Goal: Information Seeking & Learning: Learn about a topic

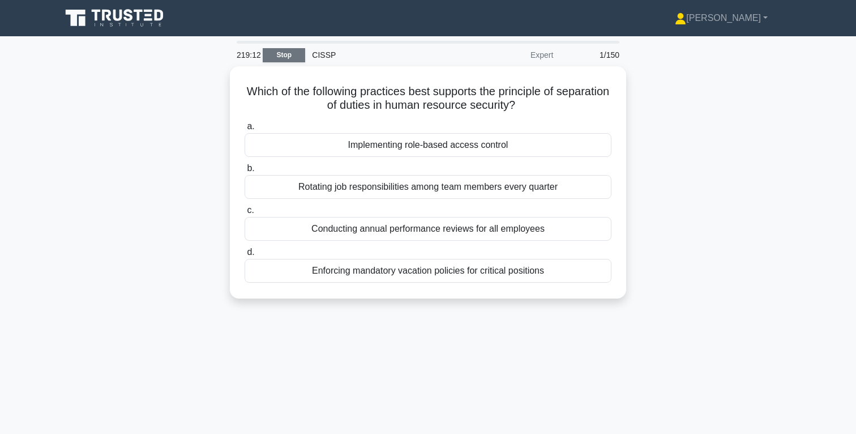
click at [291, 55] on link "Stop" at bounding box center [284, 55] width 42 height 14
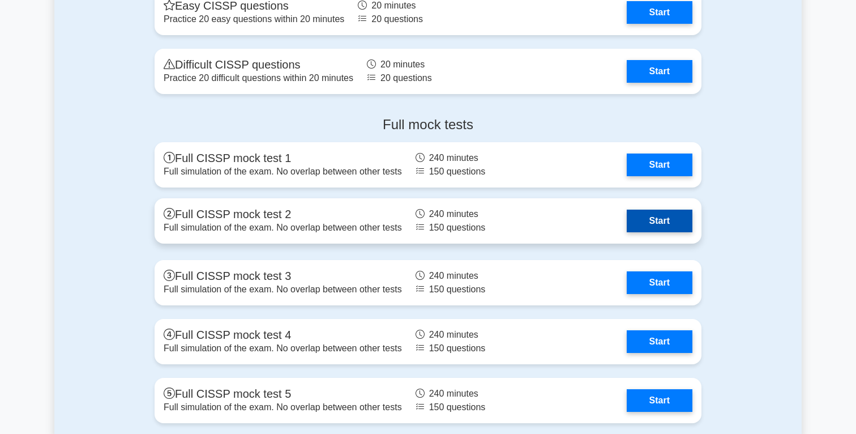
scroll to position [3085, 0]
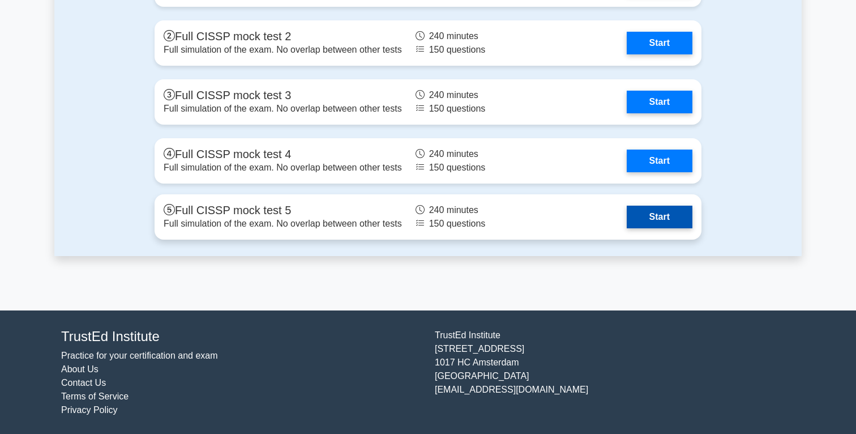
click at [657, 217] on link "Start" at bounding box center [660, 217] width 66 height 23
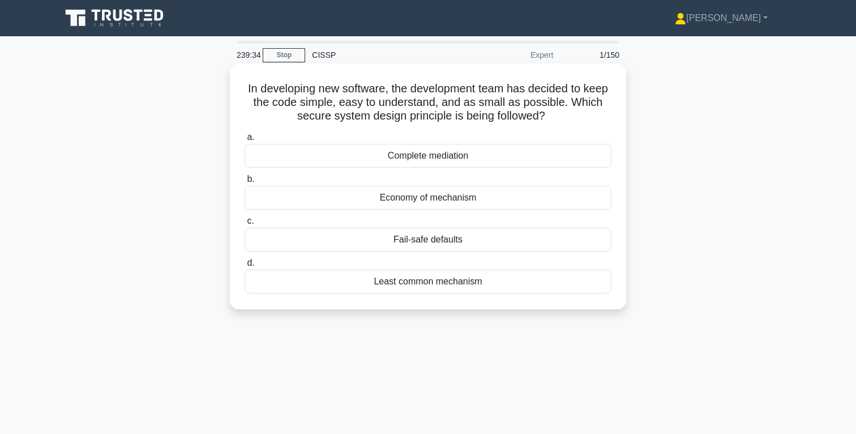
click at [449, 202] on div "Economy of mechanism" at bounding box center [428, 198] width 367 height 24
click at [245, 183] on input "b. Economy of mechanism" at bounding box center [245, 179] width 0 height 7
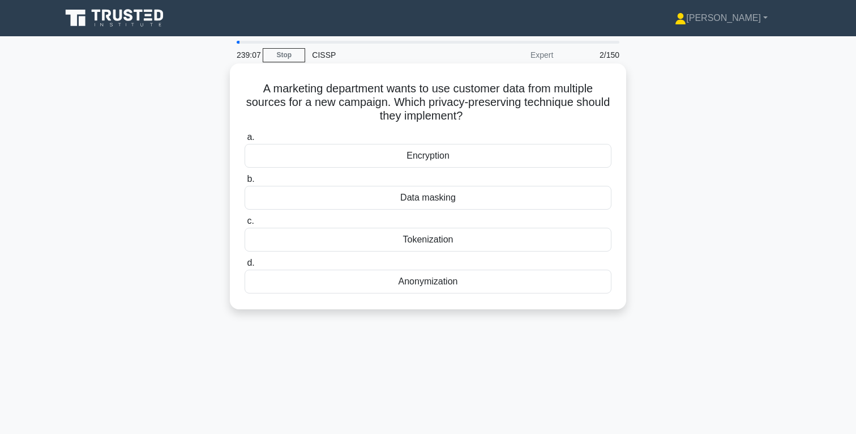
click at [443, 239] on div "Tokenization" at bounding box center [428, 240] width 367 height 24
click at [245, 225] on input "c. Tokenization" at bounding box center [245, 220] width 0 height 7
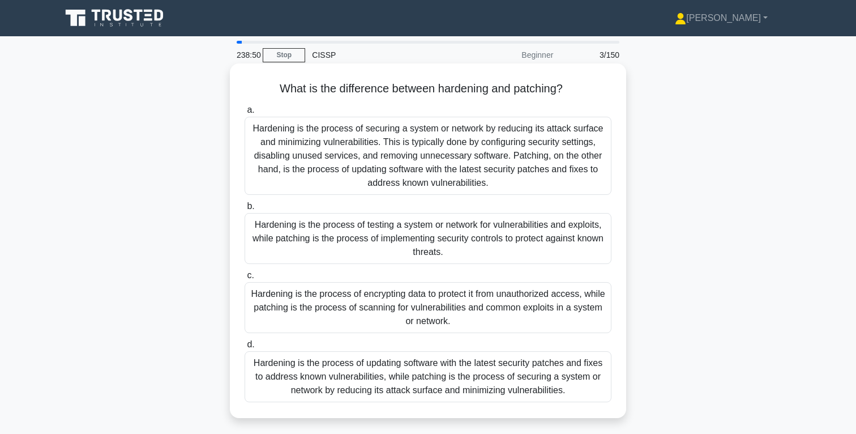
click at [459, 183] on div "Hardening is the process of securing a system or network by reducing its attack…" at bounding box center [428, 156] width 367 height 78
click at [245, 114] on input "a. Hardening is the process of securing a system or network by reducing its att…" at bounding box center [245, 109] width 0 height 7
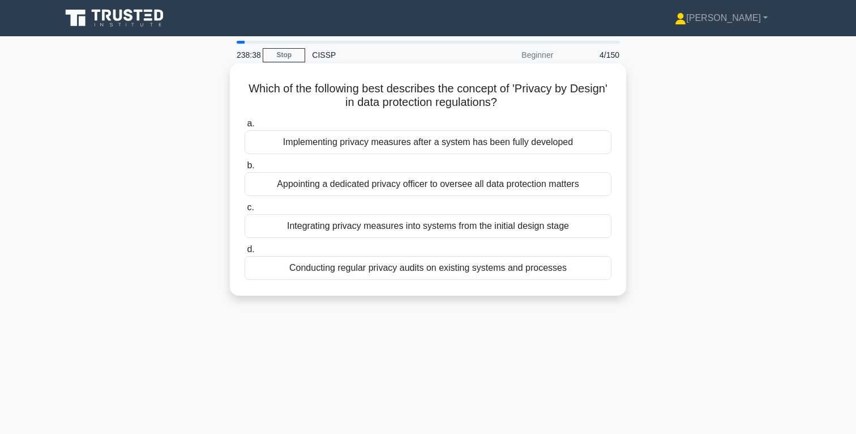
click at [475, 228] on div "Integrating privacy measures into systems from the initial design stage" at bounding box center [428, 226] width 367 height 24
click at [245, 211] on input "c. Integrating privacy measures into systems from the initial design stage" at bounding box center [245, 207] width 0 height 7
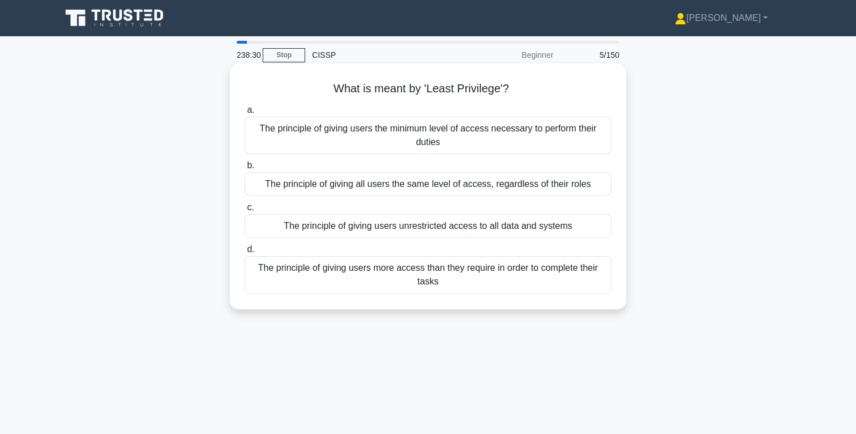
click at [484, 136] on div "The principle of giving users the minimum level of access necessary to perform …" at bounding box center [428, 135] width 367 height 37
click at [245, 114] on input "a. The principle of giving users the minimum level of access necessary to perfo…" at bounding box center [245, 109] width 0 height 7
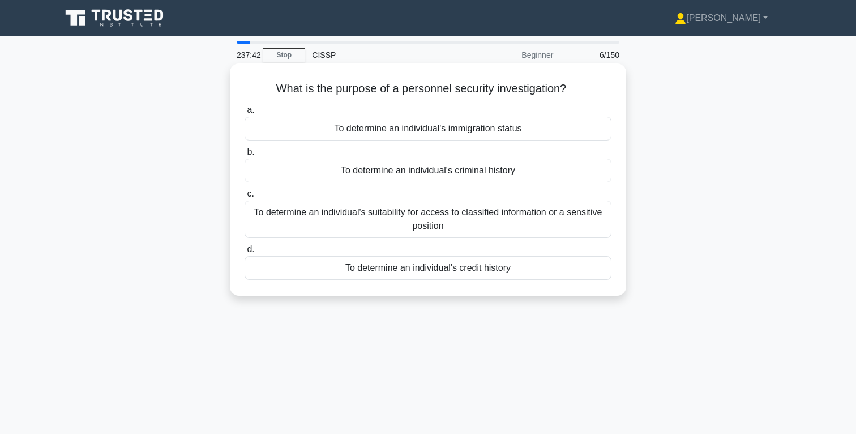
click at [460, 173] on div "To determine an individual's criminal history" at bounding box center [428, 171] width 367 height 24
click at [245, 156] on input "b. To determine an individual's criminal history" at bounding box center [245, 151] width 0 height 7
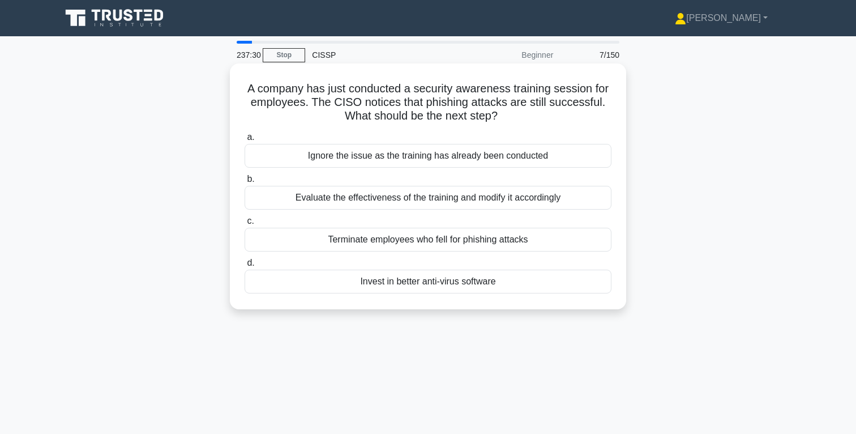
click at [484, 200] on div "Evaluate the effectiveness of the training and modify it accordingly" at bounding box center [428, 198] width 367 height 24
click at [245, 183] on input "b. Evaluate the effectiveness of the training and modify it accordingly" at bounding box center [245, 179] width 0 height 7
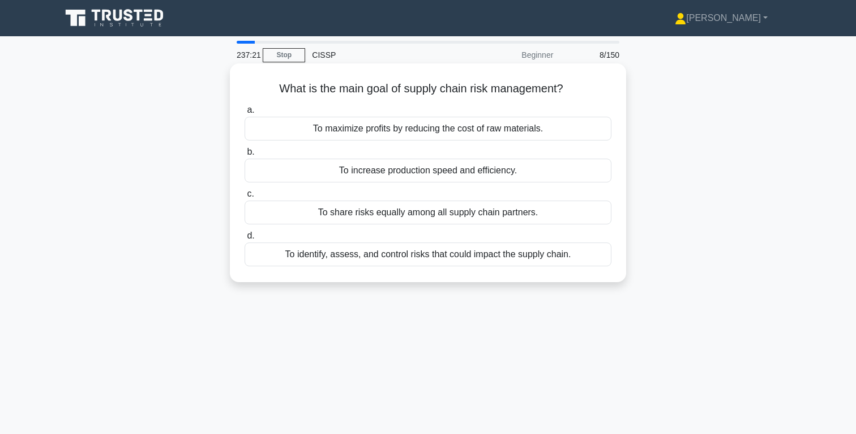
click at [481, 256] on div "To identify, assess, and control risks that could impact the supply chain." at bounding box center [428, 254] width 367 height 24
click at [245, 239] on input "d. To identify, assess, and control risks that could impact the supply chain." at bounding box center [245, 235] width 0 height 7
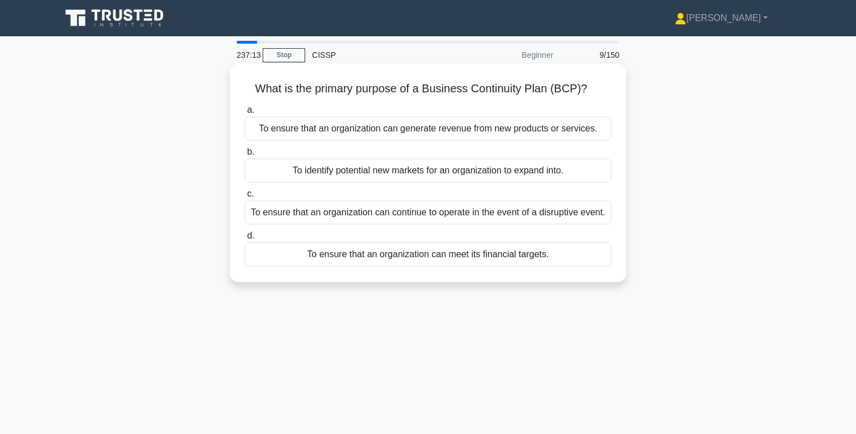
click at [473, 221] on div "To ensure that an organization can continue to operate in the event of a disrup…" at bounding box center [428, 212] width 367 height 24
click at [245, 198] on input "c. To ensure that an organization can continue to operate in the event of a dis…" at bounding box center [245, 193] width 0 height 7
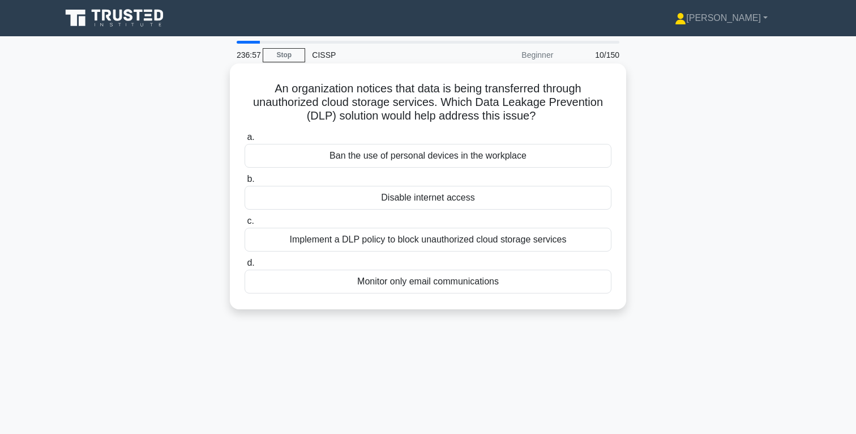
click at [466, 242] on div "Implement a DLP policy to block unauthorized cloud storage services" at bounding box center [428, 240] width 367 height 24
click at [245, 225] on input "c. Implement a DLP policy to block unauthorized cloud storage services" at bounding box center [245, 220] width 0 height 7
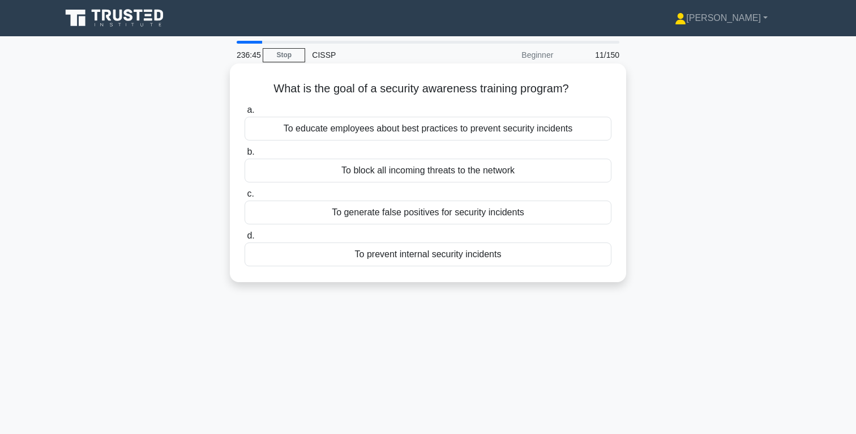
click at [474, 131] on div "To educate employees about best practices to prevent security incidents" at bounding box center [428, 129] width 367 height 24
click at [245, 114] on input "a. To educate employees about best practices to prevent security incidents" at bounding box center [245, 109] width 0 height 7
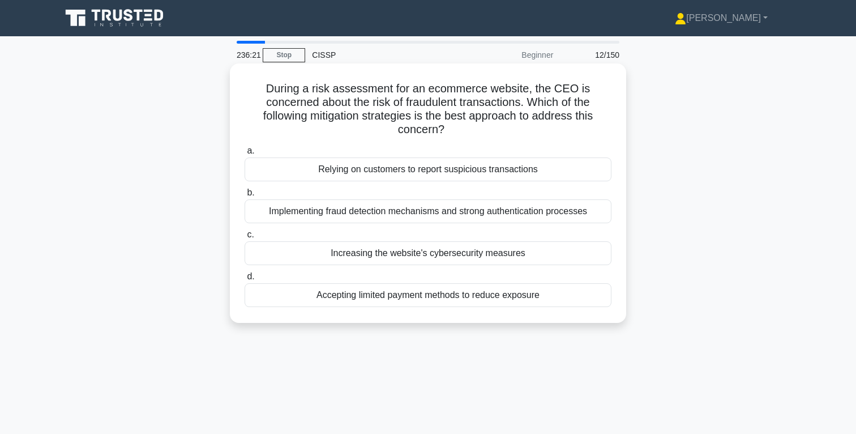
click at [472, 212] on div "Implementing fraud detection mechanisms and strong authentication processes" at bounding box center [428, 211] width 367 height 24
click at [245, 196] on input "b. Implementing fraud detection mechanisms and strong authentication processes" at bounding box center [245, 192] width 0 height 7
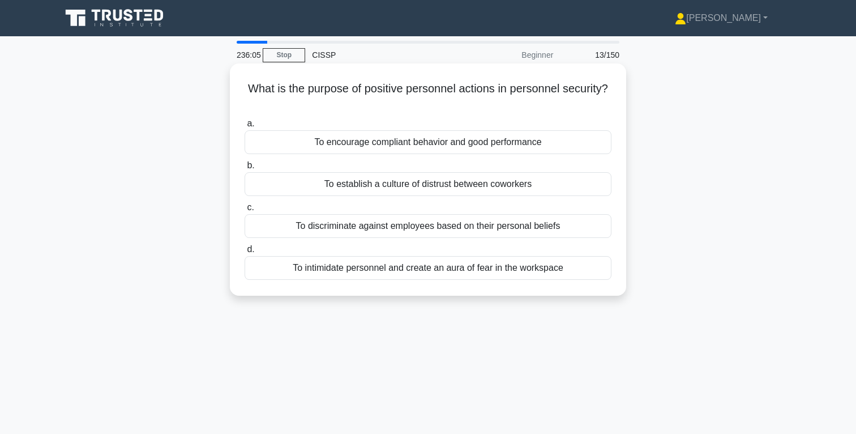
click at [494, 144] on div "To encourage compliant behavior and good performance" at bounding box center [428, 142] width 367 height 24
click at [245, 127] on input "a. To encourage compliant behavior and good performance" at bounding box center [245, 123] width 0 height 7
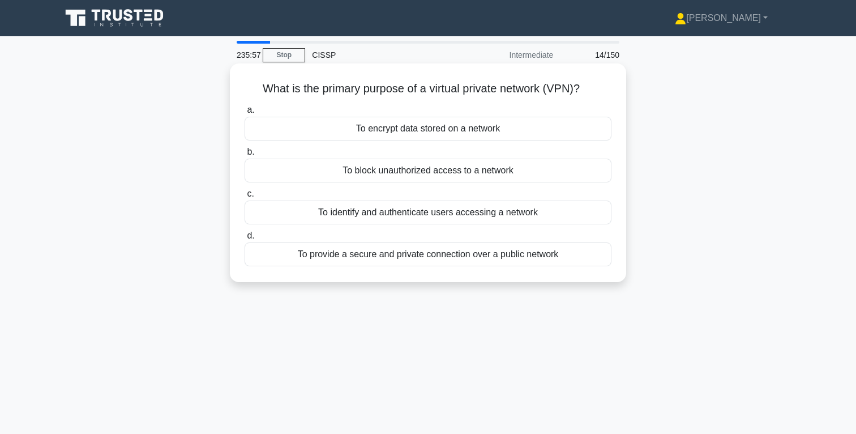
click at [478, 259] on div "To provide a secure and private connection over a public network" at bounding box center [428, 254] width 367 height 24
click at [245, 239] on input "d. To provide a secure and private connection over a public network" at bounding box center [245, 235] width 0 height 7
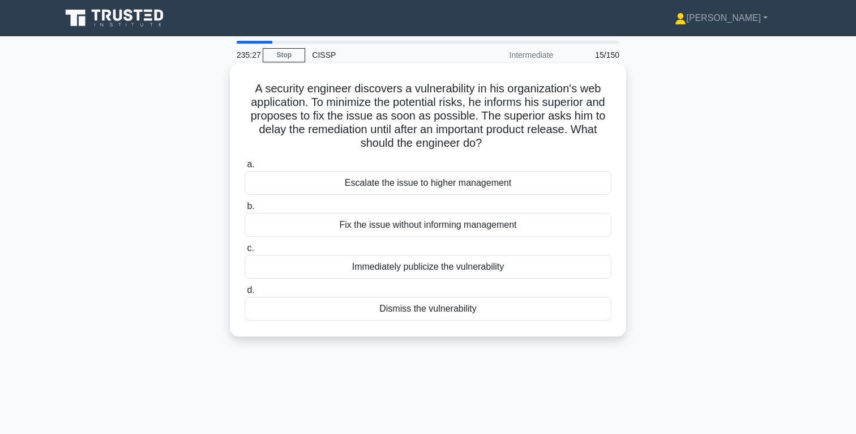
click at [461, 186] on div "Escalate the issue to higher management" at bounding box center [428, 183] width 367 height 24
click at [245, 168] on input "a. Escalate the issue to higher management" at bounding box center [245, 164] width 0 height 7
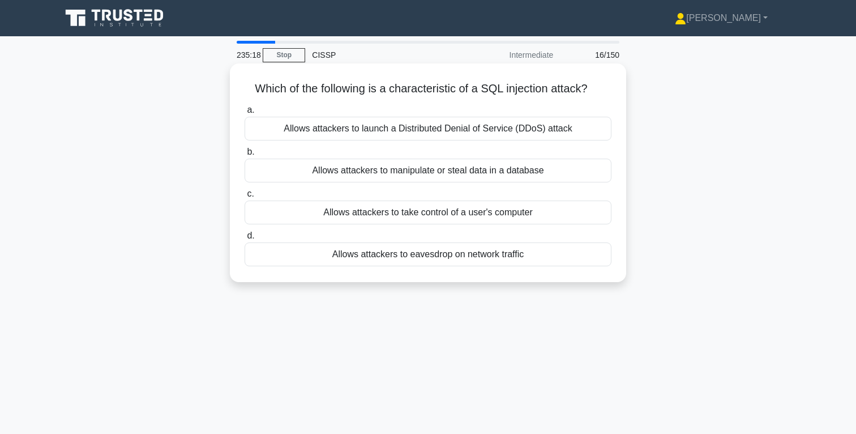
click at [489, 172] on div "Allows attackers to manipulate or steal data in a database" at bounding box center [428, 171] width 367 height 24
click at [245, 156] on input "b. Allows attackers to manipulate or steal data in a database" at bounding box center [245, 151] width 0 height 7
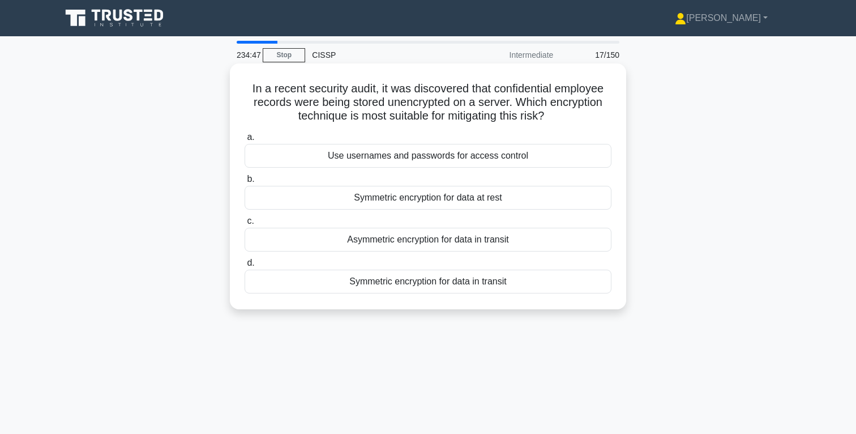
click at [464, 201] on div "Symmetric encryption for data at rest" at bounding box center [428, 198] width 367 height 24
click at [245, 183] on input "b. Symmetric encryption for data at rest" at bounding box center [245, 179] width 0 height 7
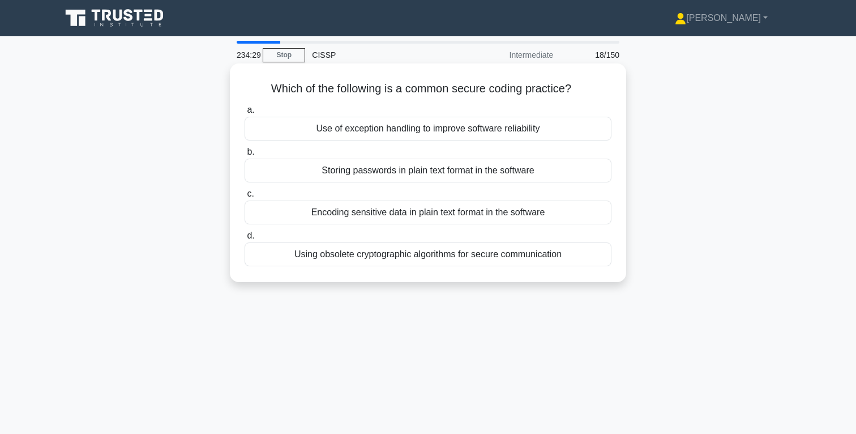
click at [494, 131] on div "Use of exception handling to improve software reliability" at bounding box center [428, 129] width 367 height 24
click at [245, 114] on input "a. Use of exception handling to improve software reliability" at bounding box center [245, 109] width 0 height 7
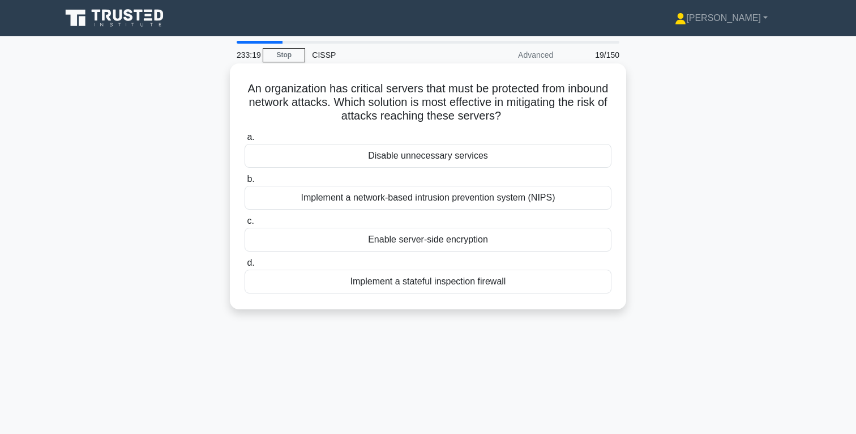
click at [474, 283] on div "Implement a stateful inspection firewall" at bounding box center [428, 282] width 367 height 24
click at [245, 267] on input "d. Implement a stateful inspection firewall" at bounding box center [245, 262] width 0 height 7
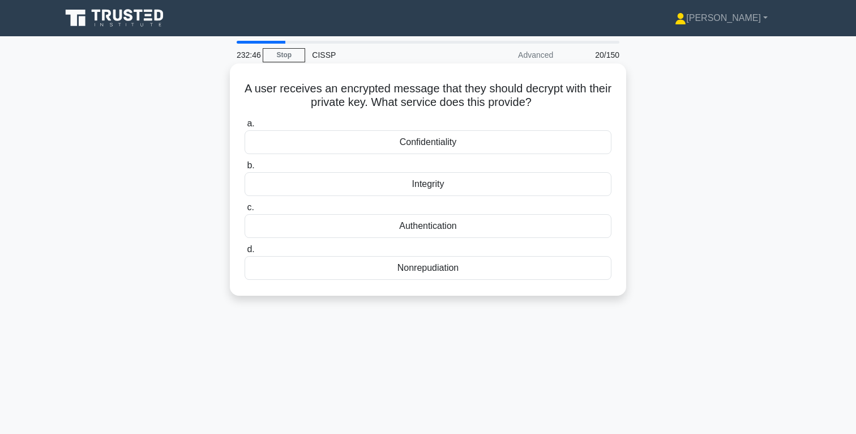
click at [442, 143] on div "Confidentiality" at bounding box center [428, 142] width 367 height 24
click at [245, 127] on input "a. Confidentiality" at bounding box center [245, 123] width 0 height 7
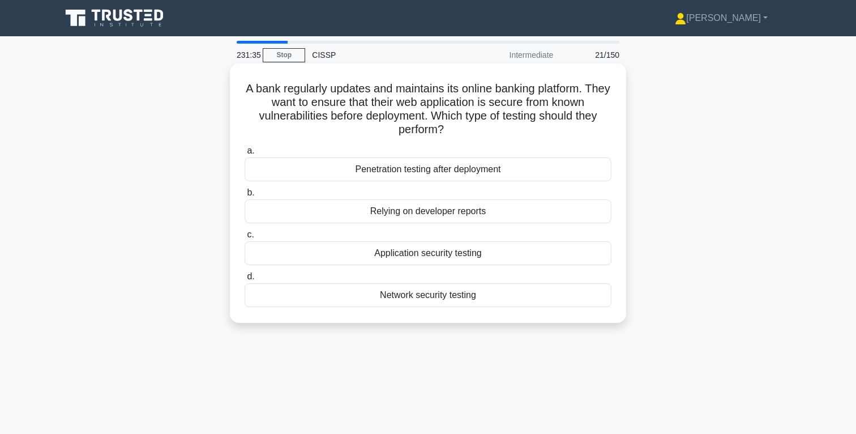
click at [452, 254] on div "Application security testing" at bounding box center [428, 253] width 367 height 24
click at [245, 238] on input "c. Application security testing" at bounding box center [245, 234] width 0 height 7
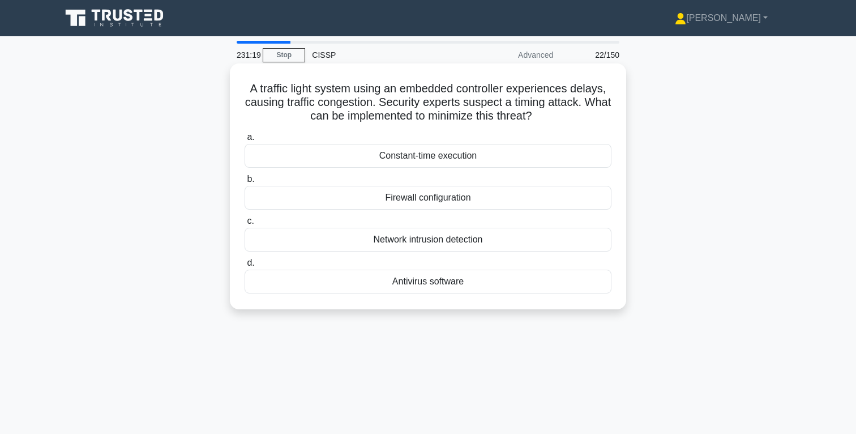
click at [444, 159] on div "Constant-time execution" at bounding box center [428, 156] width 367 height 24
click at [245, 141] on input "a. Constant-time execution" at bounding box center [245, 137] width 0 height 7
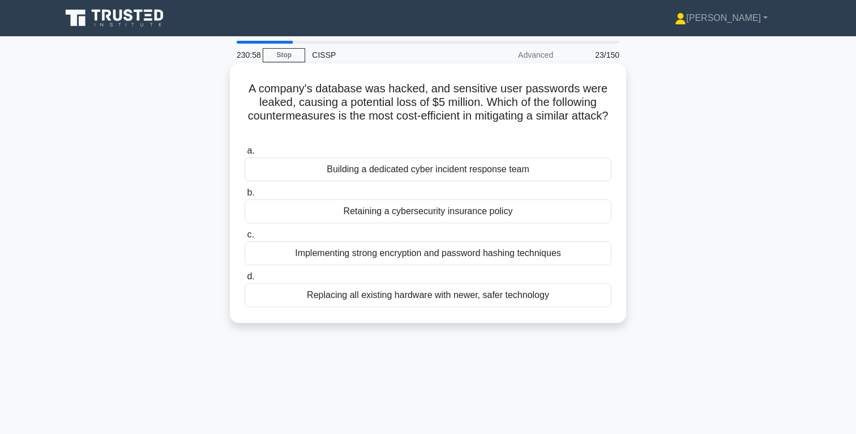
click at [467, 254] on div "Implementing strong encryption and password hashing techniques" at bounding box center [428, 253] width 367 height 24
click at [245, 238] on input "c. Implementing strong encryption and password hashing techniques" at bounding box center [245, 234] width 0 height 7
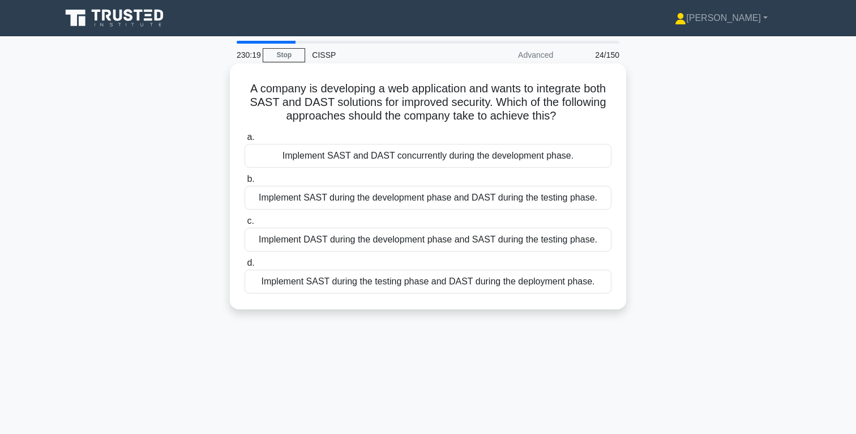
click at [463, 198] on div "Implement SAST during the development phase and DAST during the testing phase." at bounding box center [428, 198] width 367 height 24
click at [245, 183] on input "b. Implement SAST during the development phase and DAST during the testing phas…" at bounding box center [245, 179] width 0 height 7
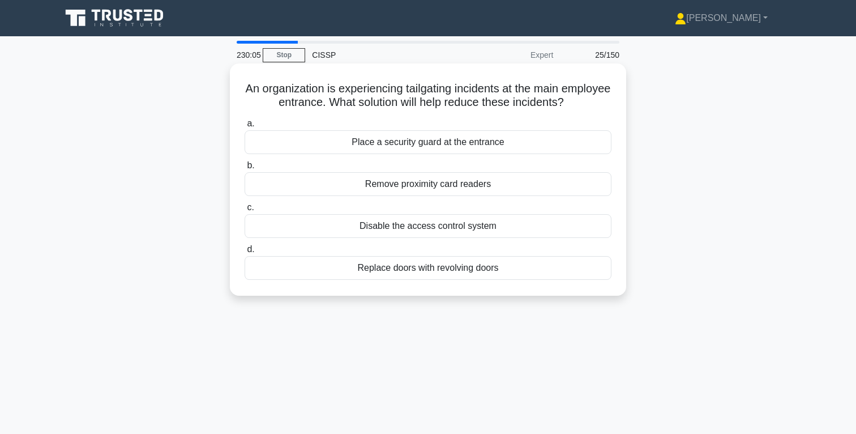
click at [457, 145] on div "Place a security guard at the entrance" at bounding box center [428, 142] width 367 height 24
click at [245, 127] on input "a. Place a security guard at the entrance" at bounding box center [245, 123] width 0 height 7
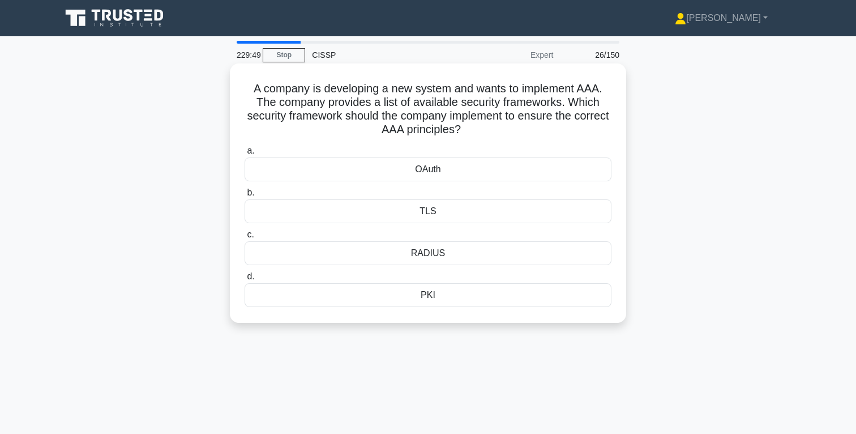
click at [431, 251] on div "RADIUS" at bounding box center [428, 253] width 367 height 24
click at [245, 238] on input "c. RADIUS" at bounding box center [245, 234] width 0 height 7
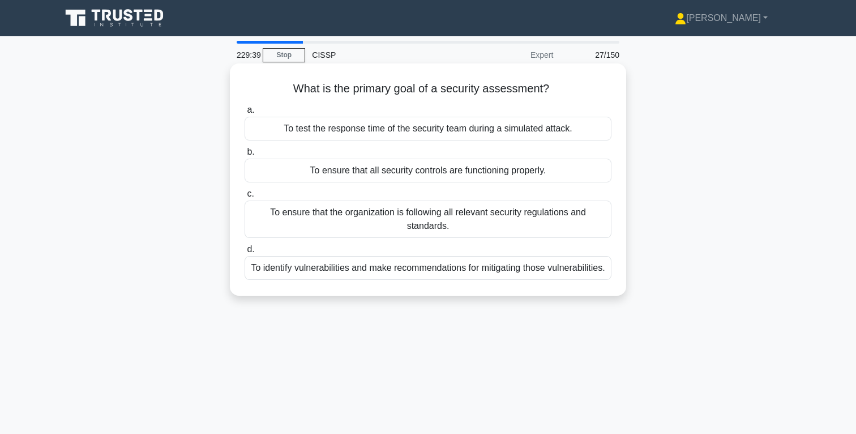
click at [463, 172] on div "To ensure that all security controls are functioning properly." at bounding box center [428, 171] width 367 height 24
click at [245, 156] on input "b. To ensure that all security controls are functioning properly." at bounding box center [245, 151] width 0 height 7
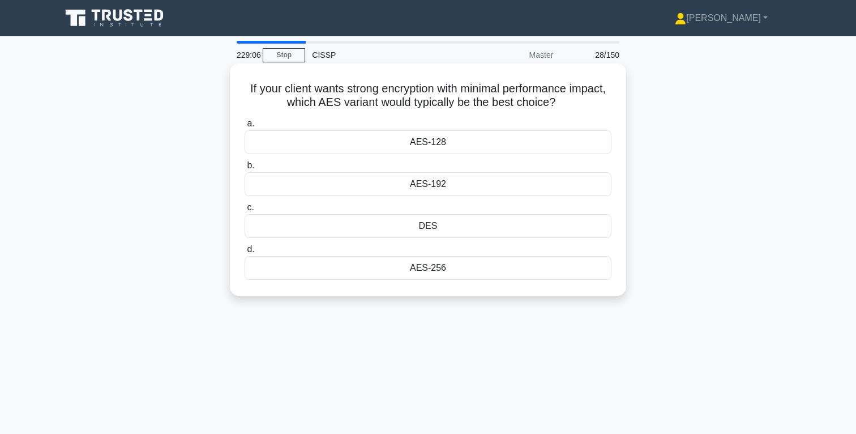
click at [444, 142] on div "AES-128" at bounding box center [428, 142] width 367 height 24
click at [245, 127] on input "a. AES-128" at bounding box center [245, 123] width 0 height 7
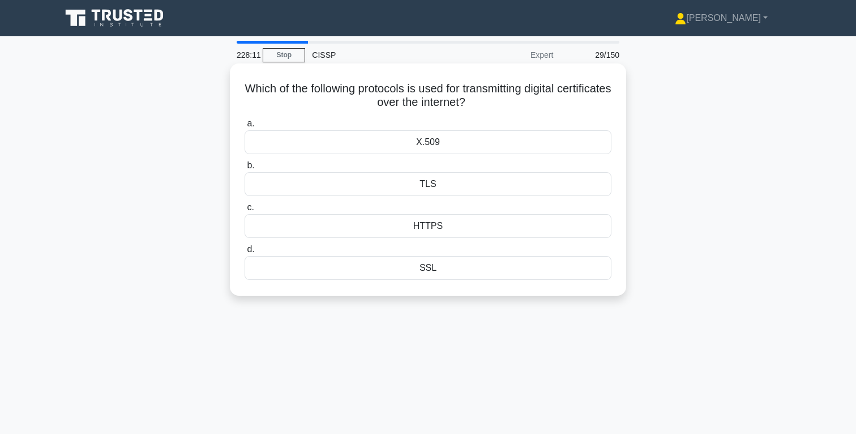
click at [435, 185] on div "TLS" at bounding box center [428, 184] width 367 height 24
click at [245, 169] on input "b. TLS" at bounding box center [245, 165] width 0 height 7
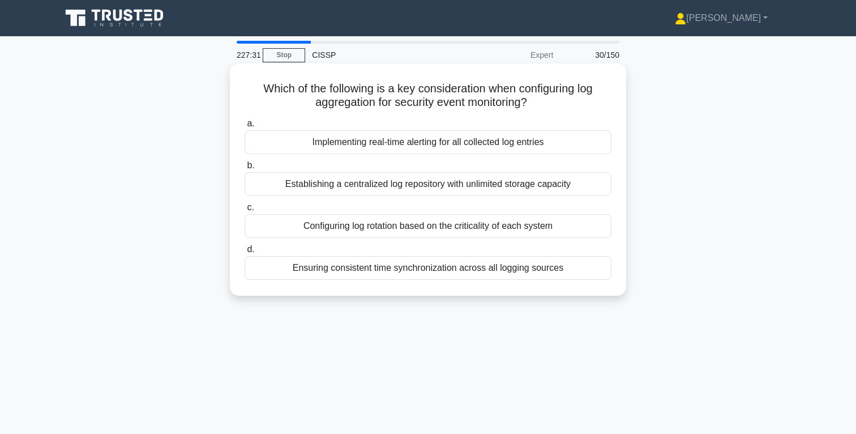
click at [480, 271] on div "Ensuring consistent time synchronization across all logging sources" at bounding box center [428, 268] width 367 height 24
click at [245, 253] on input "d. Ensuring consistent time synchronization across all logging sources" at bounding box center [245, 249] width 0 height 7
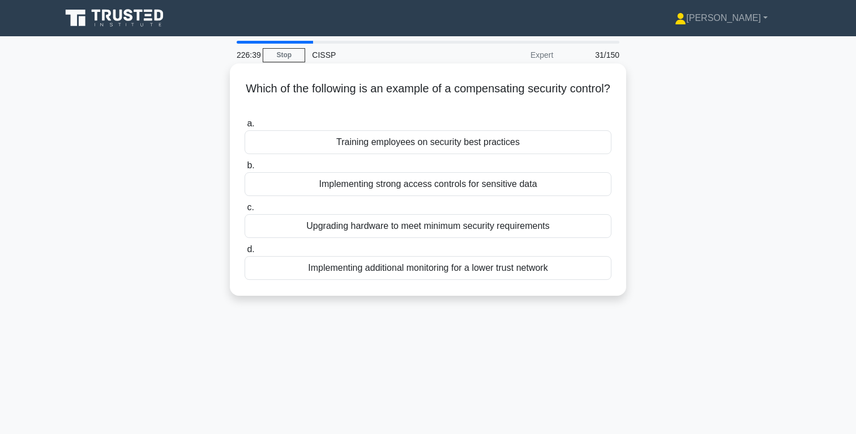
click at [485, 268] on div "Implementing additional monitoring for a lower trust network" at bounding box center [428, 268] width 367 height 24
click at [245, 253] on input "d. Implementing additional monitoring for a lower trust network" at bounding box center [245, 249] width 0 height 7
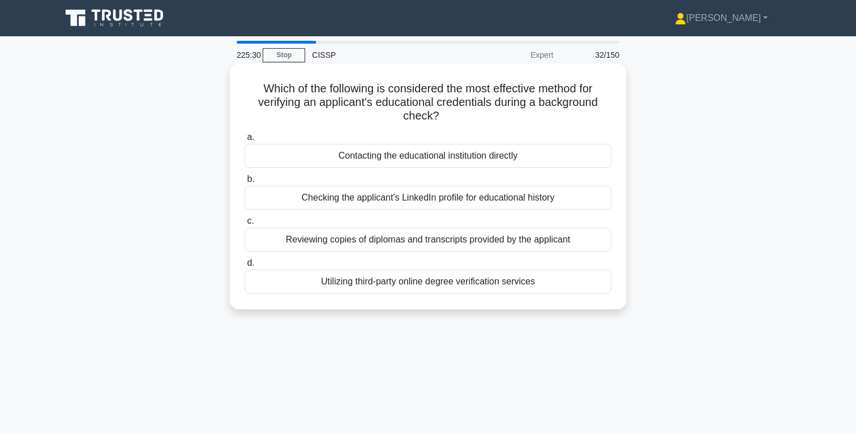
click at [472, 157] on div "Contacting the educational institution directly" at bounding box center [428, 156] width 367 height 24
click at [245, 141] on input "a. Contacting the educational institution directly" at bounding box center [245, 137] width 0 height 7
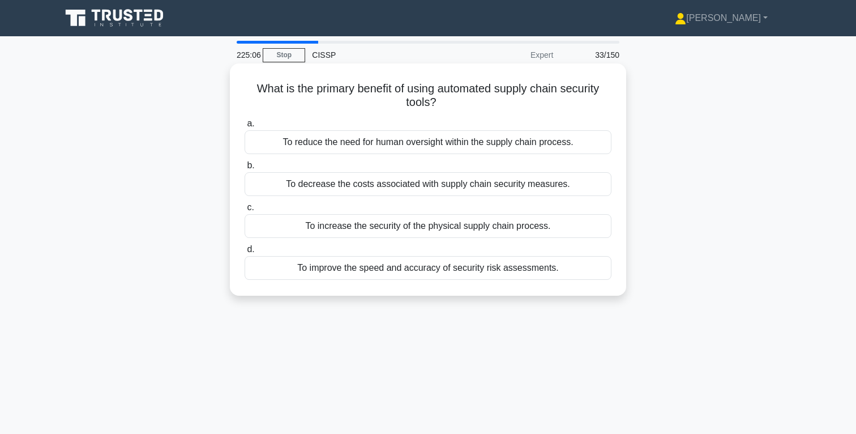
click at [486, 146] on div "To reduce the need for human oversight within the supply chain process." at bounding box center [428, 142] width 367 height 24
click at [245, 127] on input "a. To reduce the need for human oversight within the supply chain process." at bounding box center [245, 123] width 0 height 7
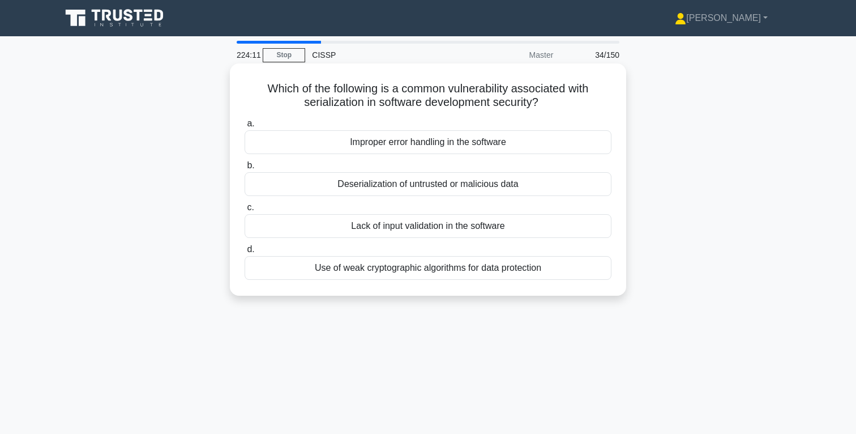
click at [443, 142] on div "Improper error handling in the software" at bounding box center [428, 142] width 367 height 24
click at [245, 127] on input "a. Improper error handling in the software" at bounding box center [245, 123] width 0 height 7
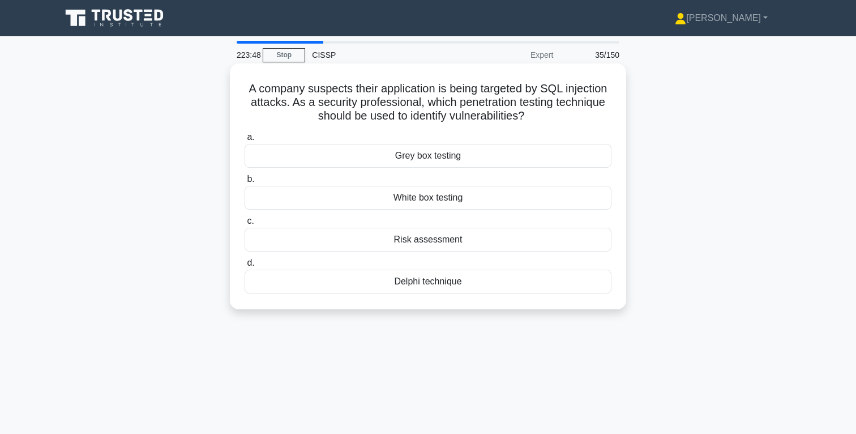
click at [453, 198] on div "White box testing" at bounding box center [428, 198] width 367 height 24
click at [245, 183] on input "b. White box testing" at bounding box center [245, 179] width 0 height 7
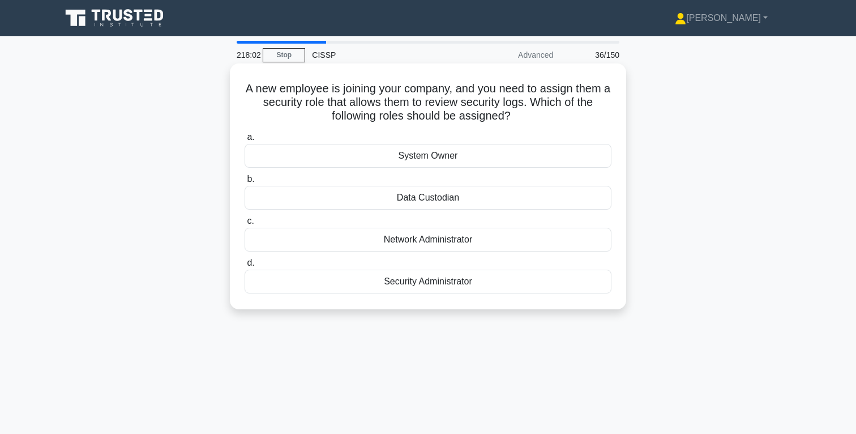
click at [456, 281] on div "Security Administrator" at bounding box center [428, 282] width 367 height 24
click at [245, 267] on input "d. Security Administrator" at bounding box center [245, 262] width 0 height 7
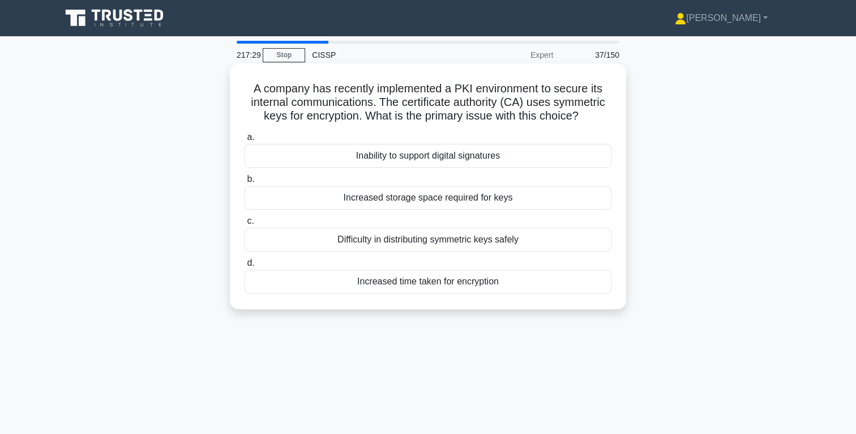
click at [475, 283] on div "Increased time taken for encryption" at bounding box center [428, 282] width 367 height 24
click at [245, 267] on input "d. Increased time taken for encryption" at bounding box center [245, 262] width 0 height 7
click at [471, 242] on div "Role-Based Access Control (RBAC)" at bounding box center [428, 240] width 367 height 24
click at [245, 225] on input "c. Role-Based Access Control (RBAC)" at bounding box center [245, 220] width 0 height 7
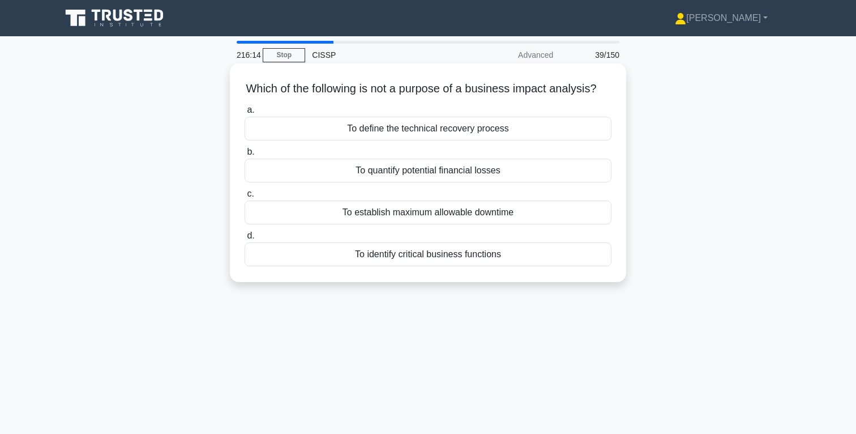
click at [470, 132] on div "To define the technical recovery process" at bounding box center [428, 129] width 367 height 24
click at [245, 114] on input "a. To define the technical recovery process" at bounding box center [245, 109] width 0 height 7
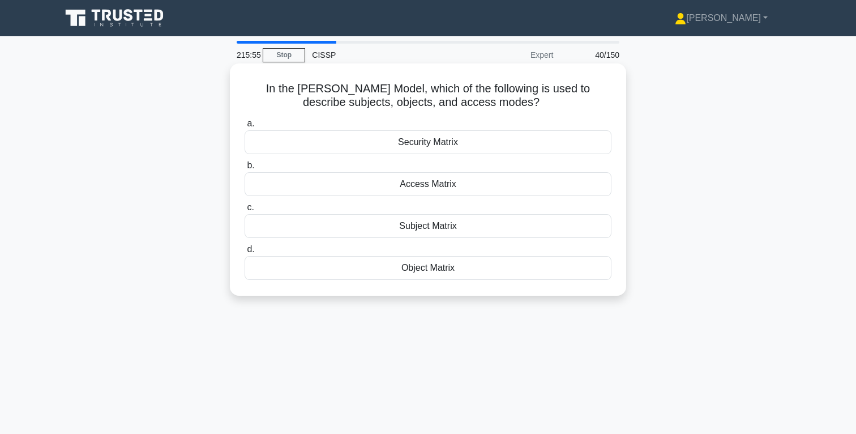
click at [450, 186] on div "Access Matrix" at bounding box center [428, 184] width 367 height 24
click at [245, 169] on input "b. Access Matrix" at bounding box center [245, 165] width 0 height 7
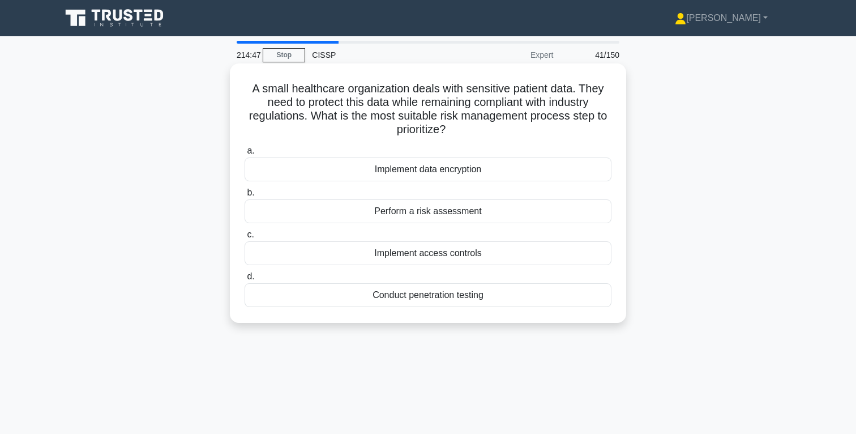
click at [450, 215] on div "Perform a risk assessment" at bounding box center [428, 211] width 367 height 24
click at [245, 196] on input "b. Perform a risk assessment" at bounding box center [245, 192] width 0 height 7
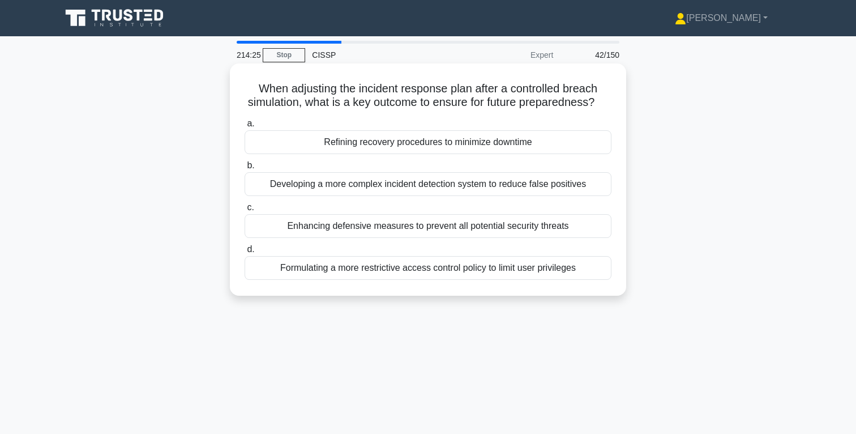
click at [484, 146] on div "Refining recovery procedures to minimize downtime" at bounding box center [428, 142] width 367 height 24
click at [245, 127] on input "a. Refining recovery procedures to minimize downtime" at bounding box center [245, 123] width 0 height 7
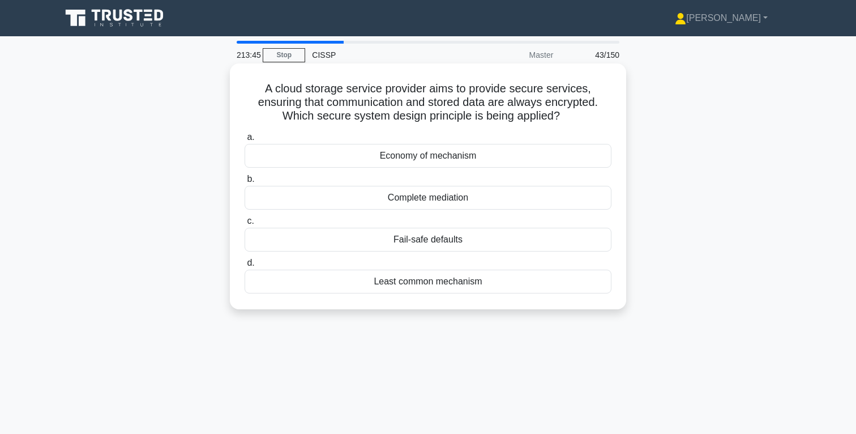
click at [448, 200] on div "Complete mediation" at bounding box center [428, 198] width 367 height 24
click at [245, 183] on input "b. Complete mediation" at bounding box center [245, 179] width 0 height 7
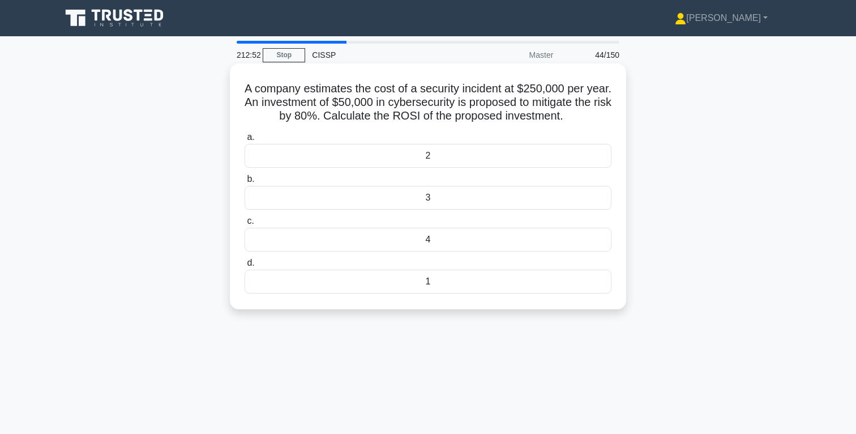
drag, startPoint x: 580, startPoint y: 114, endPoint x: 337, endPoint y: 119, distance: 242.4
click at [337, 119] on h5 "A company estimates the cost of a security incident at $250,000 per year. An in…" at bounding box center [427, 103] width 369 height 42
drag, startPoint x: 245, startPoint y: 87, endPoint x: 574, endPoint y: 116, distance: 330.8
click at [574, 116] on h5 "A company estimates the cost of a security incident at $250,000 per year. An in…" at bounding box center [427, 103] width 369 height 42
copy h5 "A company estimates the cost of a security incident at $250,000 per year. An in…"
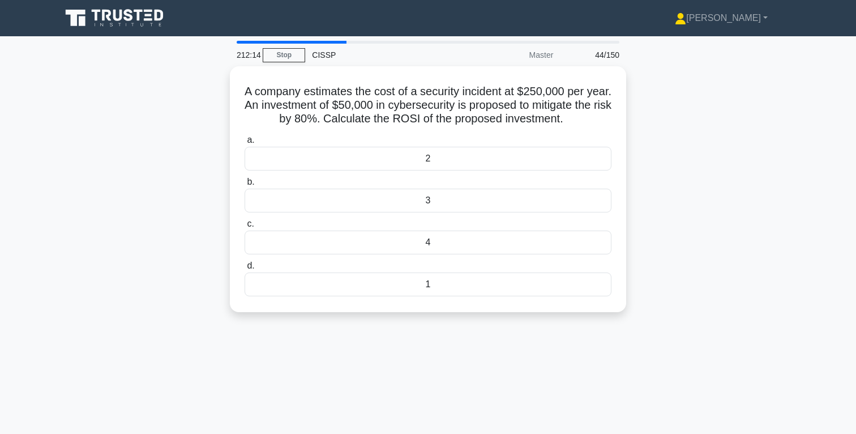
click at [690, 192] on div "A company estimates the cost of a security incident at $250,000 per year. An in…" at bounding box center [427, 195] width 747 height 259
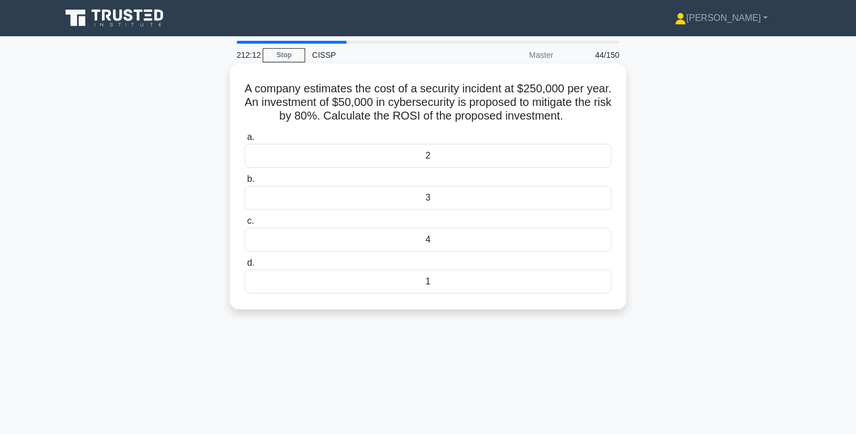
click at [463, 200] on div "3" at bounding box center [428, 198] width 367 height 24
click at [245, 183] on input "b. 3" at bounding box center [245, 179] width 0 height 7
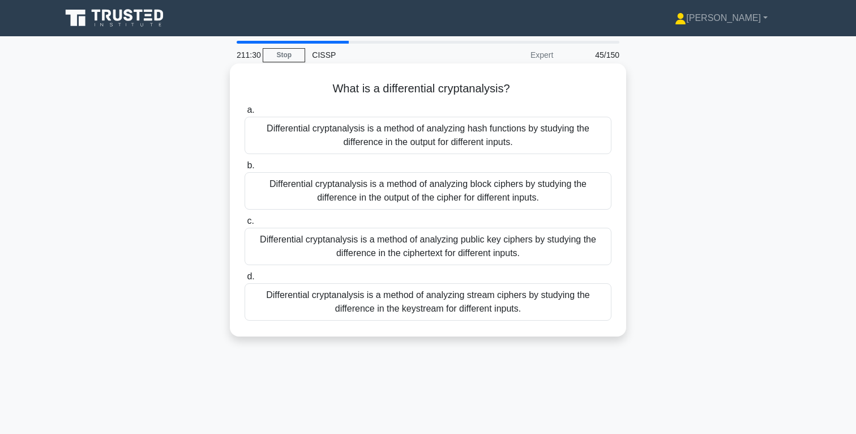
click at [464, 140] on div "Differential cryptanalysis is a method of analyzing hash functions by studying …" at bounding box center [428, 135] width 367 height 37
click at [245, 114] on input "a. Differential cryptanalysis is a method of analyzing hash functions by studyi…" at bounding box center [245, 109] width 0 height 7
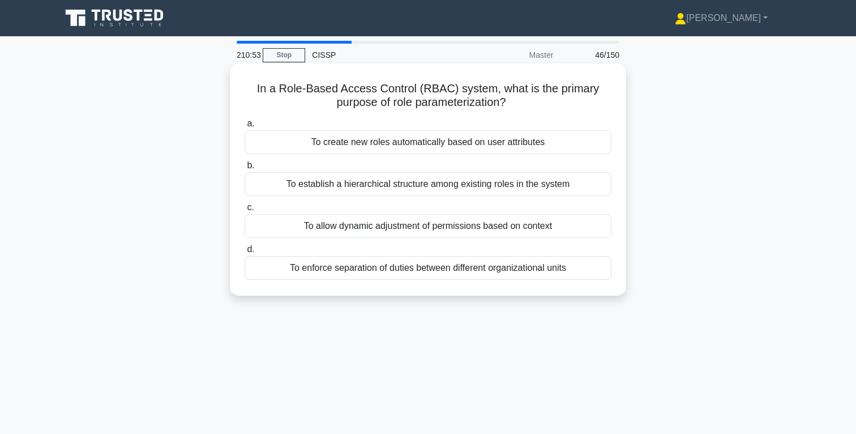
click at [519, 186] on div "To establish a hierarchical structure among existing roles in the system" at bounding box center [428, 184] width 367 height 24
click at [245, 169] on input "b. To establish a hierarchical structure among existing roles in the system" at bounding box center [245, 165] width 0 height 7
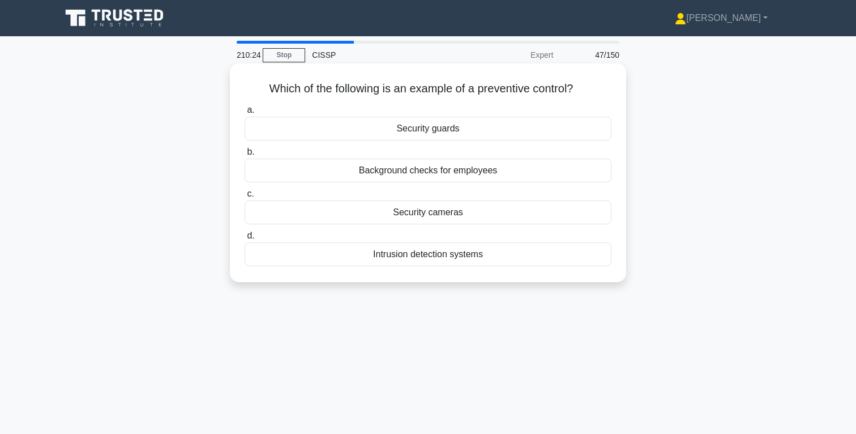
click at [454, 132] on div "Security guards" at bounding box center [428, 129] width 367 height 24
click at [245, 114] on input "a. Security guards" at bounding box center [245, 109] width 0 height 7
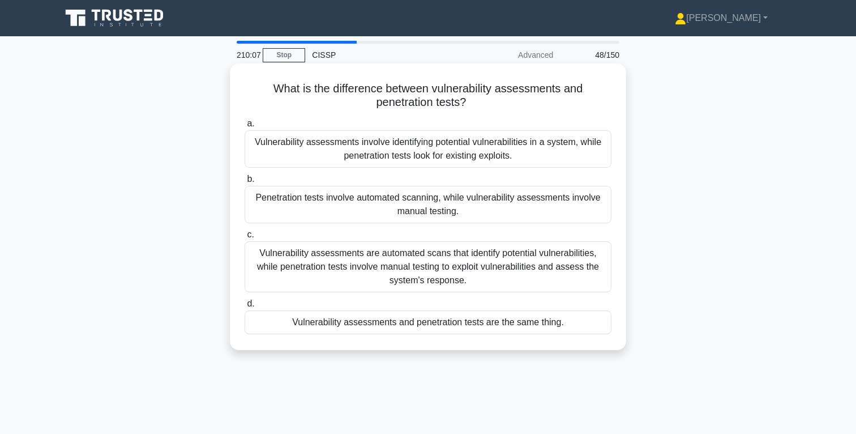
click at [455, 151] on div "Vulnerability assessments involve identifying potential vulnerabilities in a sy…" at bounding box center [428, 148] width 367 height 37
click at [245, 127] on input "a. Vulnerability assessments involve identifying potential vulnerabilities in a…" at bounding box center [245, 123] width 0 height 7
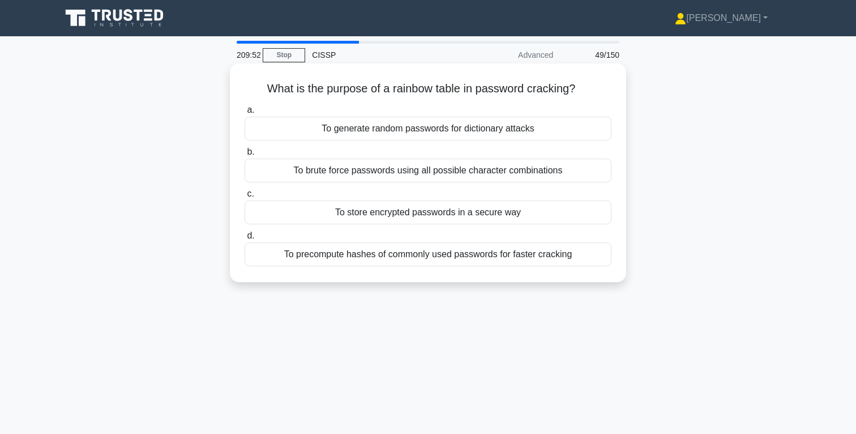
click at [501, 256] on div "To precompute hashes of commonly used passwords for faster cracking" at bounding box center [428, 254] width 367 height 24
click at [245, 239] on input "d. To precompute hashes of commonly used passwords for faster cracking" at bounding box center [245, 235] width 0 height 7
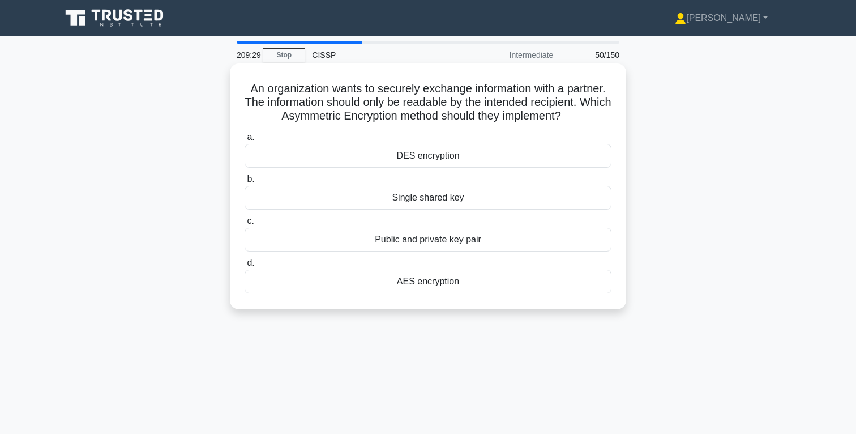
click at [456, 242] on div "Public and private key pair" at bounding box center [428, 240] width 367 height 24
click at [245, 225] on input "c. Public and private key pair" at bounding box center [245, 220] width 0 height 7
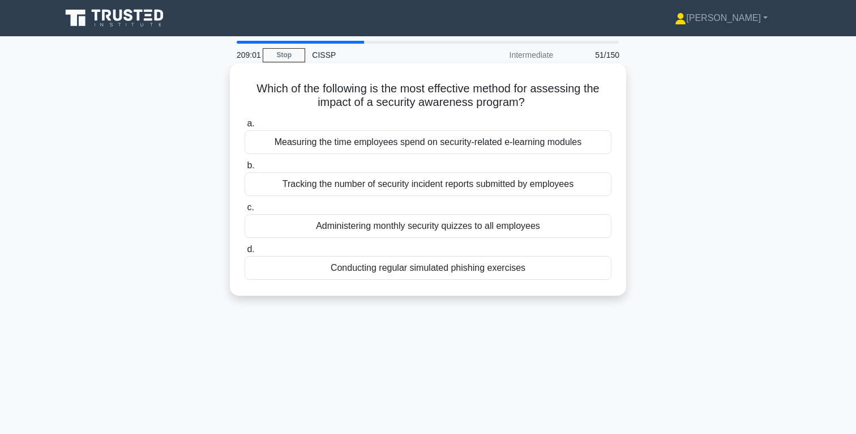
click at [516, 187] on div "Tracking the number of security incident reports submitted by employees" at bounding box center [428, 184] width 367 height 24
click at [245, 169] on input "b. Tracking the number of security incident reports submitted by employees" at bounding box center [245, 165] width 0 height 7
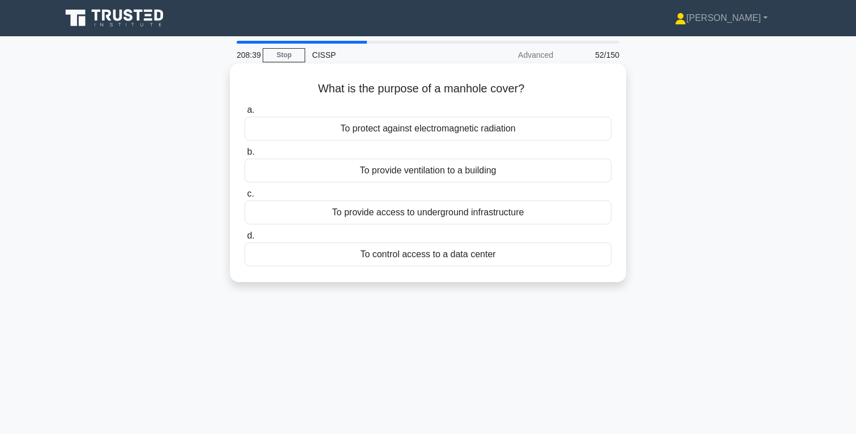
click at [473, 171] on div "To provide ventilation to a building" at bounding box center [428, 171] width 367 height 24
click at [245, 156] on input "b. To provide ventilation to a building" at bounding box center [245, 151] width 0 height 7
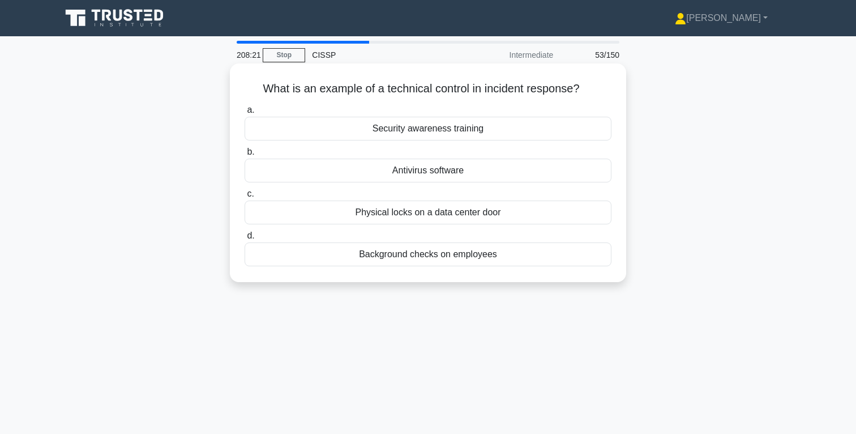
click at [453, 170] on div "Antivirus software" at bounding box center [428, 171] width 367 height 24
click at [245, 156] on input "b. Antivirus software" at bounding box center [245, 151] width 0 height 7
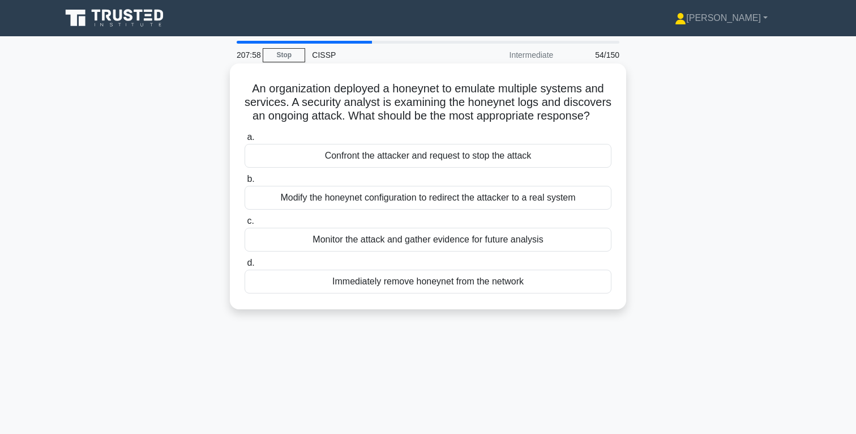
click at [458, 240] on div "Monitor the attack and gather evidence for future analysis" at bounding box center [428, 240] width 367 height 24
click at [245, 225] on input "c. Monitor the attack and gather evidence for future analysis" at bounding box center [245, 220] width 0 height 7
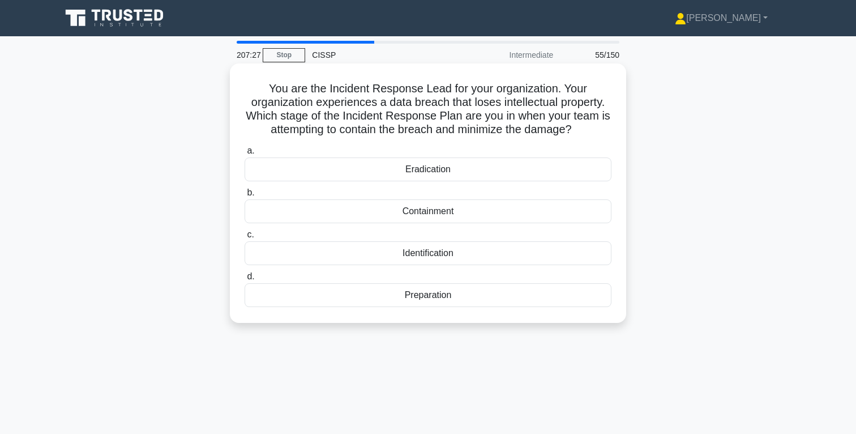
click at [450, 214] on div "Containment" at bounding box center [428, 211] width 367 height 24
click at [245, 196] on input "b. Containment" at bounding box center [245, 192] width 0 height 7
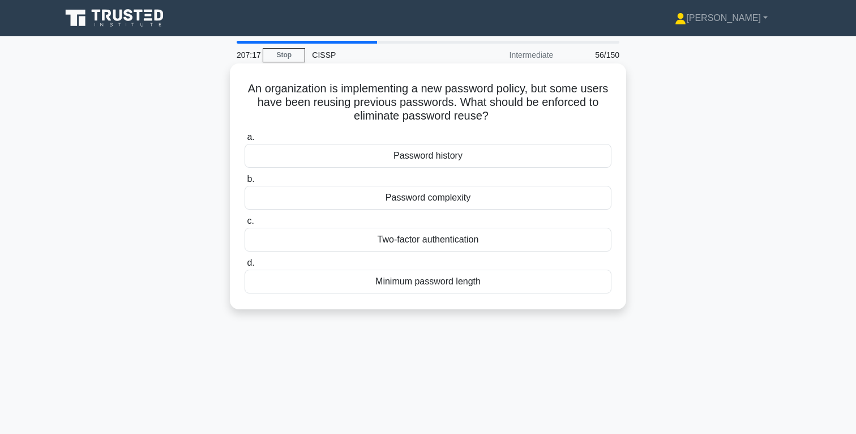
click at [446, 159] on div "Password history" at bounding box center [428, 156] width 367 height 24
click at [245, 141] on input "a. Password history" at bounding box center [245, 137] width 0 height 7
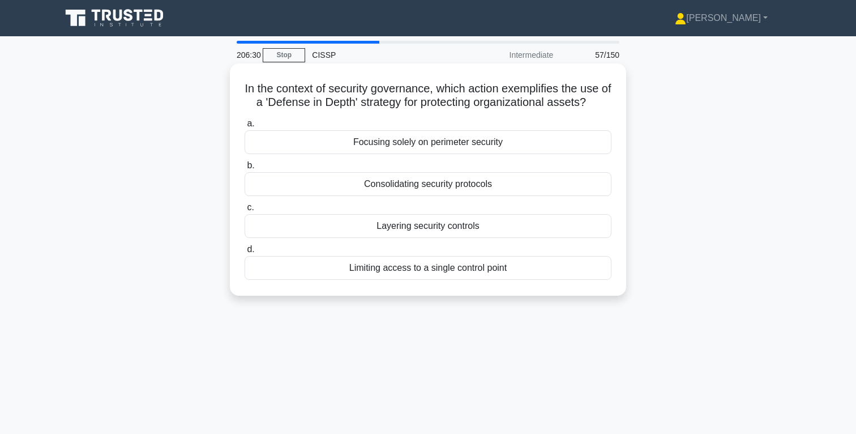
click at [461, 228] on div "Layering security controls" at bounding box center [428, 226] width 367 height 24
click at [245, 211] on input "c. Layering security controls" at bounding box center [245, 207] width 0 height 7
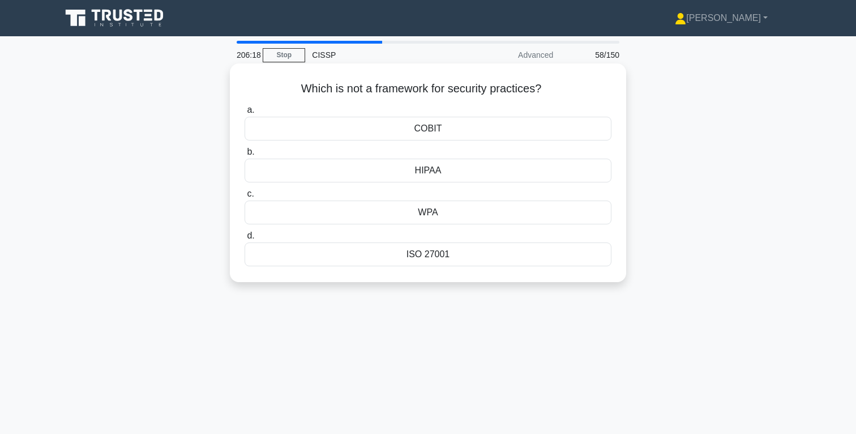
click at [442, 215] on div "WPA" at bounding box center [428, 212] width 367 height 24
click at [245, 198] on input "c. WPA" at bounding box center [245, 193] width 0 height 7
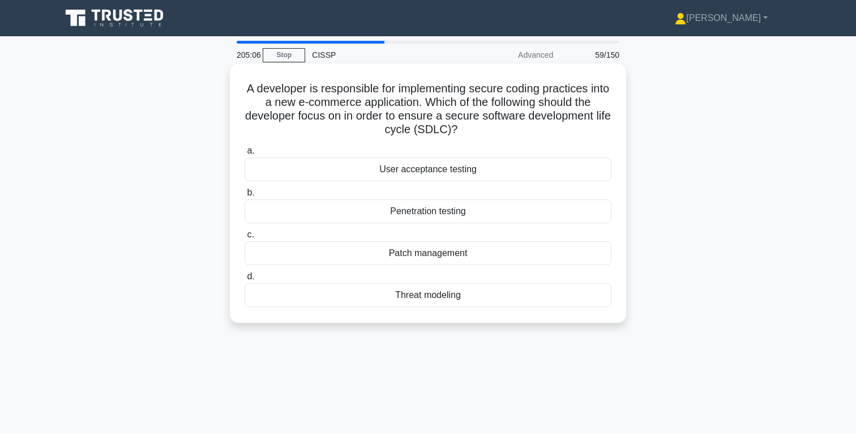
click at [456, 294] on div "Threat modeling" at bounding box center [428, 295] width 367 height 24
click at [245, 280] on input "d. Threat modeling" at bounding box center [245, 276] width 0 height 7
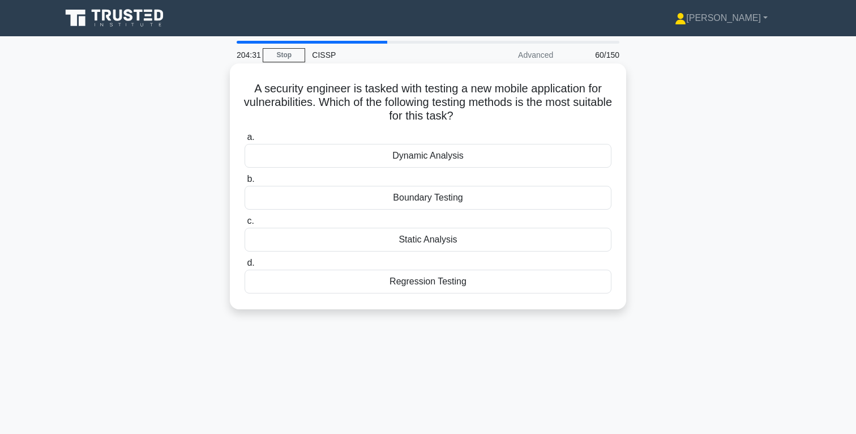
click at [468, 159] on div "Dynamic Analysis" at bounding box center [428, 156] width 367 height 24
click at [245, 141] on input "a. Dynamic Analysis" at bounding box center [245, 137] width 0 height 7
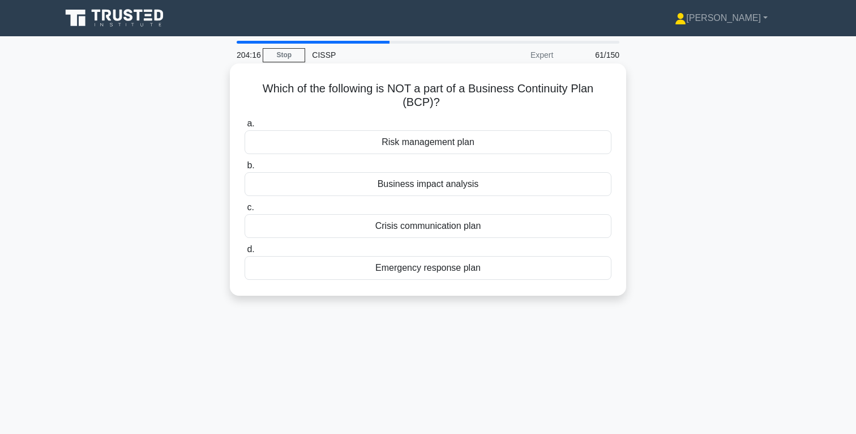
click at [457, 146] on div "Risk management plan" at bounding box center [428, 142] width 367 height 24
click at [245, 127] on input "a. Risk management plan" at bounding box center [245, 123] width 0 height 7
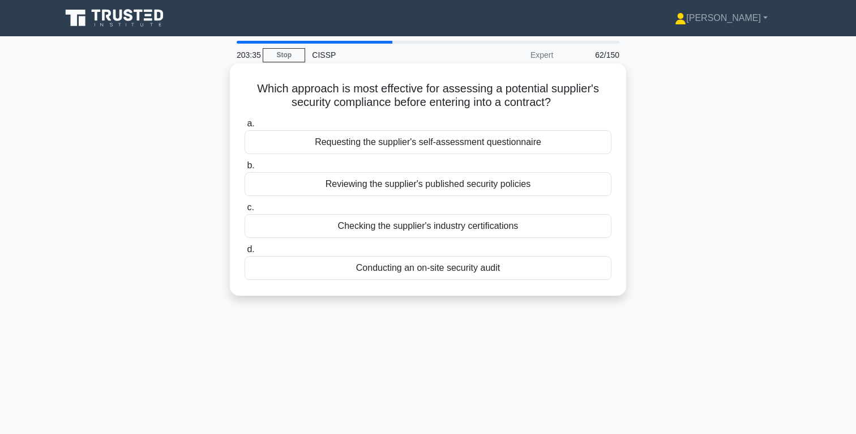
click at [469, 270] on div "Conducting an on-site security audit" at bounding box center [428, 268] width 367 height 24
click at [245, 253] on input "d. Conducting an on-site security audit" at bounding box center [245, 249] width 0 height 7
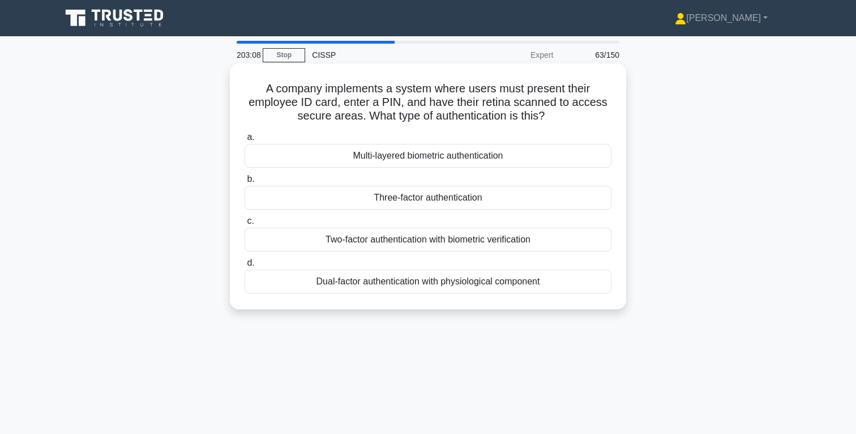
click at [408, 199] on div "Three-factor authentication" at bounding box center [428, 198] width 367 height 24
click at [245, 183] on input "b. Three-factor authentication" at bounding box center [245, 179] width 0 height 7
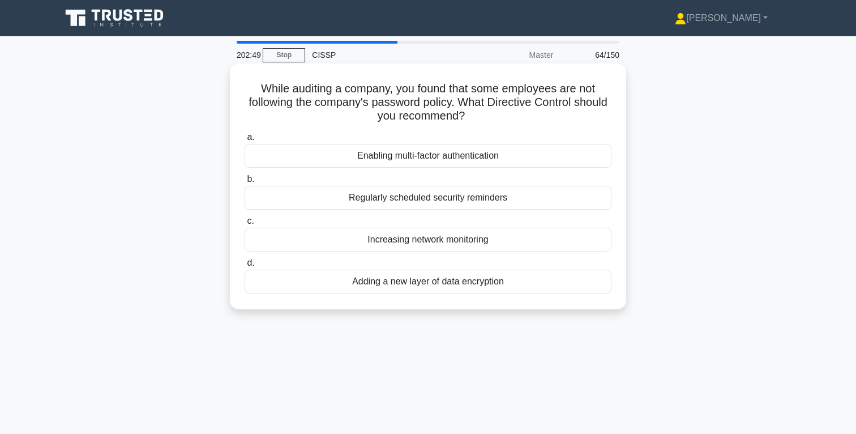
click at [466, 200] on div "Regularly scheduled security reminders" at bounding box center [428, 198] width 367 height 24
click at [245, 183] on input "b. Regularly scheduled security reminders" at bounding box center [245, 179] width 0 height 7
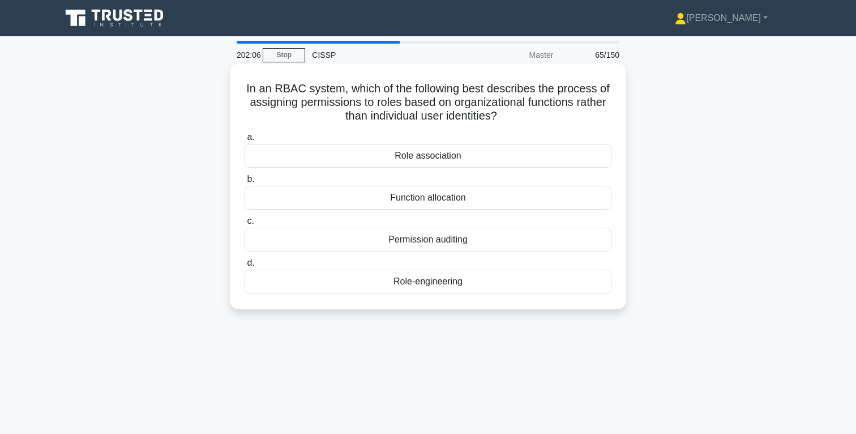
click at [450, 157] on div "Role association" at bounding box center [428, 156] width 367 height 24
click at [245, 141] on input "a. Role association" at bounding box center [245, 137] width 0 height 7
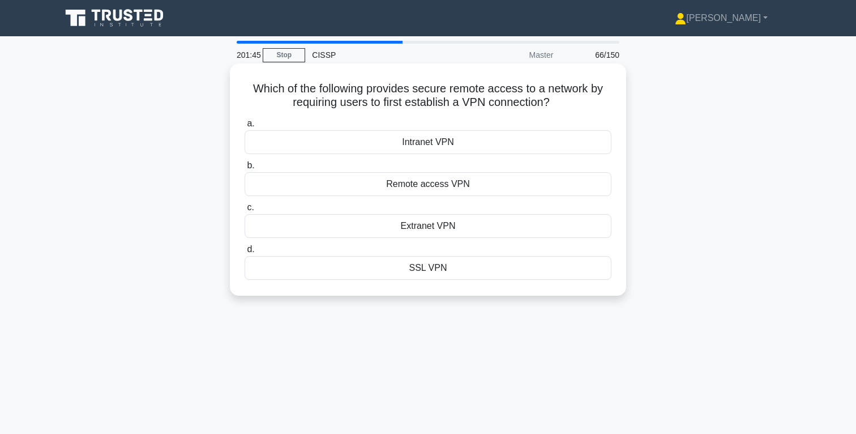
click at [455, 185] on div "Remote access VPN" at bounding box center [428, 184] width 367 height 24
click at [245, 169] on input "b. Remote access VPN" at bounding box center [245, 165] width 0 height 7
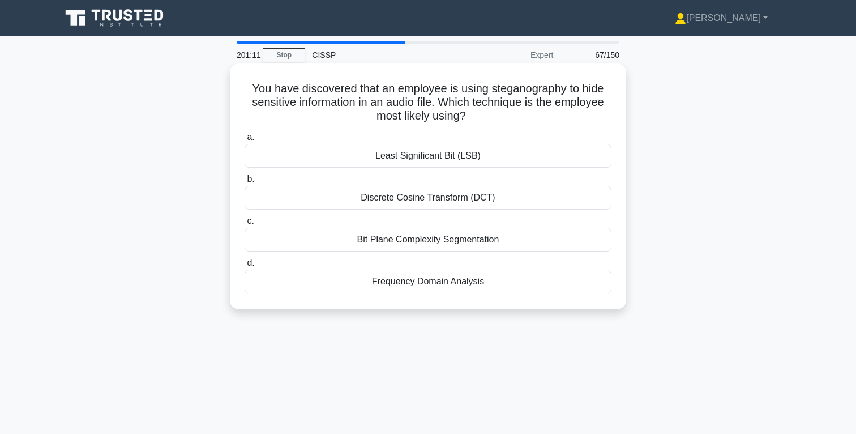
click at [446, 157] on div "Least Significant Bit (LSB)" at bounding box center [428, 156] width 367 height 24
click at [245, 141] on input "a. Least Significant Bit (LSB)" at bounding box center [245, 137] width 0 height 7
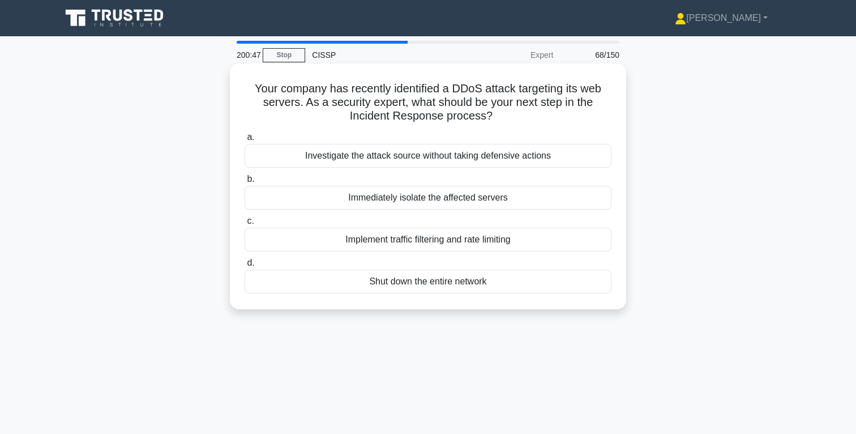
click at [470, 158] on div "Investigate the attack source without taking defensive actions" at bounding box center [428, 156] width 367 height 24
click at [245, 141] on input "a. Investigate the attack source without taking defensive actions" at bounding box center [245, 137] width 0 height 7
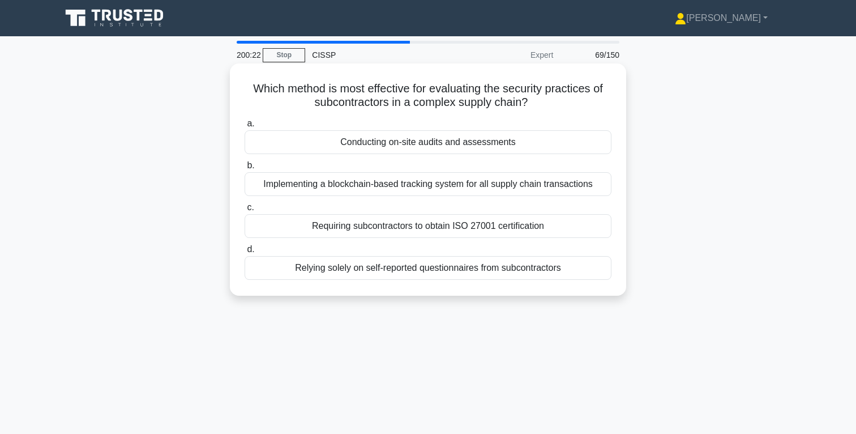
click at [458, 144] on div "Conducting on-site audits and assessments" at bounding box center [428, 142] width 367 height 24
click at [245, 127] on input "a. Conducting on-site audits and assessments" at bounding box center [245, 123] width 0 height 7
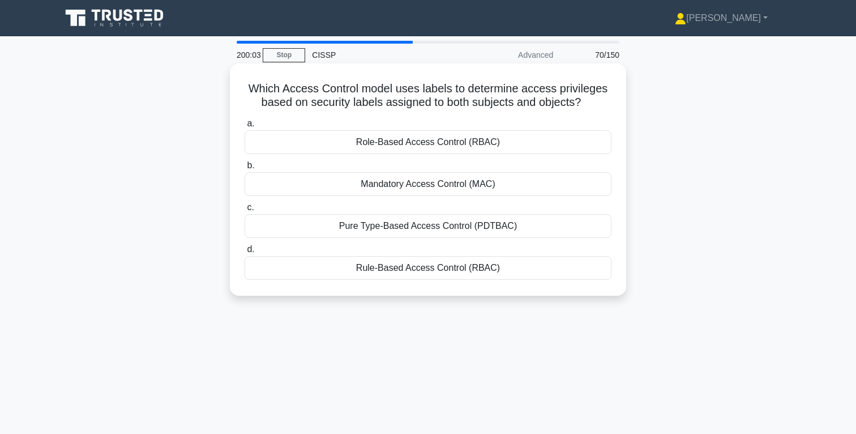
click at [473, 187] on div "Mandatory Access Control (MAC)" at bounding box center [428, 184] width 367 height 24
click at [245, 169] on input "b. Mandatory Access Control (MAC)" at bounding box center [245, 165] width 0 height 7
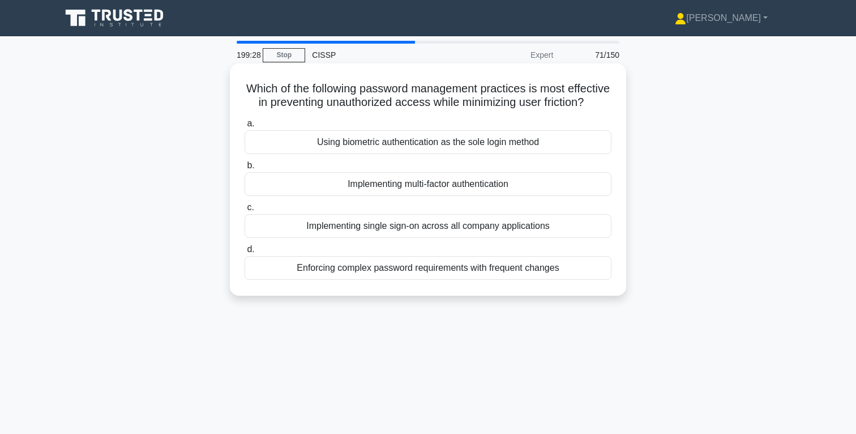
click at [474, 182] on div "Implementing multi-factor authentication" at bounding box center [428, 184] width 367 height 24
click at [245, 169] on input "b. Implementing multi-factor authentication" at bounding box center [245, 165] width 0 height 7
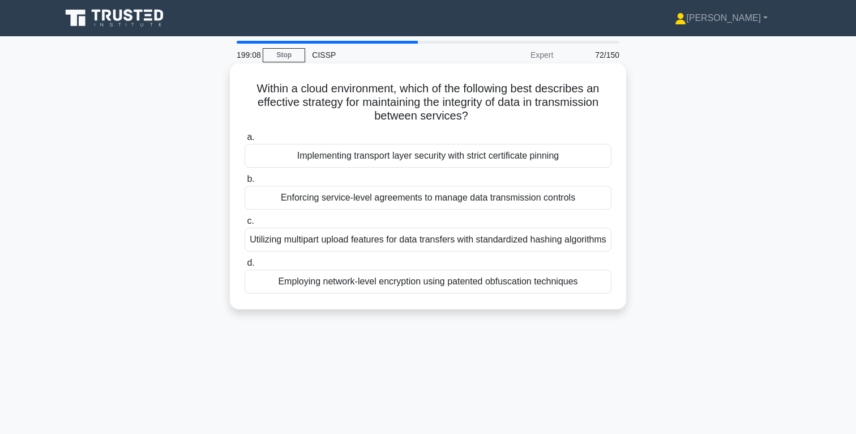
click at [452, 159] on div "Implementing transport layer security with strict certificate pinning" at bounding box center [428, 156] width 367 height 24
click at [245, 141] on input "a. Implementing transport layer security with strict certificate pinning" at bounding box center [245, 137] width 0 height 7
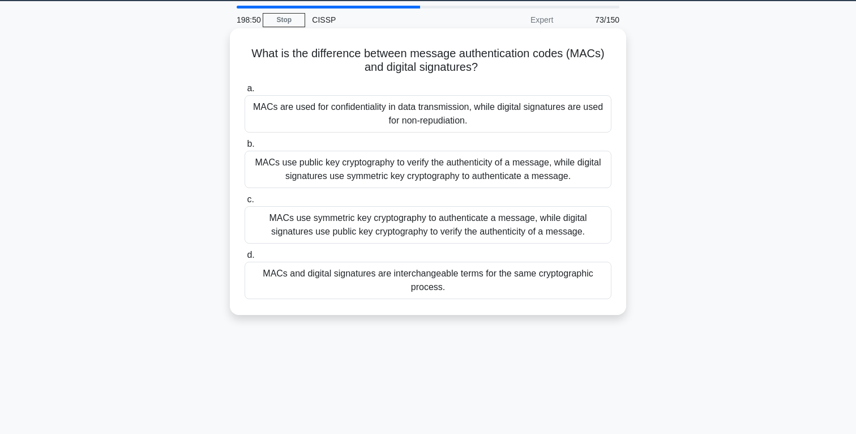
scroll to position [42, 0]
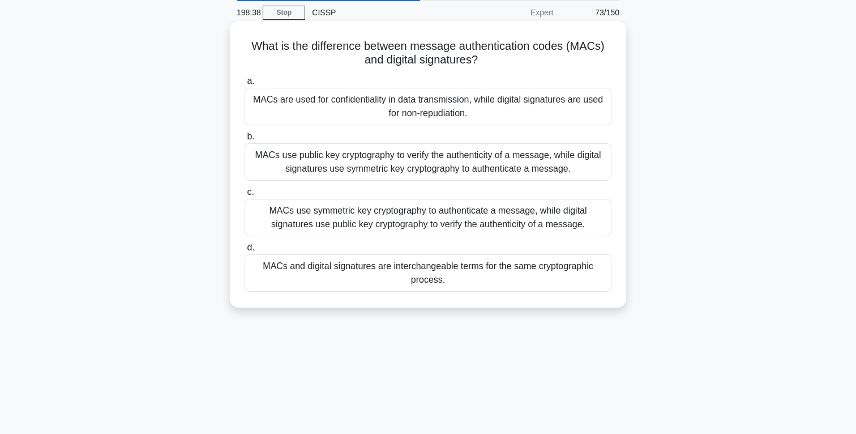
click at [439, 219] on div "MACs use symmetric key cryptography to authenticate a message, while digital si…" at bounding box center [428, 217] width 367 height 37
click at [245, 196] on input "c. MACs use symmetric key cryptography to authenticate a message, while digital…" at bounding box center [245, 192] width 0 height 7
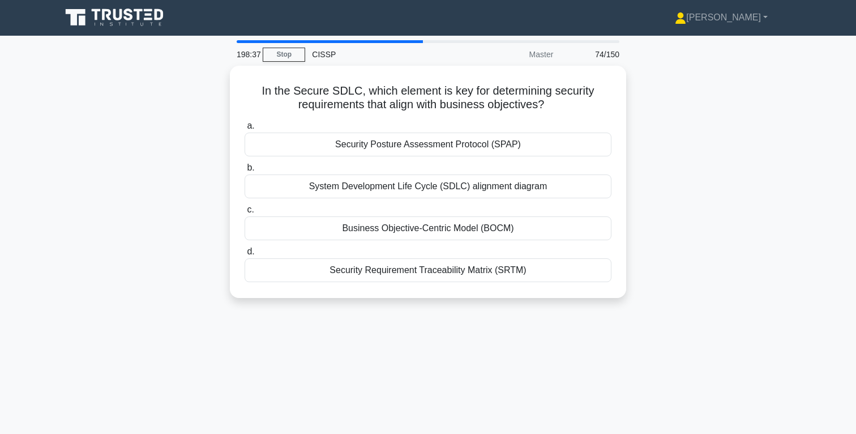
scroll to position [0, 0]
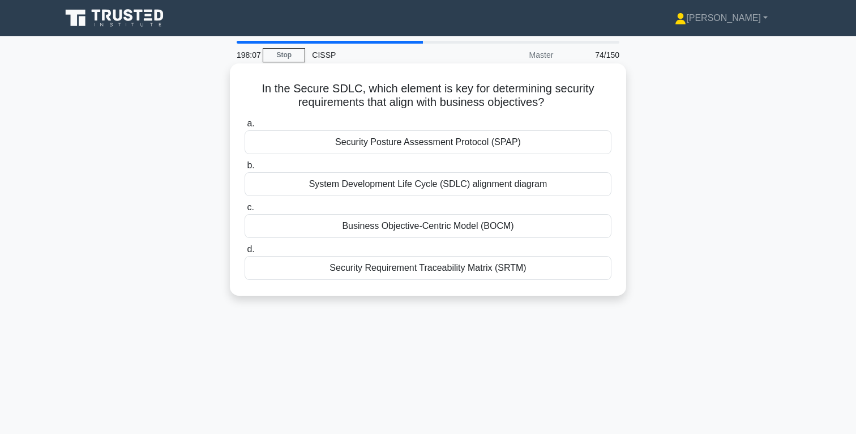
click at [451, 271] on div "Security Requirement Traceability Matrix (SRTM)" at bounding box center [428, 268] width 367 height 24
click at [245, 253] on input "d. Security Requirement Traceability Matrix (SRTM)" at bounding box center [245, 249] width 0 height 7
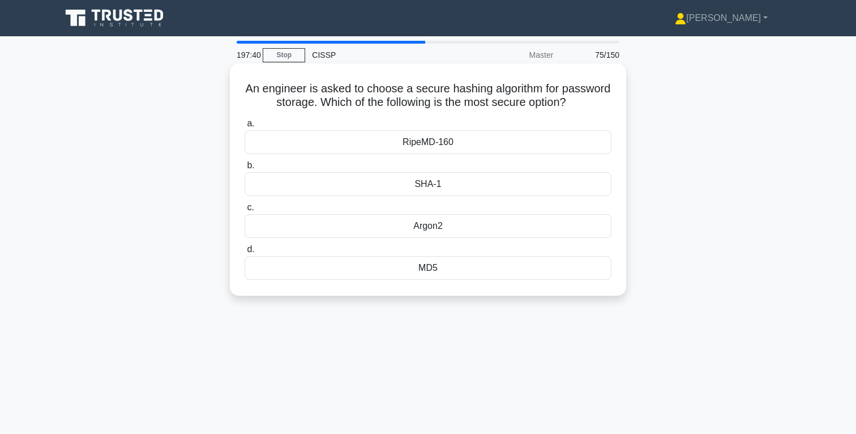
click at [429, 270] on div "MD5" at bounding box center [428, 268] width 367 height 24
click at [245, 253] on input "d. MD5" at bounding box center [245, 249] width 0 height 7
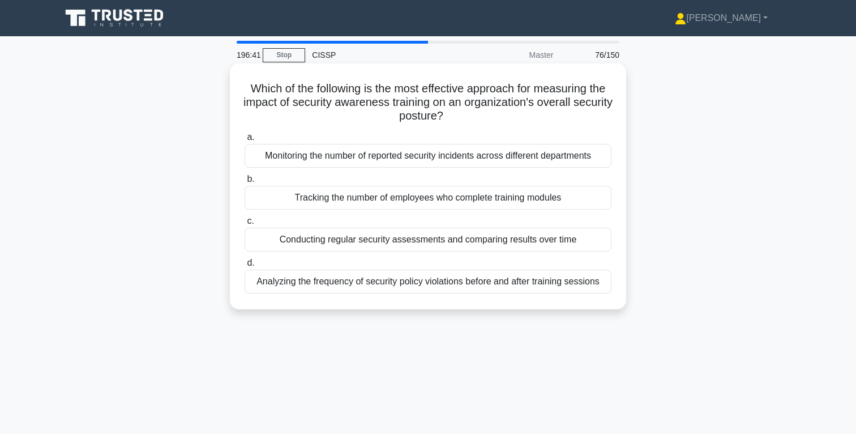
click at [486, 156] on div "Monitoring the number of reported security incidents across different departmen…" at bounding box center [428, 156] width 367 height 24
click at [245, 141] on input "a. Monitoring the number of reported security incidents across different depart…" at bounding box center [245, 137] width 0 height 7
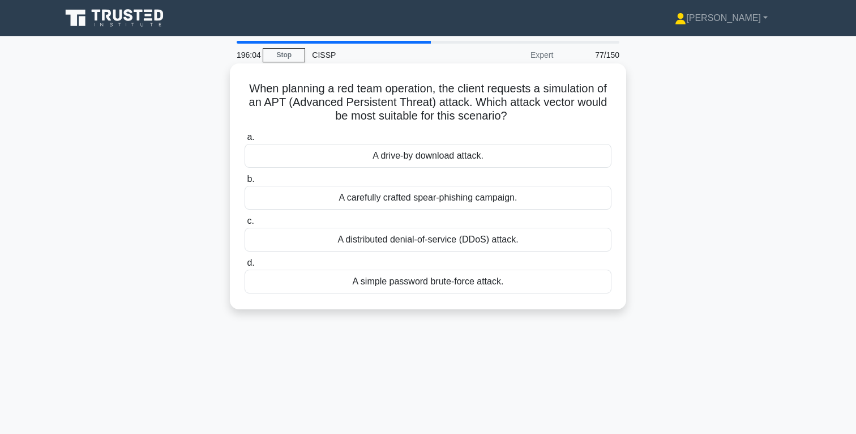
click at [485, 199] on div "A carefully crafted spear-phishing campaign." at bounding box center [428, 198] width 367 height 24
click at [245, 183] on input "b. A carefully crafted spear-phishing campaign." at bounding box center [245, 179] width 0 height 7
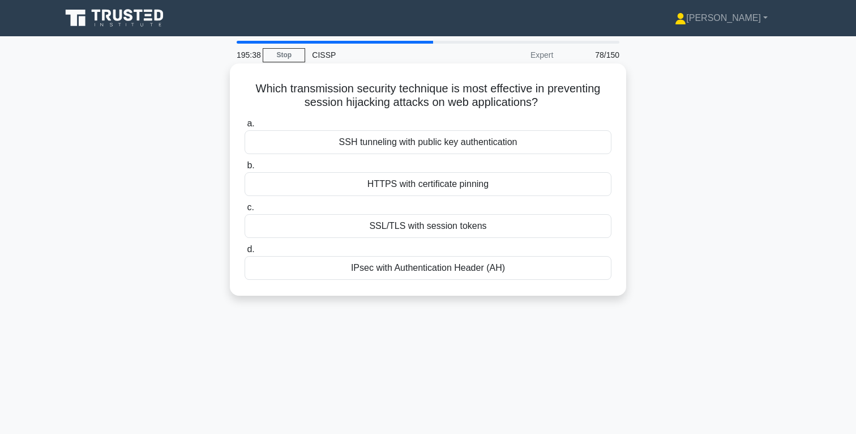
click at [463, 228] on div "SSL/TLS with session tokens" at bounding box center [428, 226] width 367 height 24
click at [245, 211] on input "c. SSL/TLS with session tokens" at bounding box center [245, 207] width 0 height 7
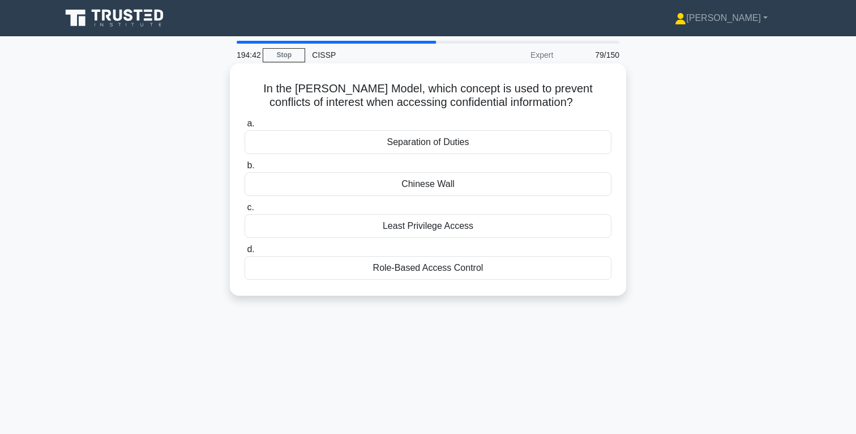
click at [450, 146] on div "Separation of Duties" at bounding box center [428, 142] width 367 height 24
click at [245, 127] on input "a. Separation of Duties" at bounding box center [245, 123] width 0 height 7
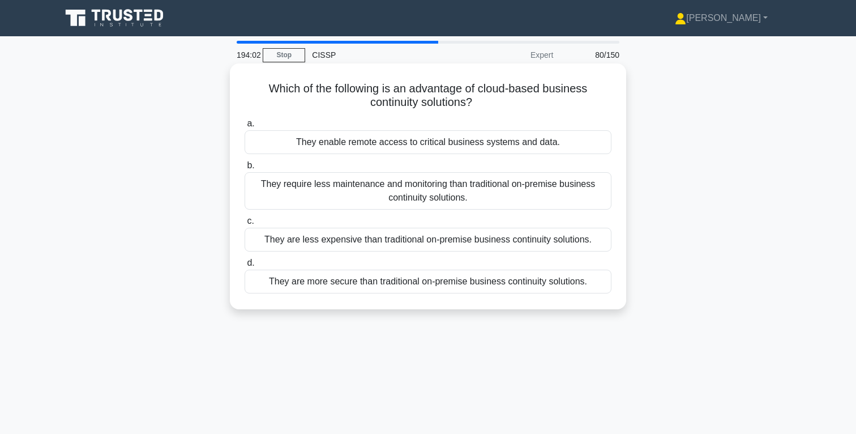
click at [496, 284] on div "They are more secure than traditional on-premise business continuity solutions." at bounding box center [428, 282] width 367 height 24
click at [245, 267] on input "d. They are more secure than traditional on-premise business continuity solutio…" at bounding box center [245, 262] width 0 height 7
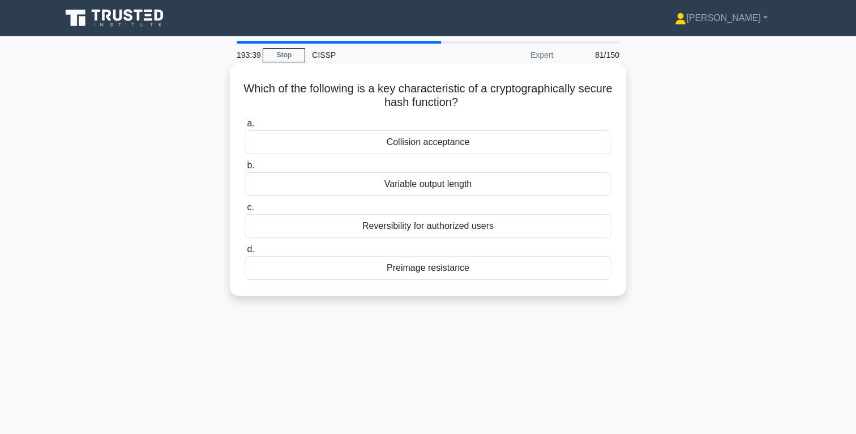
click at [451, 185] on div "Variable output length" at bounding box center [428, 184] width 367 height 24
click at [245, 169] on input "b. Variable output length" at bounding box center [245, 165] width 0 height 7
click at [457, 144] on div "Using SSL/TLS encryption" at bounding box center [428, 142] width 367 height 24
click at [245, 127] on input "a. Using SSL/TLS encryption" at bounding box center [245, 123] width 0 height 7
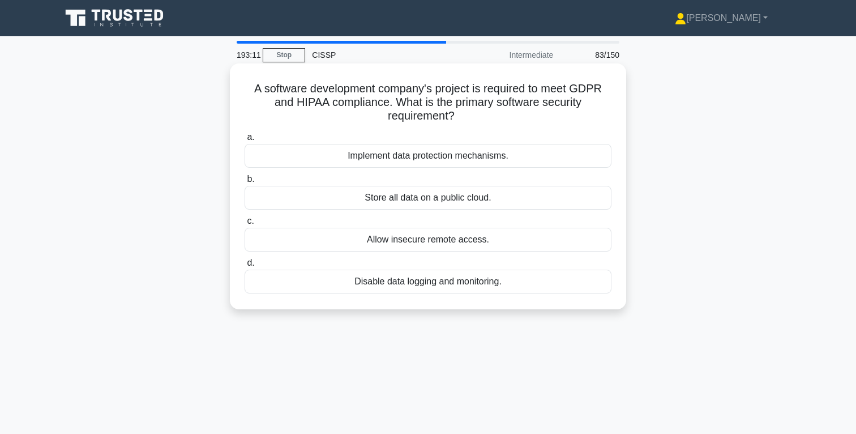
click at [461, 154] on div "Implement data protection mechanisms." at bounding box center [428, 156] width 367 height 24
click at [245, 141] on input "a. Implement data protection mechanisms." at bounding box center [245, 137] width 0 height 7
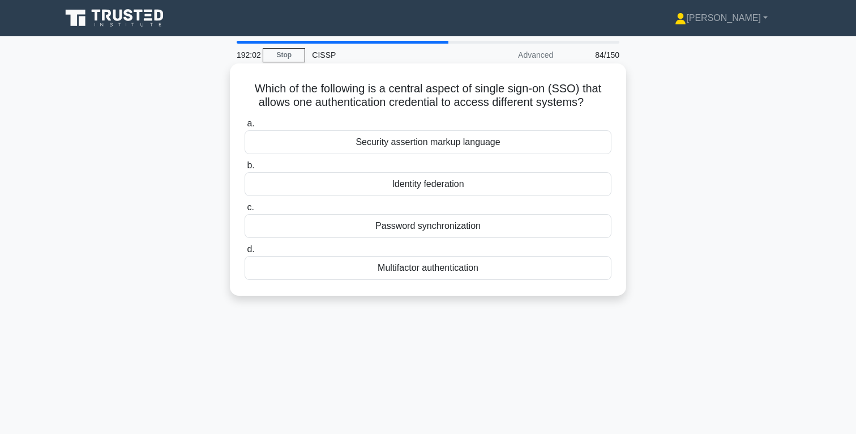
click at [467, 185] on div "Identity federation" at bounding box center [428, 184] width 367 height 24
click at [245, 169] on input "b. Identity federation" at bounding box center [245, 165] width 0 height 7
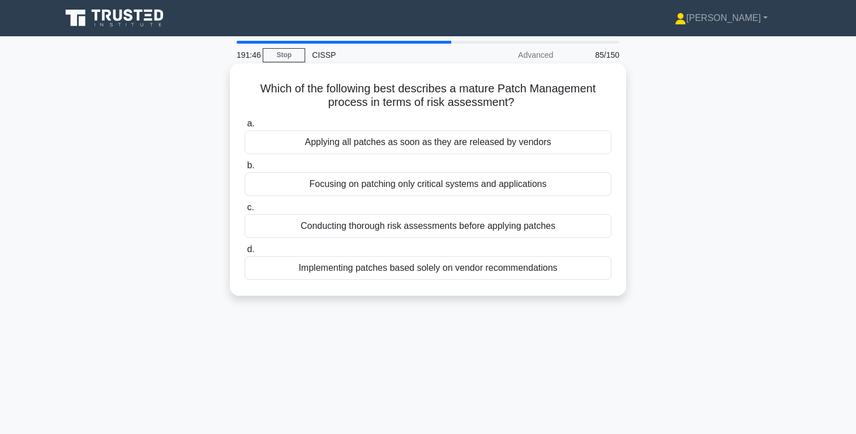
click at [510, 226] on div "Conducting thorough risk assessments before applying patches" at bounding box center [428, 226] width 367 height 24
click at [245, 211] on input "c. Conducting thorough risk assessments before applying patches" at bounding box center [245, 207] width 0 height 7
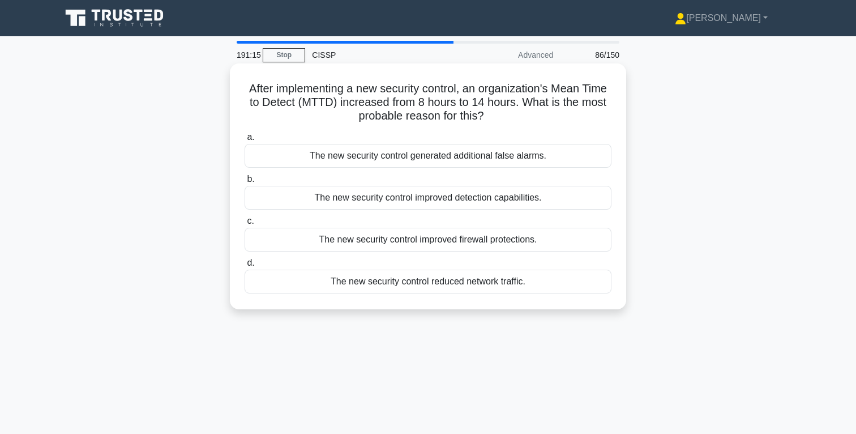
click at [494, 159] on div "The new security control generated additional false alarms." at bounding box center [428, 156] width 367 height 24
click at [245, 141] on input "a. The new security control generated additional false alarms." at bounding box center [245, 137] width 0 height 7
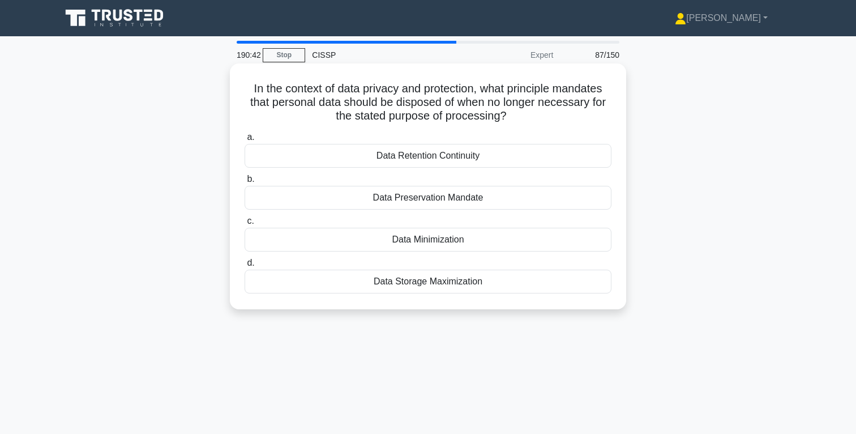
click at [469, 200] on div "Data Preservation Mandate" at bounding box center [428, 198] width 367 height 24
click at [245, 183] on input "b. Data Preservation Mandate" at bounding box center [245, 179] width 0 height 7
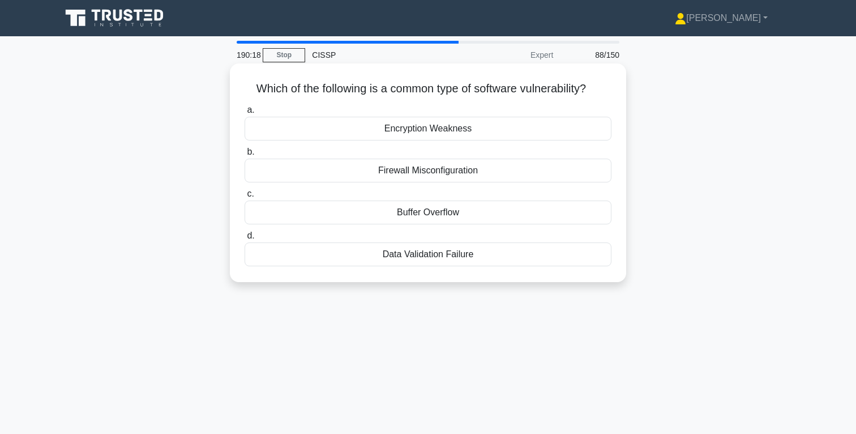
click at [443, 216] on div "Buffer Overflow" at bounding box center [428, 212] width 367 height 24
click at [245, 198] on input "c. Buffer Overflow" at bounding box center [245, 193] width 0 height 7
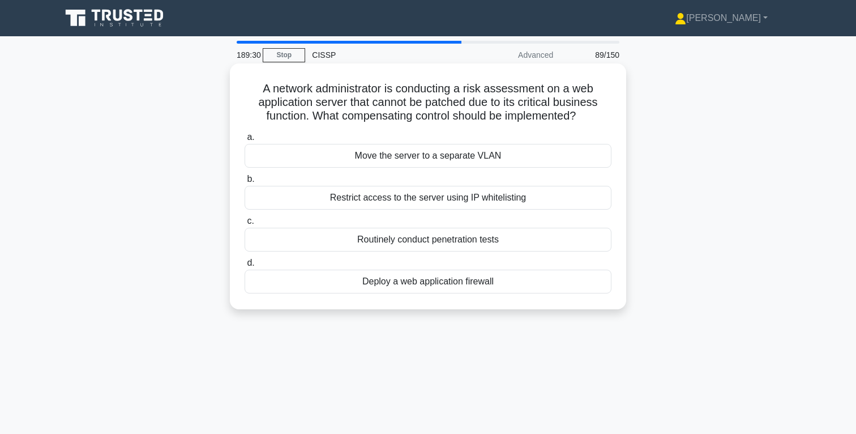
click at [469, 283] on div "Deploy a web application firewall" at bounding box center [428, 282] width 367 height 24
click at [245, 267] on input "d. Deploy a web application firewall" at bounding box center [245, 262] width 0 height 7
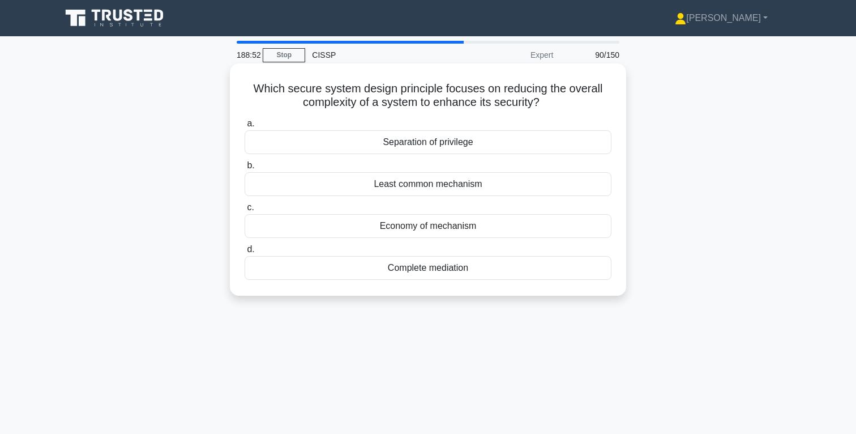
click at [433, 185] on div "Least common mechanism" at bounding box center [428, 184] width 367 height 24
click at [245, 169] on input "b. Least common mechanism" at bounding box center [245, 165] width 0 height 7
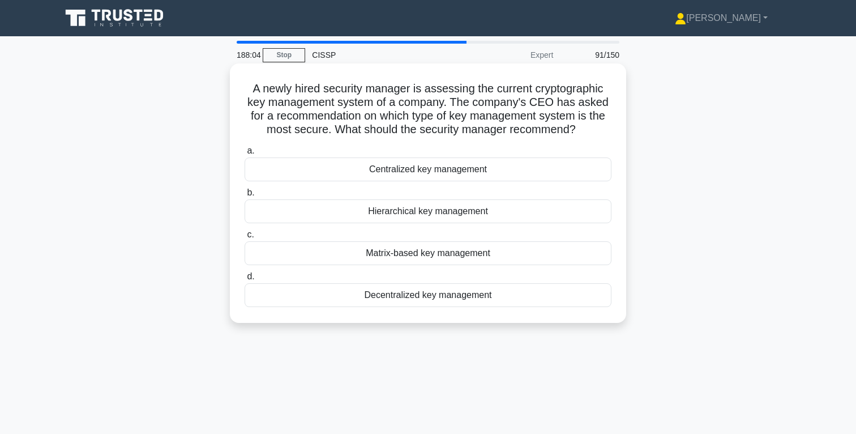
click at [445, 170] on div "Centralized key management" at bounding box center [428, 169] width 367 height 24
click at [245, 155] on input "a. Centralized key management" at bounding box center [245, 150] width 0 height 7
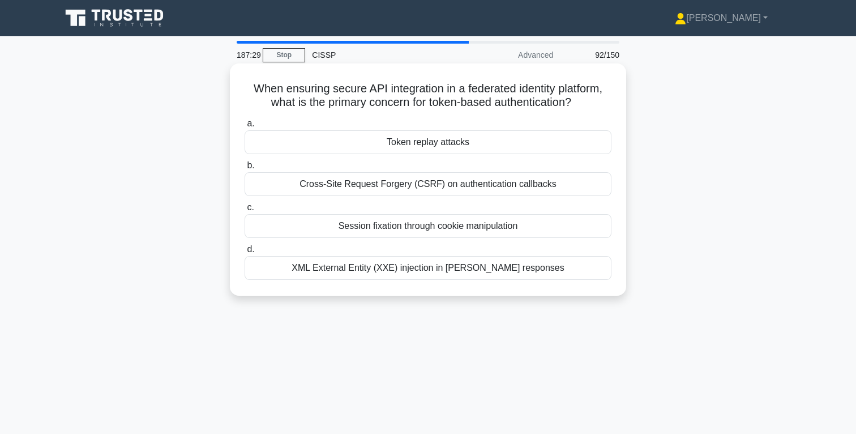
click at [517, 268] on div "XML External Entity (XXE) injection in SAML responses" at bounding box center [428, 268] width 367 height 24
click at [245, 253] on input "d. XML External Entity (XXE) injection in SAML responses" at bounding box center [245, 249] width 0 height 7
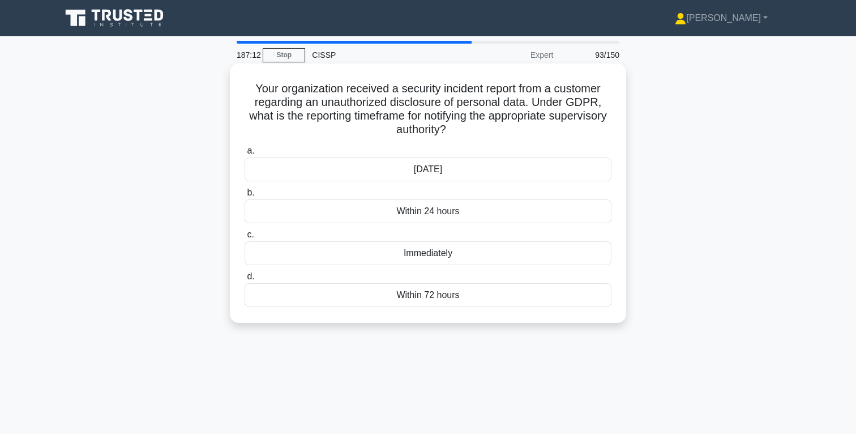
click at [441, 296] on div "Within 72 hours" at bounding box center [428, 295] width 367 height 24
click at [245, 280] on input "d. Within 72 hours" at bounding box center [245, 276] width 0 height 7
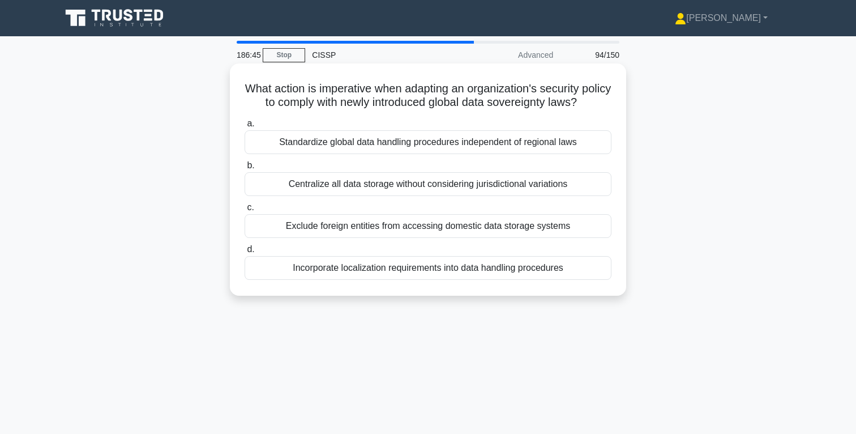
click at [455, 271] on div "Incorporate localization requirements into data handling procedures" at bounding box center [428, 268] width 367 height 24
click at [245, 253] on input "d. Incorporate localization requirements into data handling procedures" at bounding box center [245, 249] width 0 height 7
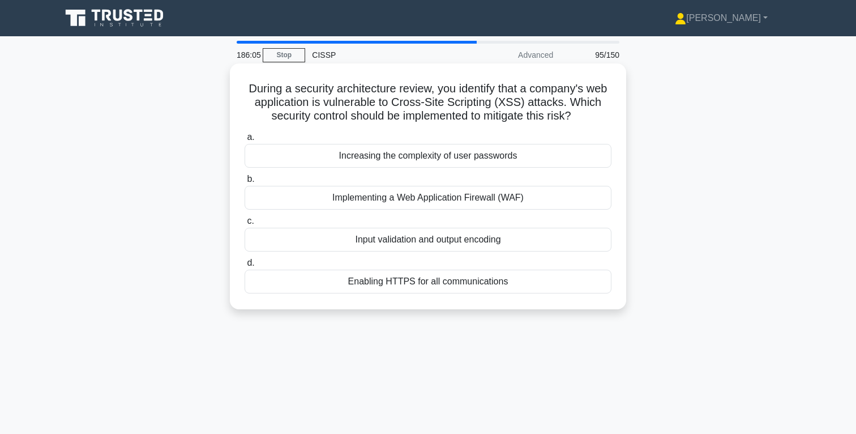
click at [470, 241] on div "Input validation and output encoding" at bounding box center [428, 240] width 367 height 24
click at [245, 225] on input "c. Input validation and output encoding" at bounding box center [245, 220] width 0 height 7
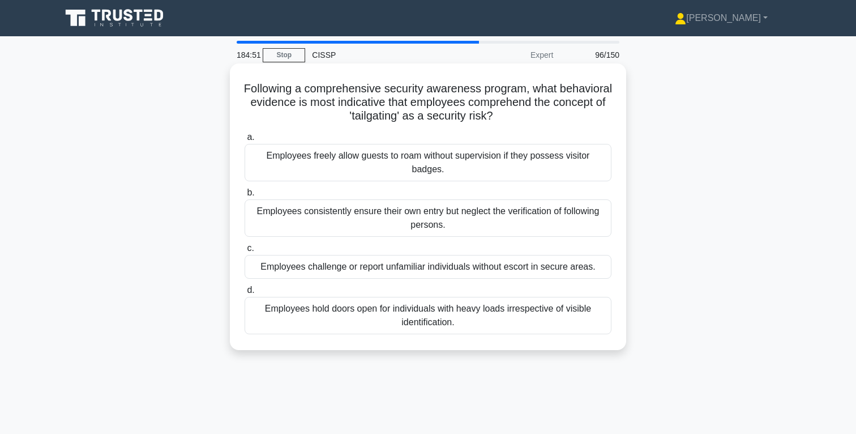
click at [429, 220] on div "Employees consistently ensure their own entry but neglect the verification of f…" at bounding box center [428, 217] width 367 height 37
click at [245, 196] on input "b. Employees consistently ensure their own entry but neglect the verification o…" at bounding box center [245, 192] width 0 height 7
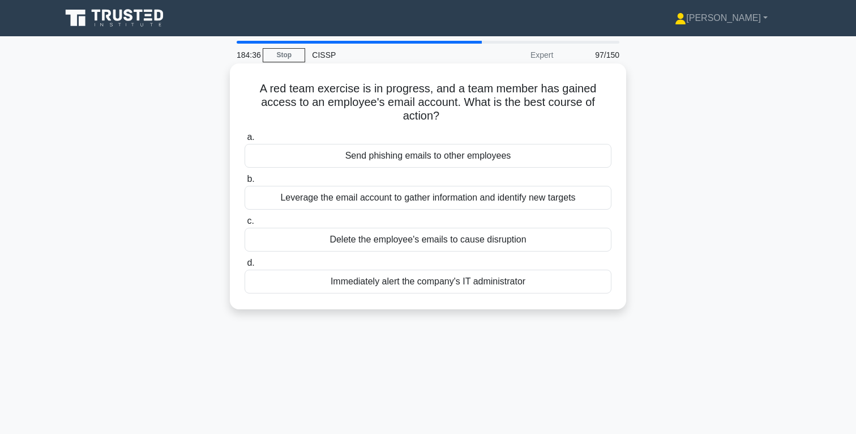
click at [480, 200] on div "Leverage the email account to gather information and identify new targets" at bounding box center [428, 198] width 367 height 24
click at [245, 183] on input "b. Leverage the email account to gather information and identify new targets" at bounding box center [245, 179] width 0 height 7
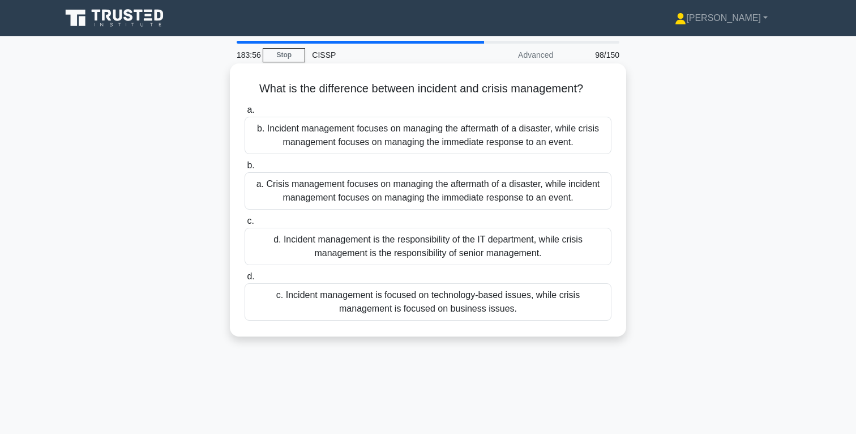
click at [457, 190] on div "a. Crisis management focuses on managing the aftermath of a disaster, while inc…" at bounding box center [428, 190] width 367 height 37
click at [245, 169] on input "b. a. Crisis management focuses on managing the aftermath of a disaster, while …" at bounding box center [245, 165] width 0 height 7
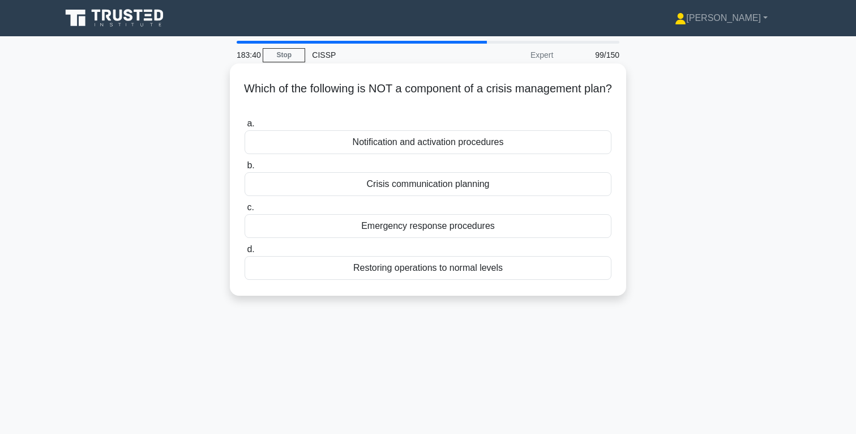
click at [443, 267] on div "Restoring operations to normal levels" at bounding box center [428, 268] width 367 height 24
click at [245, 253] on input "d. Restoring operations to normal levels" at bounding box center [245, 249] width 0 height 7
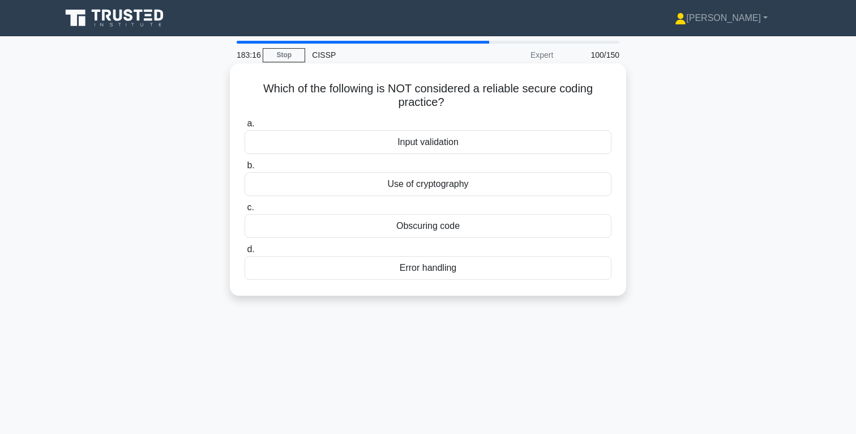
click at [464, 228] on div "Obscuring code" at bounding box center [428, 226] width 367 height 24
click at [245, 211] on input "c. Obscuring code" at bounding box center [245, 207] width 0 height 7
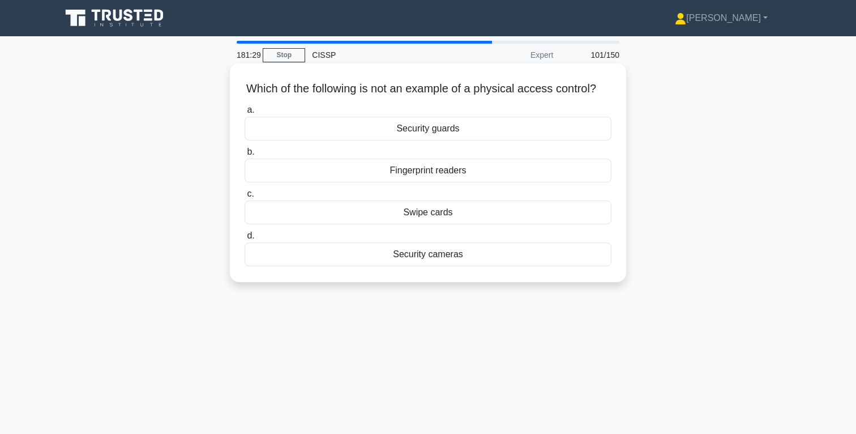
click at [447, 254] on div "Security cameras" at bounding box center [428, 254] width 367 height 24
click at [245, 239] on input "d. Security cameras" at bounding box center [245, 235] width 0 height 7
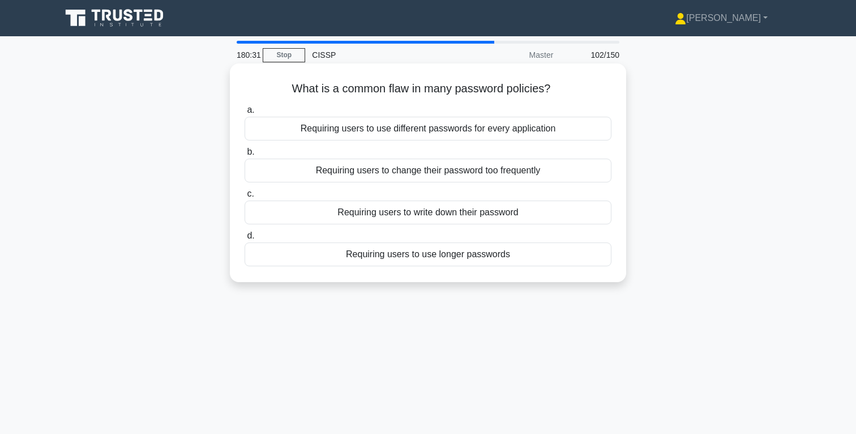
click at [520, 216] on div "Requiring users to write down their password" at bounding box center [428, 212] width 367 height 24
click at [245, 198] on input "c. Requiring users to write down their password" at bounding box center [245, 193] width 0 height 7
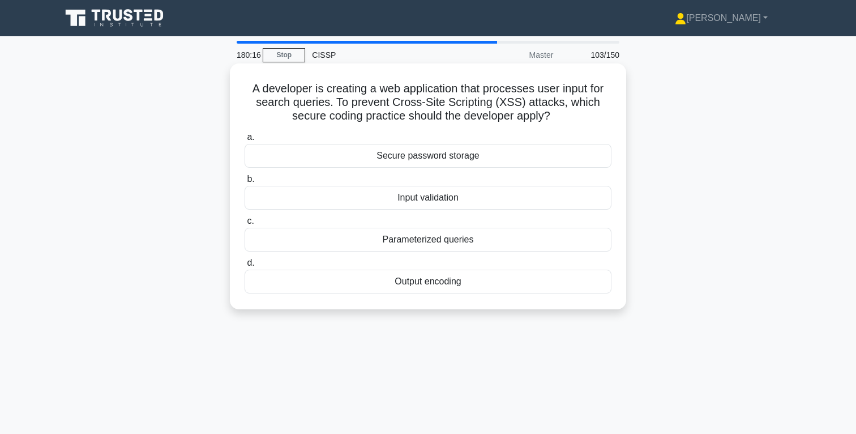
click at [447, 200] on div "Input validation" at bounding box center [428, 198] width 367 height 24
click at [245, 183] on input "b. Input validation" at bounding box center [245, 179] width 0 height 7
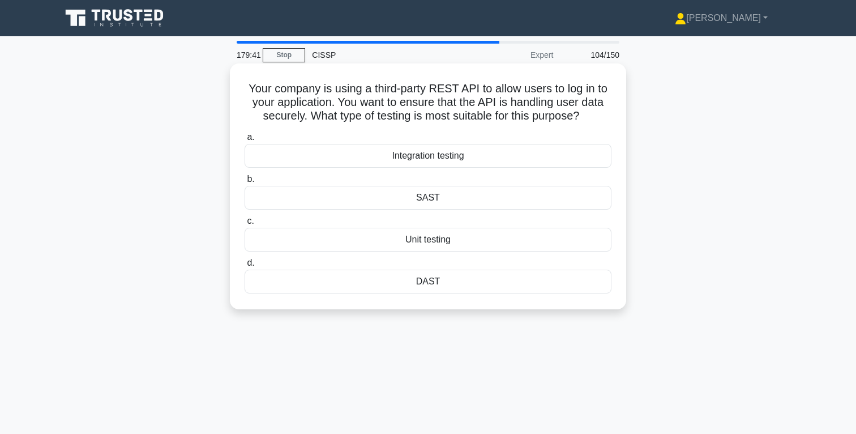
click at [437, 156] on div "Integration testing" at bounding box center [428, 156] width 367 height 24
click at [245, 141] on input "a. Integration testing" at bounding box center [245, 137] width 0 height 7
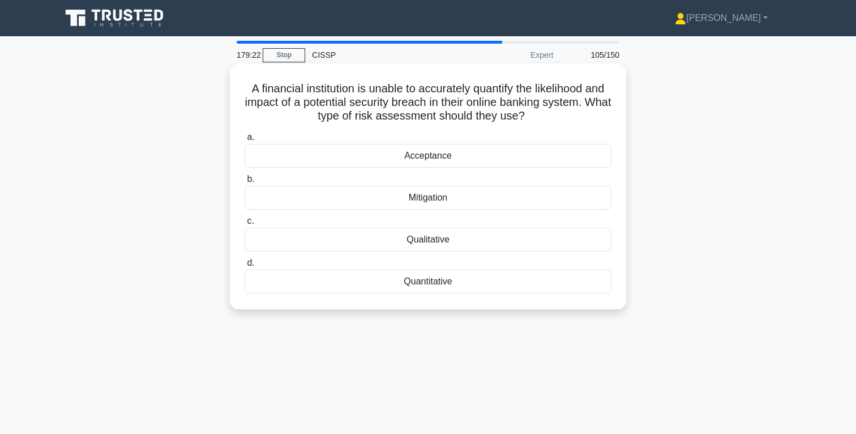
click at [428, 283] on div "Quantitative" at bounding box center [428, 282] width 367 height 24
click at [245, 267] on input "d. Quantitative" at bounding box center [245, 262] width 0 height 7
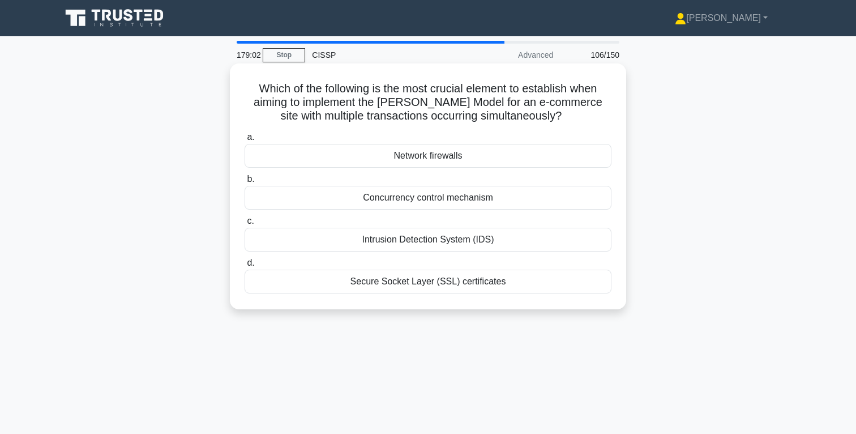
click at [452, 199] on div "Concurrency control mechanism" at bounding box center [428, 198] width 367 height 24
click at [245, 183] on input "b. Concurrency control mechanism" at bounding box center [245, 179] width 0 height 7
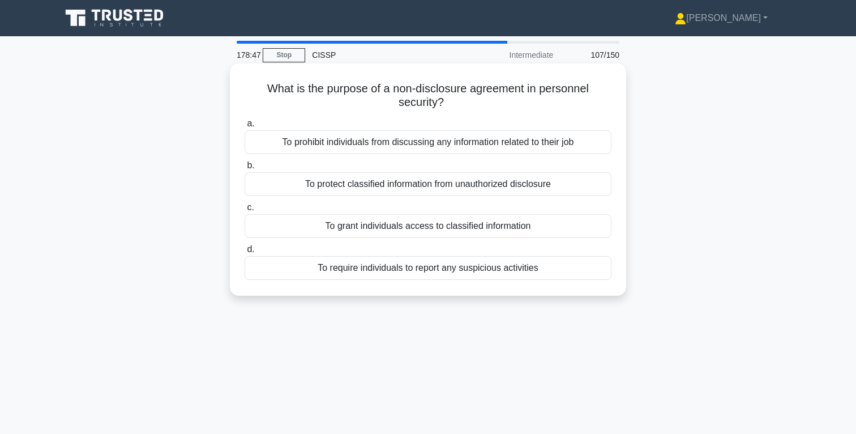
click at [506, 142] on div "To prohibit individuals from discussing any information related to their job" at bounding box center [428, 142] width 367 height 24
click at [245, 127] on input "a. To prohibit individuals from discussing any information related to their job" at bounding box center [245, 123] width 0 height 7
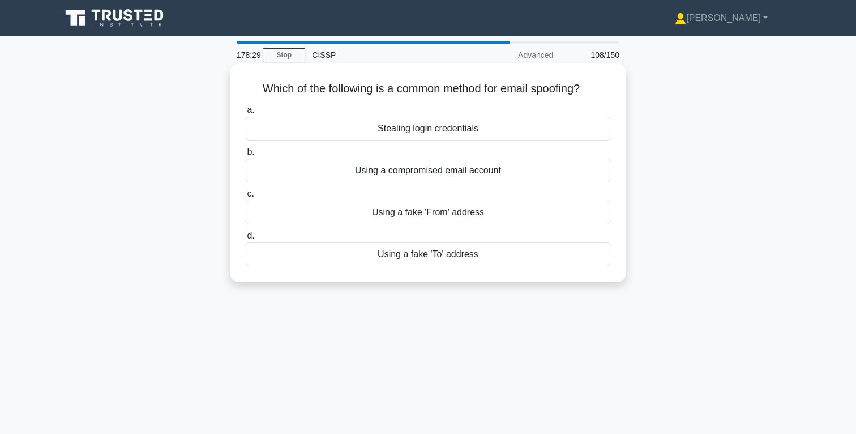
click at [476, 212] on div "Using a fake 'From' address" at bounding box center [428, 212] width 367 height 24
click at [245, 198] on input "c. Using a fake 'From' address" at bounding box center [245, 193] width 0 height 7
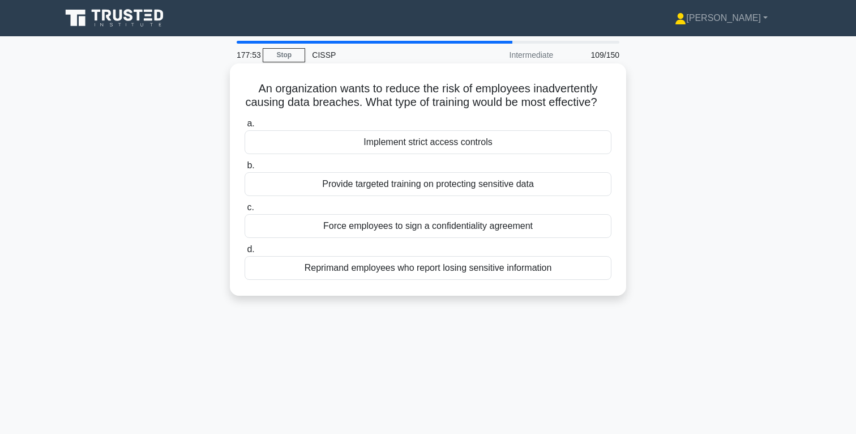
click at [487, 154] on div "Implement strict access controls" at bounding box center [428, 142] width 367 height 24
click at [245, 127] on input "a. Implement strict access controls" at bounding box center [245, 123] width 0 height 7
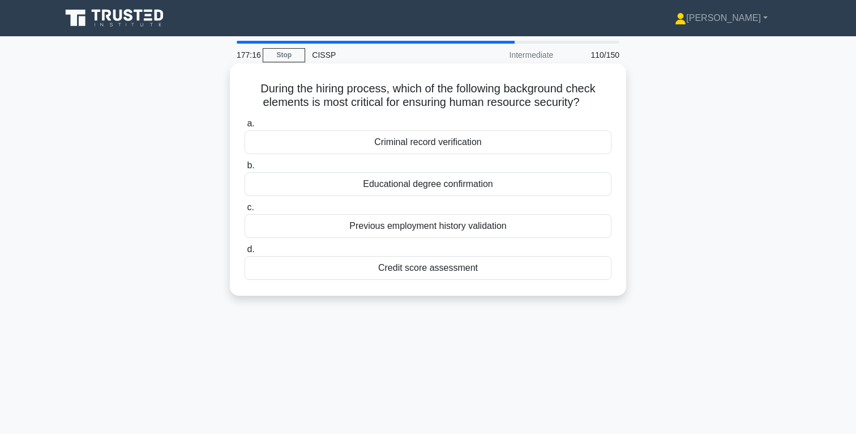
click at [476, 144] on div "Criminal record verification" at bounding box center [428, 142] width 367 height 24
click at [245, 127] on input "a. Criminal record verification" at bounding box center [245, 123] width 0 height 7
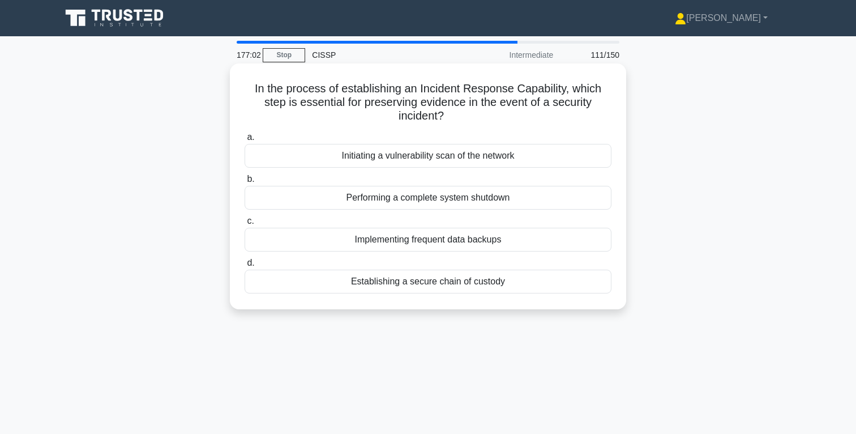
click at [469, 284] on div "Establishing a secure chain of custody" at bounding box center [428, 282] width 367 height 24
click at [245, 267] on input "d. Establishing a secure chain of custody" at bounding box center [245, 262] width 0 height 7
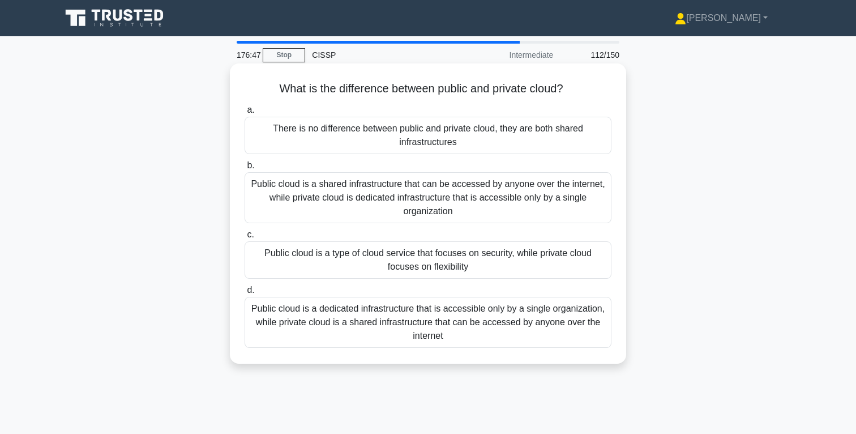
click at [450, 202] on div "Public cloud is a shared infrastructure that can be accessed by anyone over the…" at bounding box center [428, 197] width 367 height 51
click at [245, 169] on input "b. Public cloud is a shared infrastructure that can be accessed by anyone over …" at bounding box center [245, 165] width 0 height 7
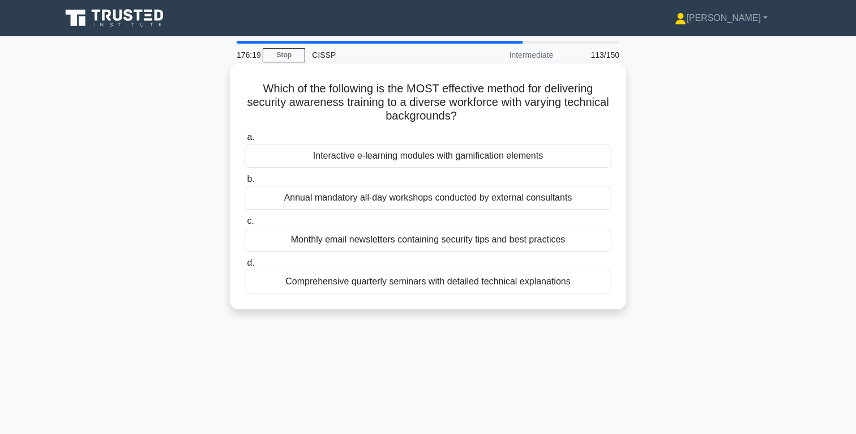
click at [481, 158] on div "Interactive e-learning modules with gamification elements" at bounding box center [428, 156] width 367 height 24
click at [245, 141] on input "a. Interactive e-learning modules with gamification elements" at bounding box center [245, 137] width 0 height 7
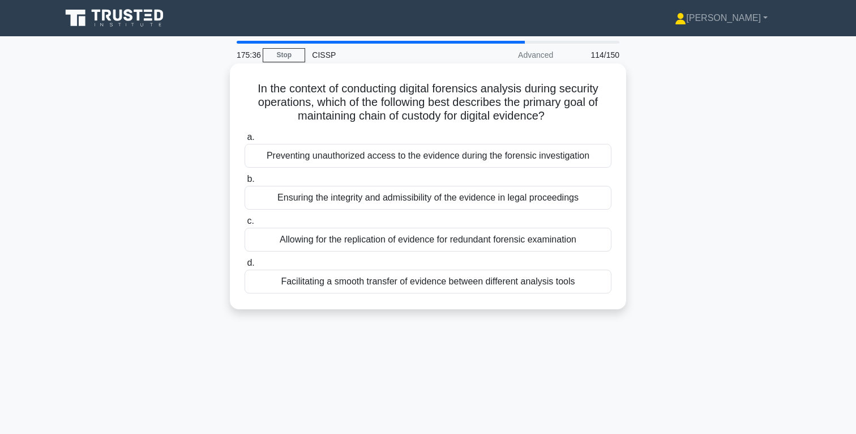
click at [463, 199] on div "Ensuring the integrity and admissibility of the evidence in legal proceedings" at bounding box center [428, 198] width 367 height 24
click at [245, 183] on input "b. Ensuring the integrity and admissibility of the evidence in legal proceedings" at bounding box center [245, 179] width 0 height 7
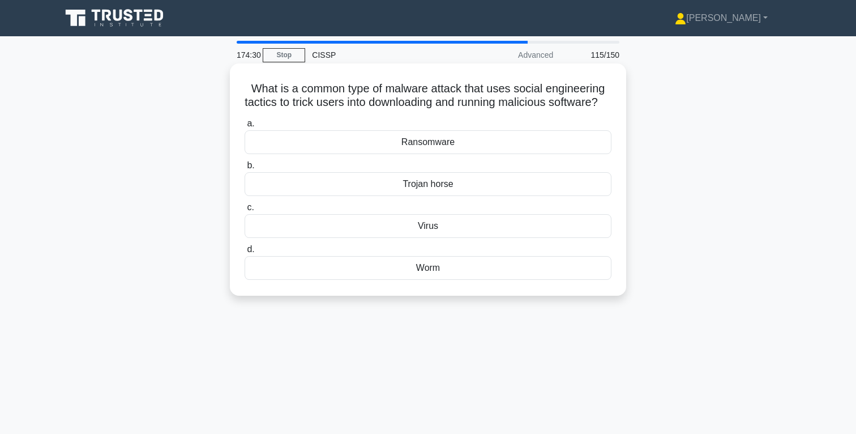
click at [437, 196] on div "Trojan horse" at bounding box center [428, 184] width 367 height 24
click at [245, 169] on input "b. Trojan horse" at bounding box center [245, 165] width 0 height 7
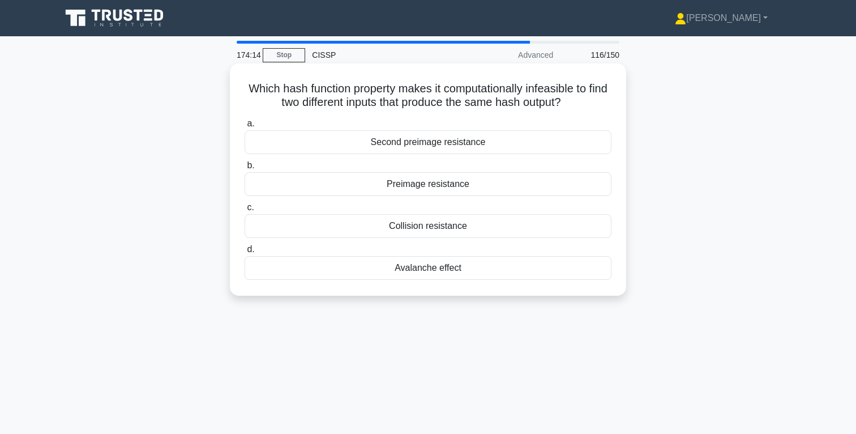
click at [453, 228] on div "Collision resistance" at bounding box center [428, 226] width 367 height 24
click at [245, 211] on input "c. Collision resistance" at bounding box center [245, 207] width 0 height 7
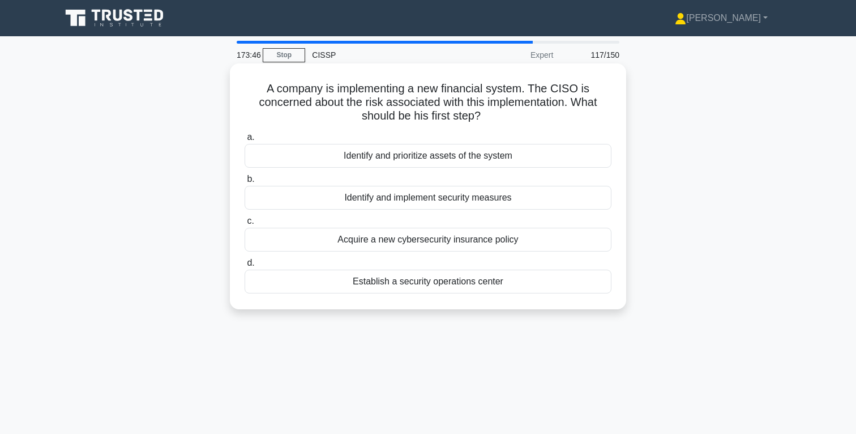
click at [464, 201] on div "Identify and implement security measures" at bounding box center [428, 198] width 367 height 24
click at [245, 183] on input "b. Identify and implement security measures" at bounding box center [245, 179] width 0 height 7
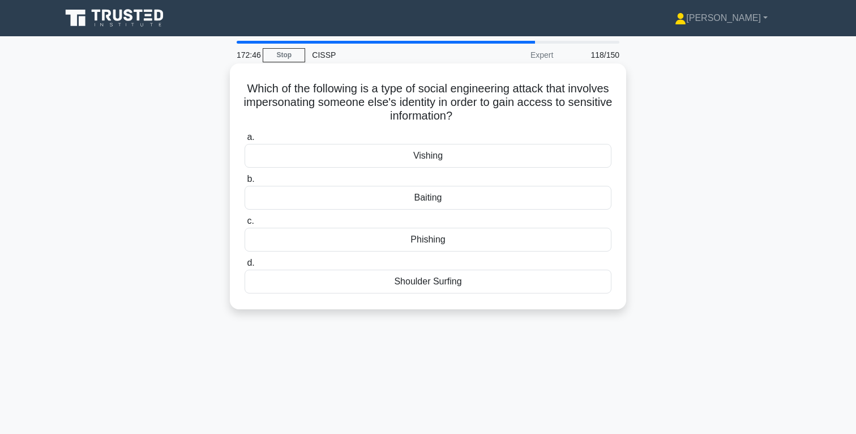
click at [454, 157] on div "Vishing" at bounding box center [428, 156] width 367 height 24
click at [245, 141] on input "a. Vishing" at bounding box center [245, 137] width 0 height 7
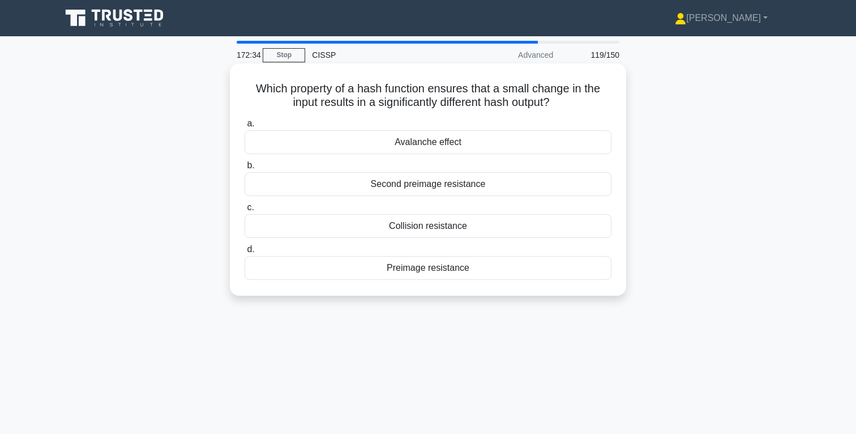
click at [451, 225] on div "Collision resistance" at bounding box center [428, 226] width 367 height 24
click at [245, 211] on input "c. Collision resistance" at bounding box center [245, 207] width 0 height 7
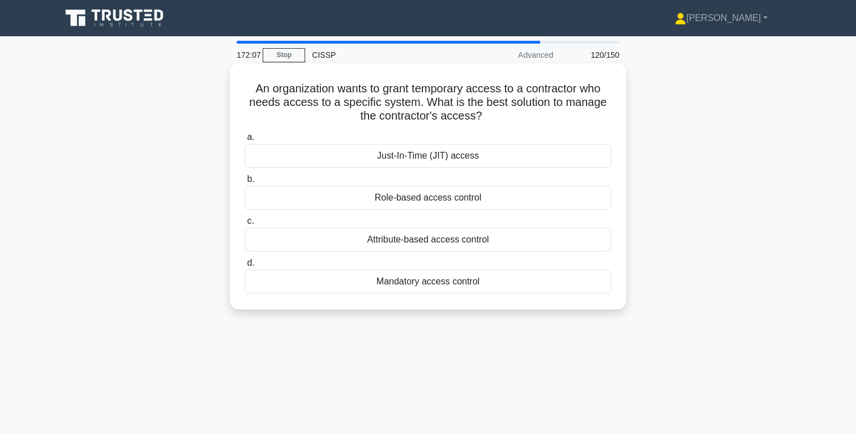
click at [463, 160] on div "Just-In-Time (JIT) access" at bounding box center [428, 156] width 367 height 24
click at [245, 141] on input "a. Just-In-Time (JIT) access" at bounding box center [245, 137] width 0 height 7
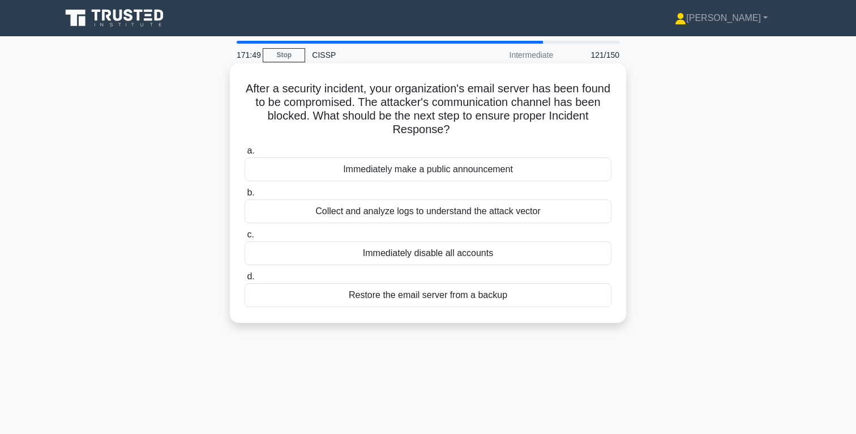
click at [473, 213] on div "Collect and analyze logs to understand the attack vector" at bounding box center [428, 211] width 367 height 24
click at [245, 196] on input "b. Collect and analyze logs to understand the attack vector" at bounding box center [245, 192] width 0 height 7
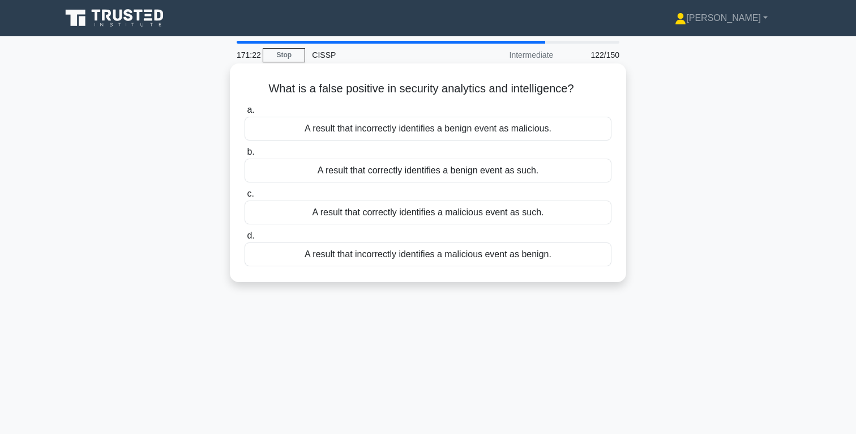
click at [481, 130] on div "A result that incorrectly identifies a benign event as malicious." at bounding box center [428, 129] width 367 height 24
click at [245, 114] on input "a. A result that incorrectly identifies a benign event as malicious." at bounding box center [245, 109] width 0 height 7
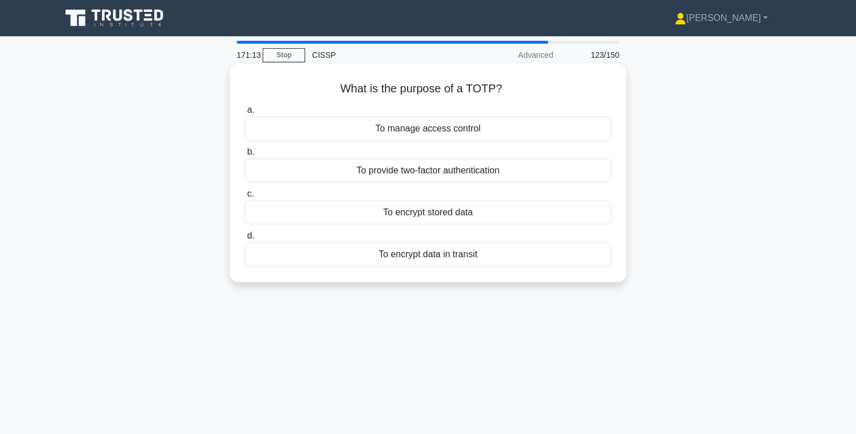
click at [497, 170] on div "To provide two-factor authentication" at bounding box center [428, 171] width 367 height 24
click at [245, 156] on input "b. To provide two-factor authentication" at bounding box center [245, 151] width 0 height 7
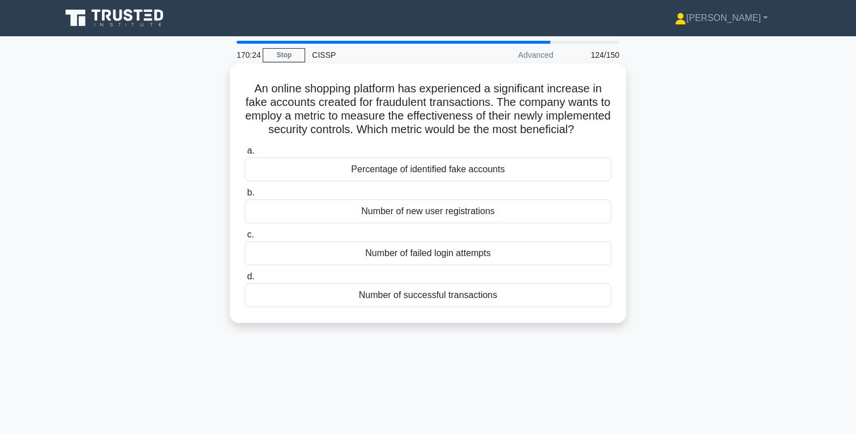
click at [477, 212] on div "Number of new user registrations" at bounding box center [428, 211] width 367 height 24
click at [245, 196] on input "b. Number of new user registrations" at bounding box center [245, 192] width 0 height 7
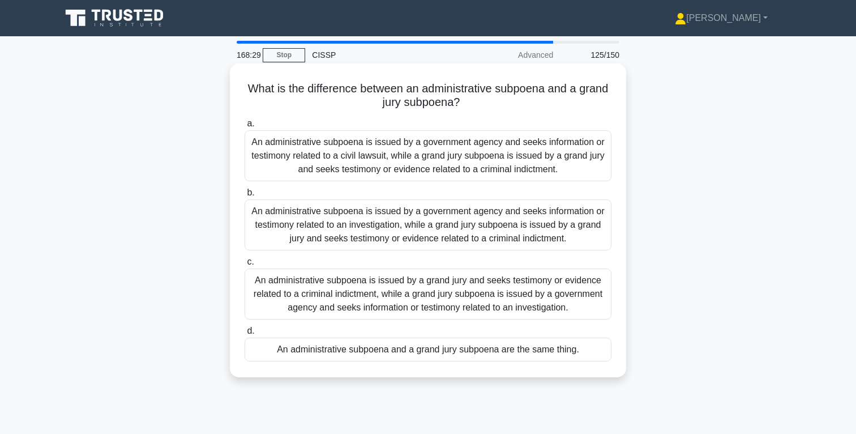
click at [450, 161] on div "An administrative subpoena is issued by a government agency and seeks informati…" at bounding box center [428, 155] width 367 height 51
click at [245, 127] on input "a. An administrative subpoena is issued by a government agency and seeks inform…" at bounding box center [245, 123] width 0 height 7
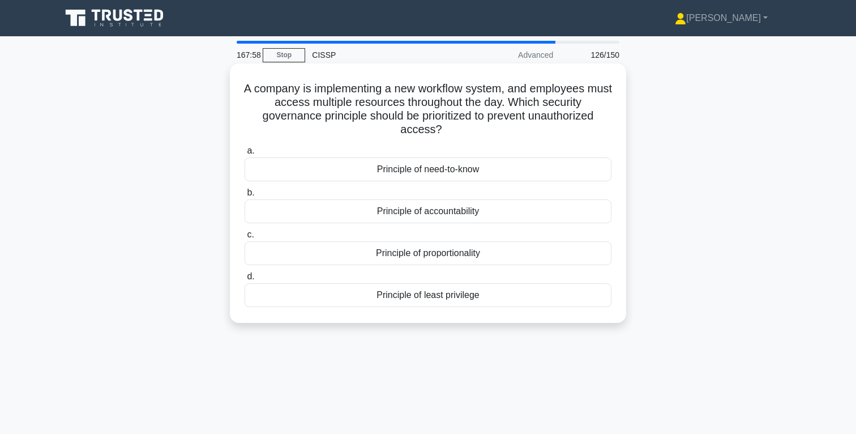
click at [468, 283] on div "Principle of least privilege" at bounding box center [428, 295] width 367 height 24
click at [245, 280] on input "d. Principle of least privilege" at bounding box center [245, 276] width 0 height 7
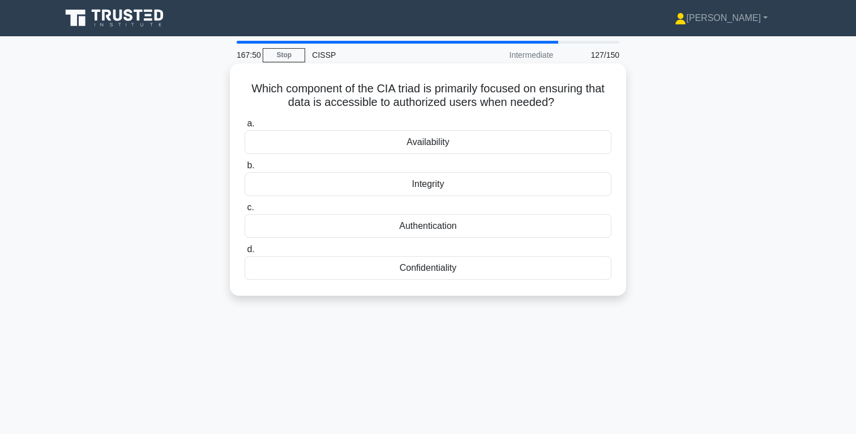
click at [446, 147] on div "Availability" at bounding box center [428, 142] width 367 height 24
click at [245, 127] on input "a. Availability" at bounding box center [245, 123] width 0 height 7
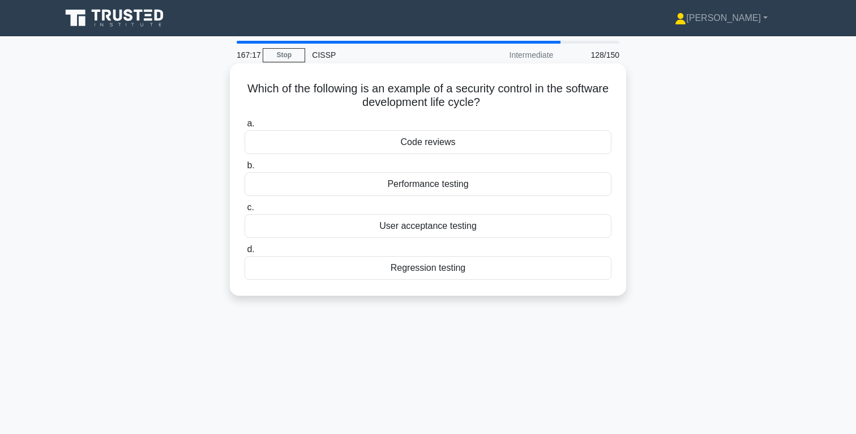
click at [446, 143] on div "Code reviews" at bounding box center [428, 142] width 367 height 24
click at [245, 127] on input "a. Code reviews" at bounding box center [245, 123] width 0 height 7
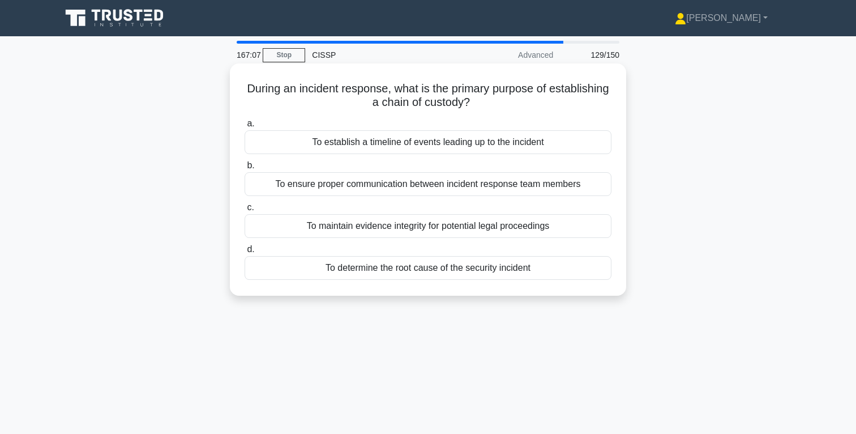
click at [515, 228] on div "To maintain evidence integrity for potential legal proceedings" at bounding box center [428, 226] width 367 height 24
click at [245, 211] on input "c. To maintain evidence integrity for potential legal proceedings" at bounding box center [245, 207] width 0 height 7
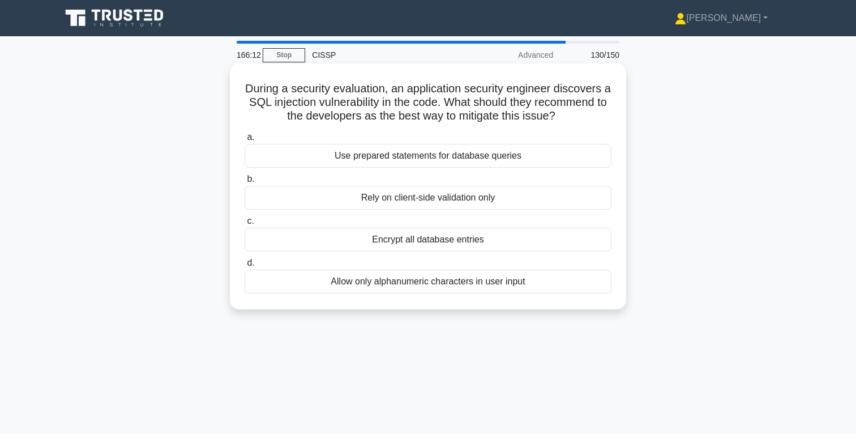
click at [463, 240] on div "Encrypt all database entries" at bounding box center [428, 240] width 367 height 24
click at [245, 225] on input "c. Encrypt all database entries" at bounding box center [245, 220] width 0 height 7
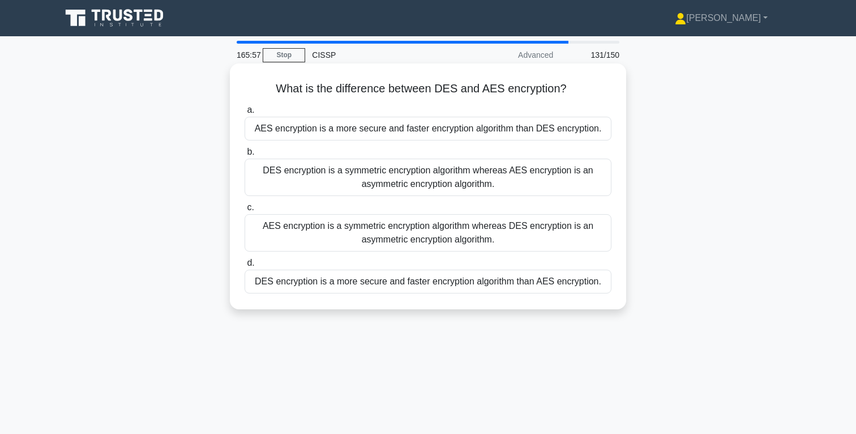
click at [431, 132] on div "AES encryption is a more secure and faster encryption algorithm than DES encryp…" at bounding box center [428, 129] width 367 height 24
click at [245, 114] on input "a. AES encryption is a more secure and faster encryption algorithm than DES enc…" at bounding box center [245, 109] width 0 height 7
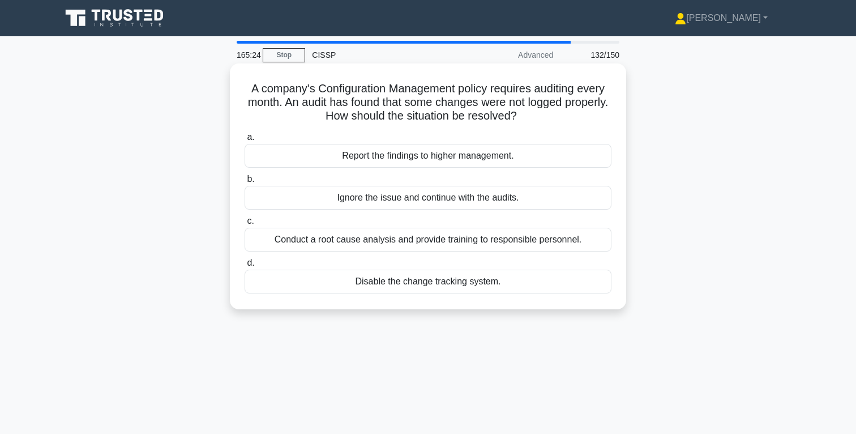
click at [439, 159] on div "Report the findings to higher management." at bounding box center [428, 156] width 367 height 24
click at [245, 141] on input "a. Report the findings to higher management." at bounding box center [245, 137] width 0 height 7
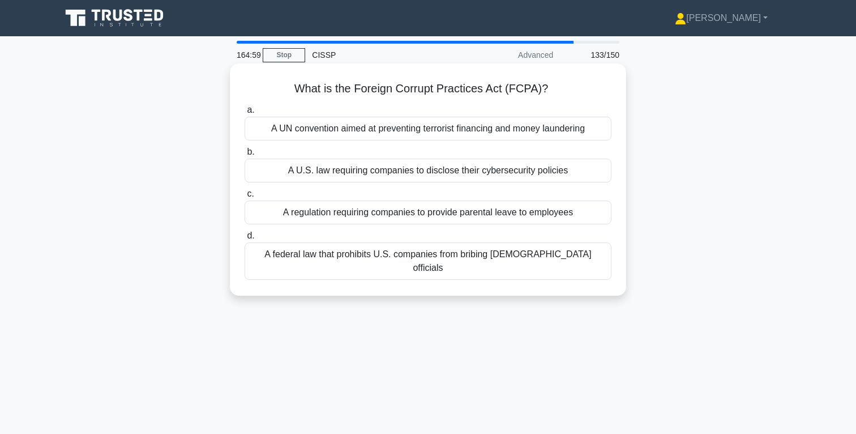
click at [490, 260] on div "A federal law that prohibits U.S. companies from bribing foreign officials" at bounding box center [428, 260] width 367 height 37
click at [245, 239] on input "d. A federal law that prohibits U.S. companies from bribing foreign officials" at bounding box center [245, 235] width 0 height 7
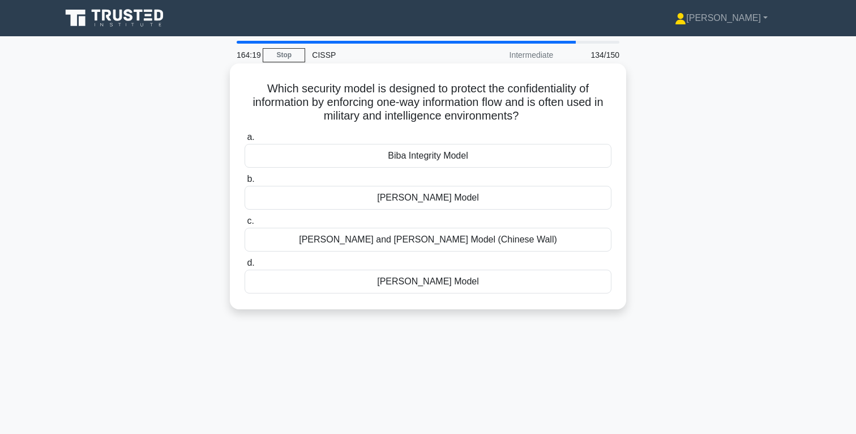
click at [457, 199] on div "Bell-LaPadula Model" at bounding box center [428, 198] width 367 height 24
click at [245, 183] on input "b. Bell-LaPadula Model" at bounding box center [245, 179] width 0 height 7
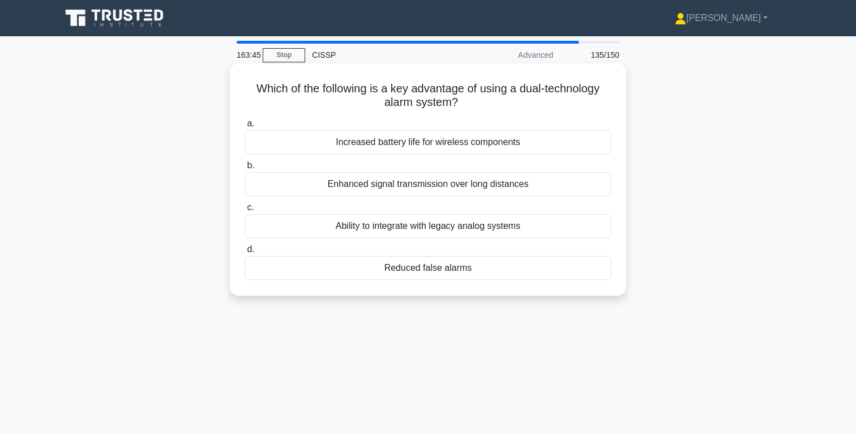
click at [425, 270] on div "Reduced false alarms" at bounding box center [428, 268] width 367 height 24
click at [245, 253] on input "d. Reduced false alarms" at bounding box center [245, 249] width 0 height 7
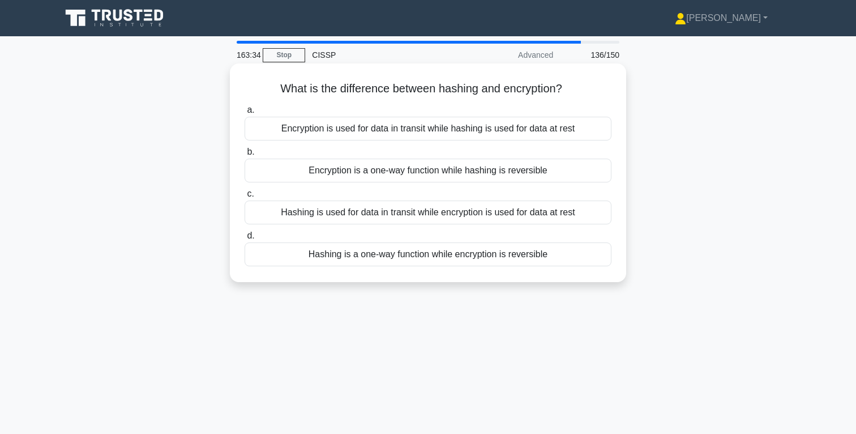
click at [468, 257] on div "Hashing is a one-way function while encryption is reversible" at bounding box center [428, 254] width 367 height 24
click at [245, 239] on input "d. Hashing is a one-way function while encryption is reversible" at bounding box center [245, 235] width 0 height 7
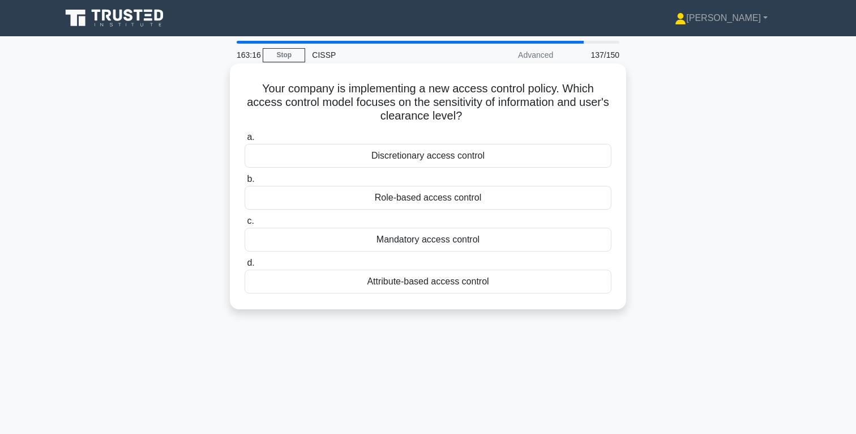
click at [438, 241] on div "Mandatory access control" at bounding box center [428, 240] width 367 height 24
click at [245, 225] on input "c. Mandatory access control" at bounding box center [245, 220] width 0 height 7
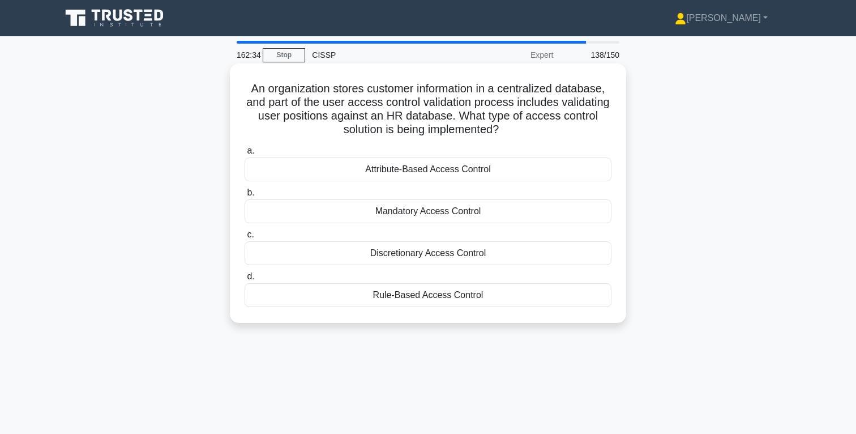
click at [447, 170] on div "Attribute-Based Access Control" at bounding box center [428, 169] width 367 height 24
click at [245, 155] on input "a. Attribute-Based Access Control" at bounding box center [245, 150] width 0 height 7
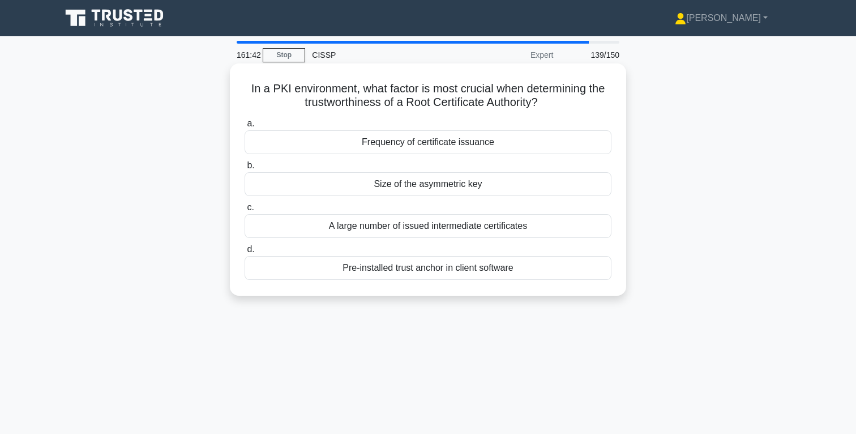
click at [466, 186] on div "Size of the asymmetric key" at bounding box center [428, 184] width 367 height 24
click at [245, 169] on input "b. Size of the asymmetric key" at bounding box center [245, 165] width 0 height 7
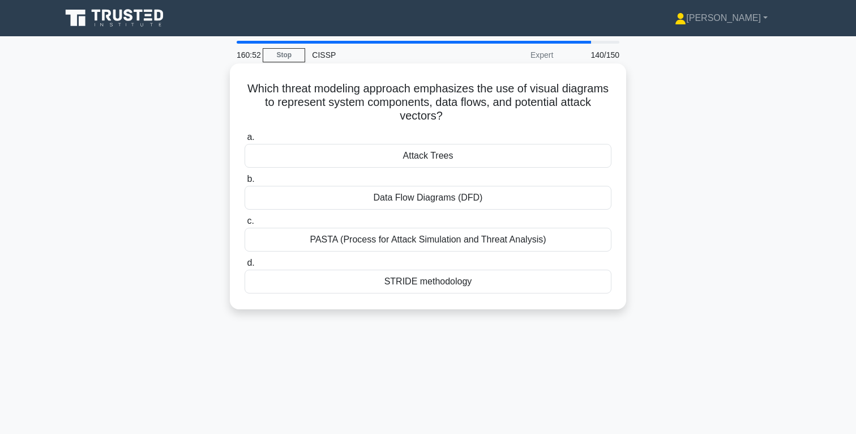
click at [453, 200] on div "Data Flow Diagrams (DFD)" at bounding box center [428, 198] width 367 height 24
click at [245, 183] on input "b. Data Flow Diagrams (DFD)" at bounding box center [245, 179] width 0 height 7
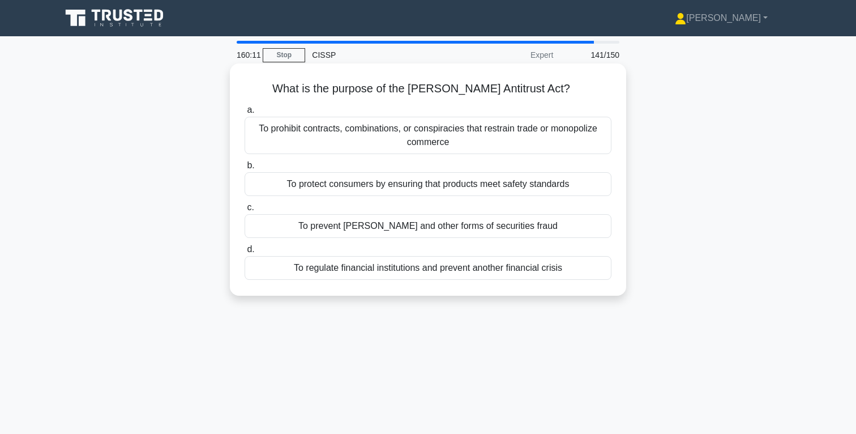
click at [481, 137] on div "To prohibit contracts, combinations, or conspiracies that restrain trade or mon…" at bounding box center [428, 135] width 367 height 37
click at [245, 114] on input "a. To prohibit contracts, combinations, or conspiracies that restrain trade or …" at bounding box center [245, 109] width 0 height 7
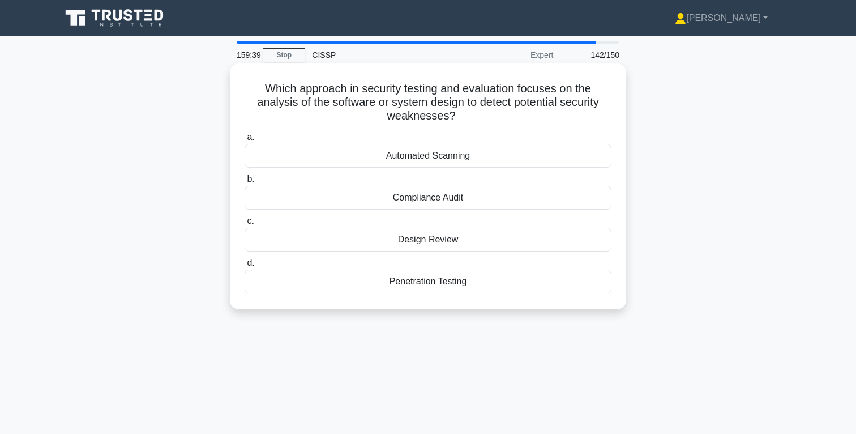
click at [448, 157] on div "Automated Scanning" at bounding box center [428, 156] width 367 height 24
click at [245, 141] on input "a. Automated Scanning" at bounding box center [245, 137] width 0 height 7
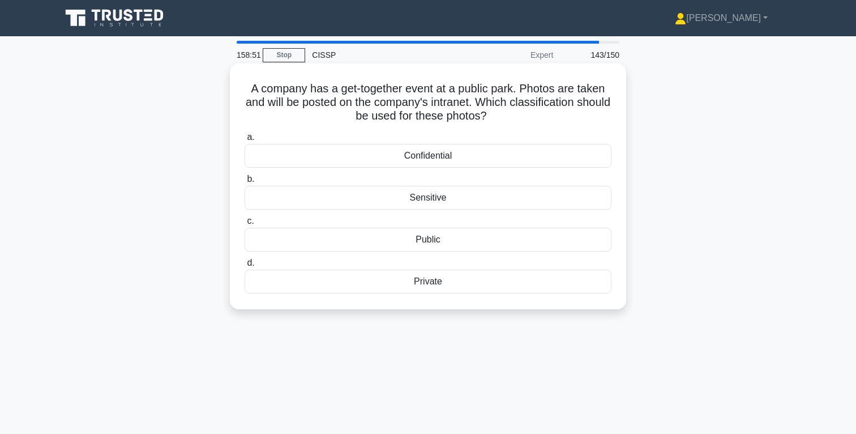
click at [437, 284] on div "Private" at bounding box center [428, 282] width 367 height 24
click at [245, 267] on input "d. Private" at bounding box center [245, 262] width 0 height 7
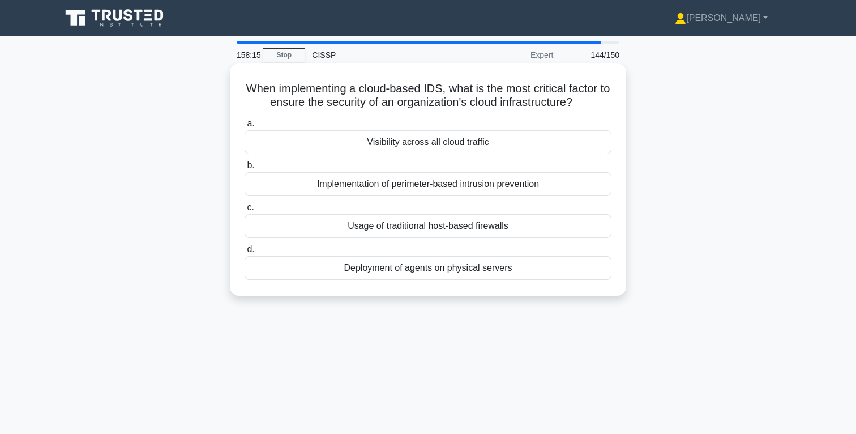
click at [461, 142] on div "Visibility across all cloud traffic" at bounding box center [428, 142] width 367 height 24
click at [245, 127] on input "a. Visibility across all cloud traffic" at bounding box center [245, 123] width 0 height 7
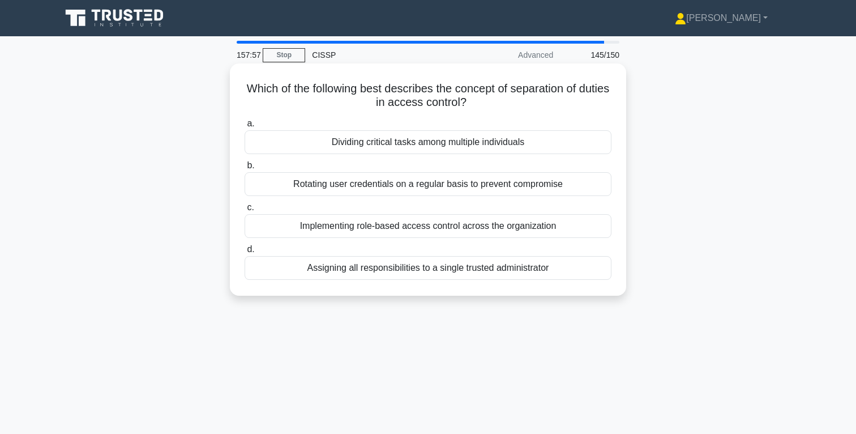
click at [497, 142] on div "Dividing critical tasks among multiple individuals" at bounding box center [428, 142] width 367 height 24
click at [245, 127] on input "a. Dividing critical tasks among multiple individuals" at bounding box center [245, 123] width 0 height 7
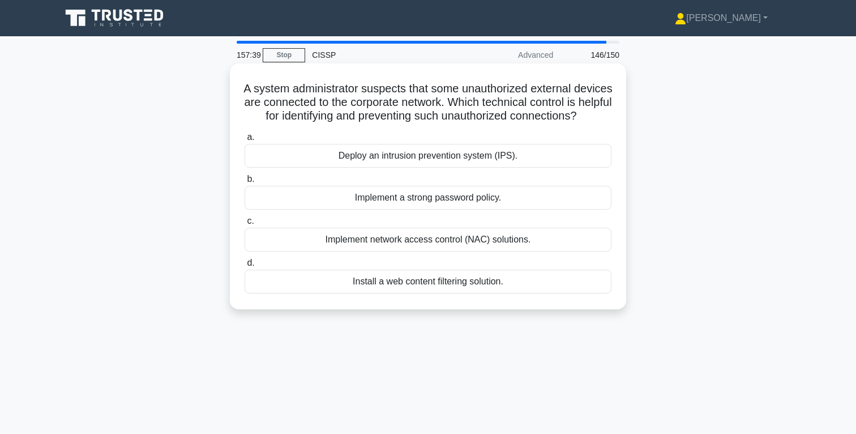
click at [447, 242] on div "Implement network access control (NAC) solutions." at bounding box center [428, 240] width 367 height 24
click at [245, 225] on input "c. Implement network access control (NAC) solutions." at bounding box center [245, 220] width 0 height 7
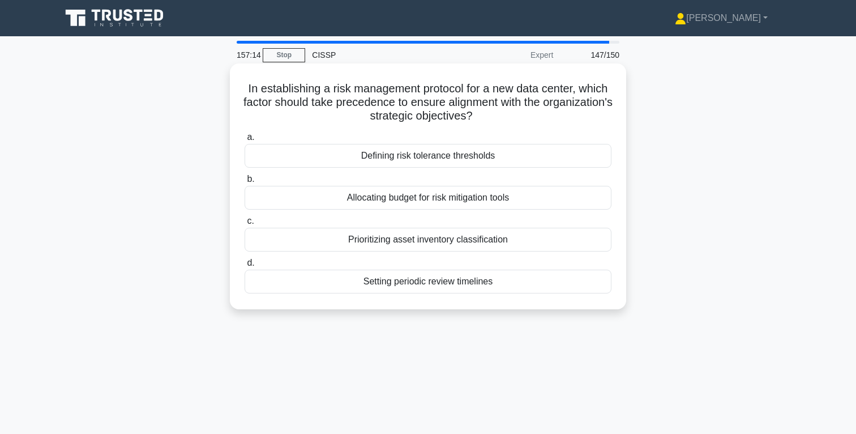
click at [477, 158] on div "Defining risk tolerance thresholds" at bounding box center [428, 156] width 367 height 24
click at [245, 141] on input "a. Defining risk tolerance thresholds" at bounding box center [245, 137] width 0 height 7
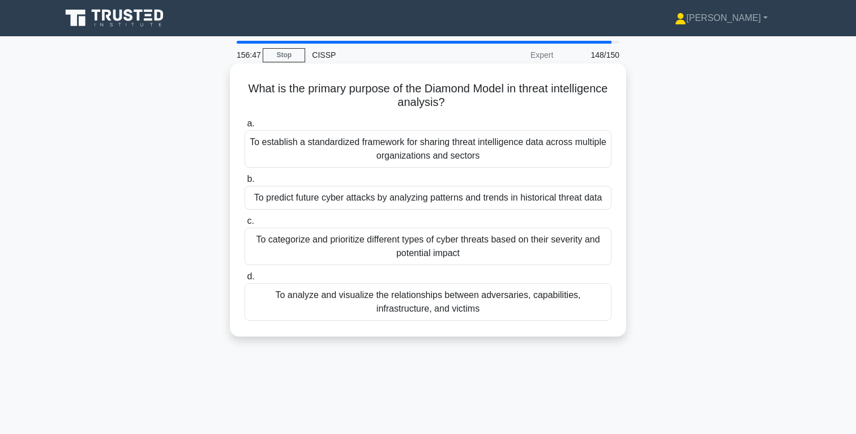
click at [501, 149] on div "To establish a standardized framework for sharing threat intelligence data acro…" at bounding box center [428, 148] width 367 height 37
click at [245, 127] on input "a. To establish a standardized framework for sharing threat intelligence data a…" at bounding box center [245, 123] width 0 height 7
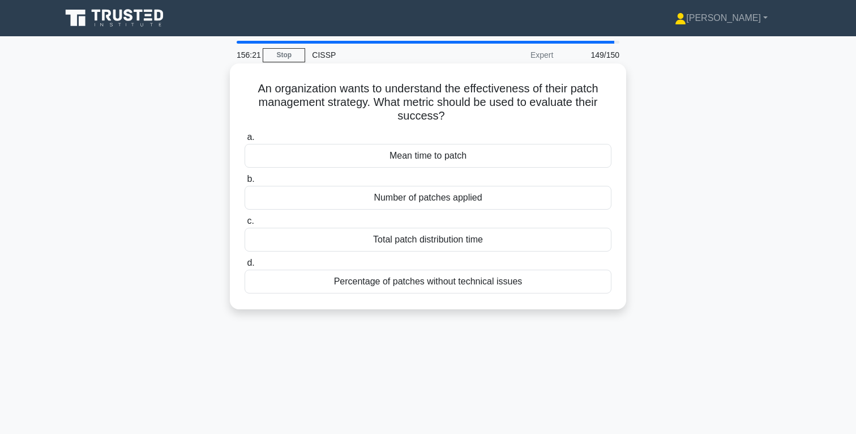
click at [461, 158] on div "Mean time to patch" at bounding box center [428, 156] width 367 height 24
click at [245, 141] on input "a. Mean time to patch" at bounding box center [245, 137] width 0 height 7
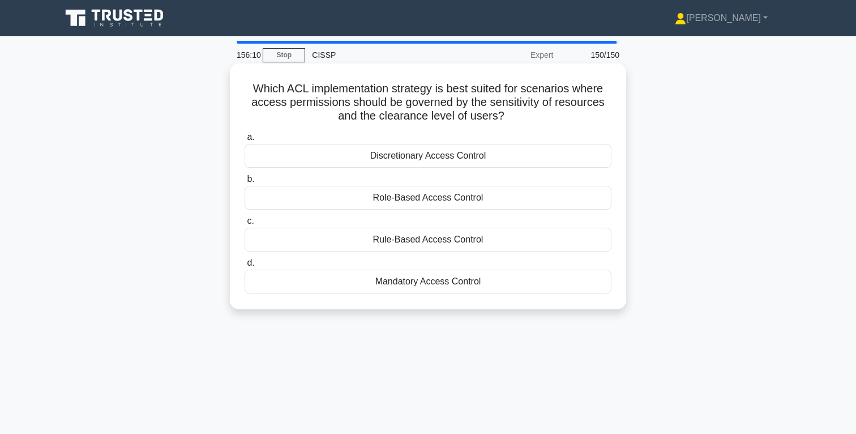
click at [438, 286] on div "Mandatory Access Control" at bounding box center [428, 282] width 367 height 24
click at [245, 267] on input "d. Mandatory Access Control" at bounding box center [245, 262] width 0 height 7
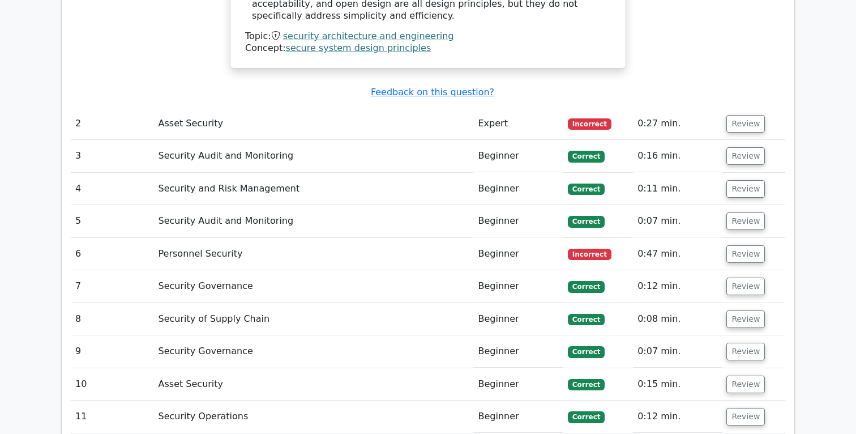
scroll to position [1723, 0]
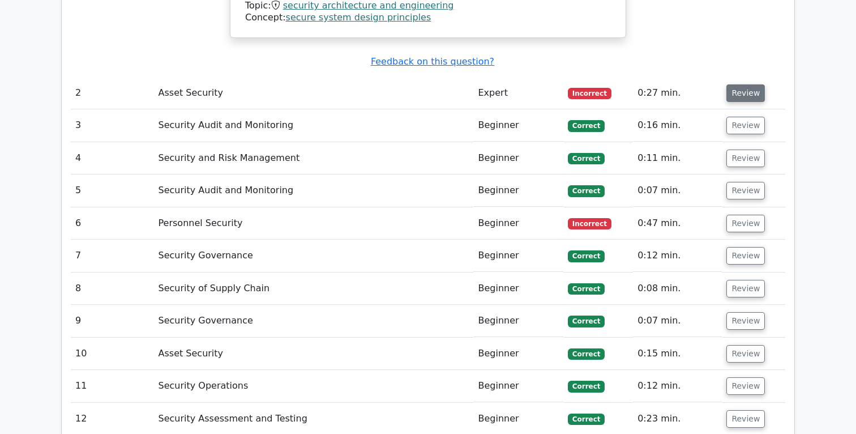
click at [735, 84] on button "Review" at bounding box center [745, 93] width 39 height 18
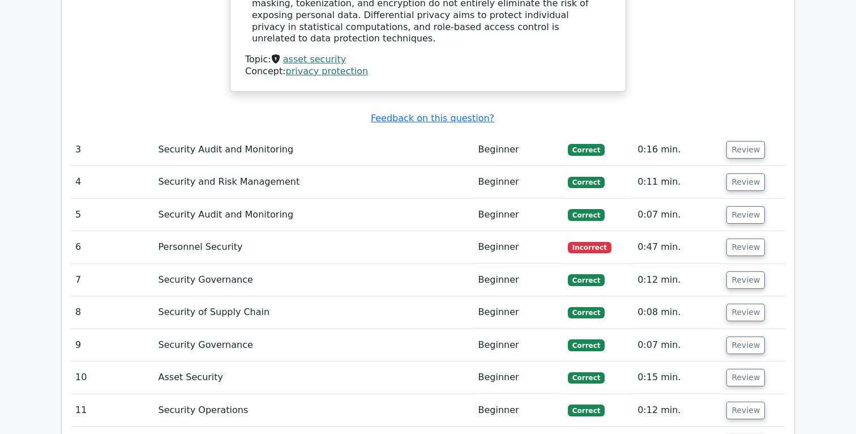
scroll to position [2120, 0]
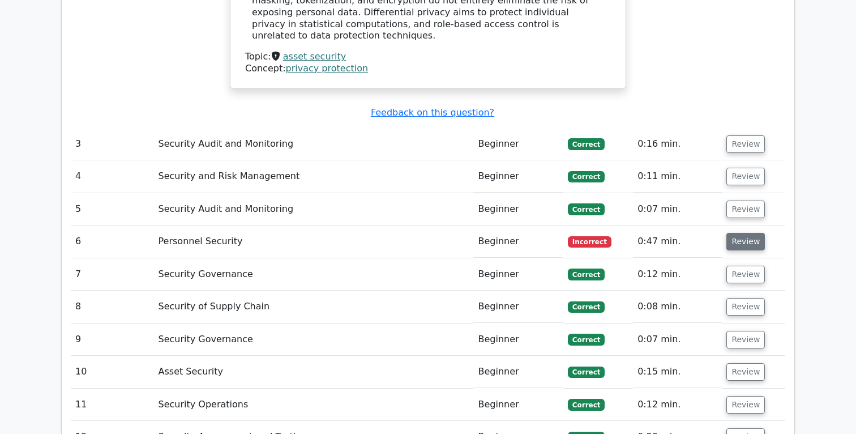
click at [732, 233] on button "Review" at bounding box center [745, 242] width 39 height 18
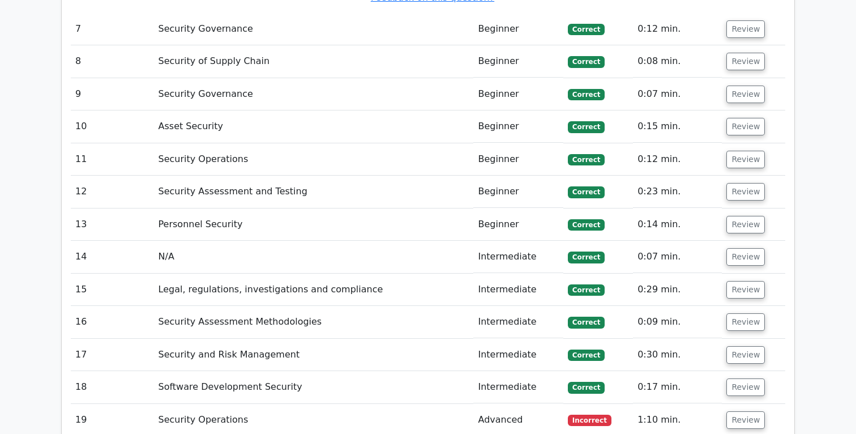
scroll to position [2863, 0]
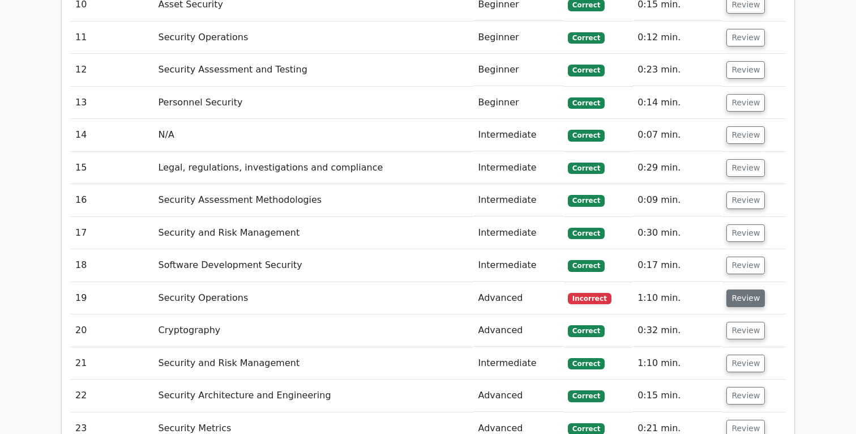
click at [743, 289] on button "Review" at bounding box center [745, 298] width 39 height 18
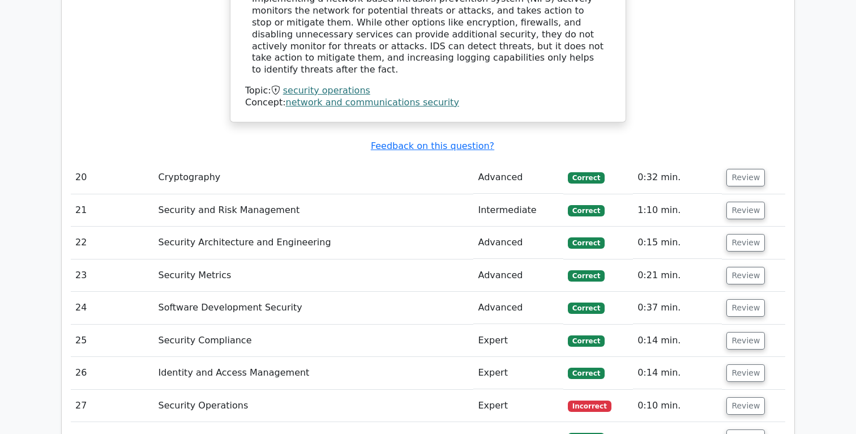
scroll to position [3581, 0]
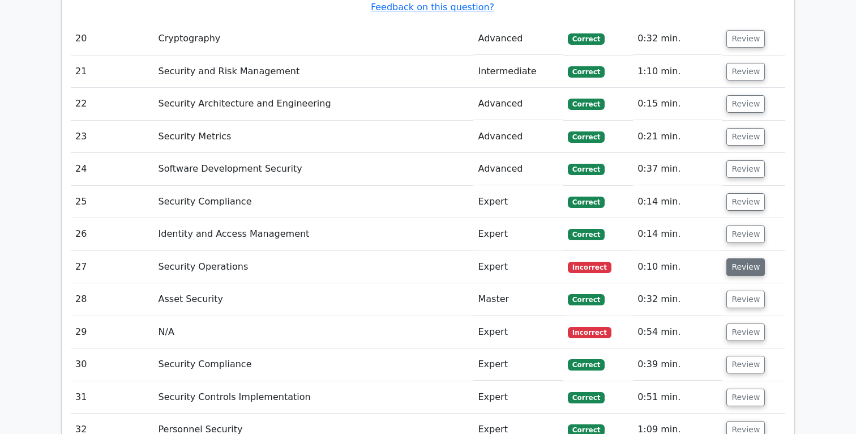
click at [741, 258] on button "Review" at bounding box center [745, 267] width 39 height 18
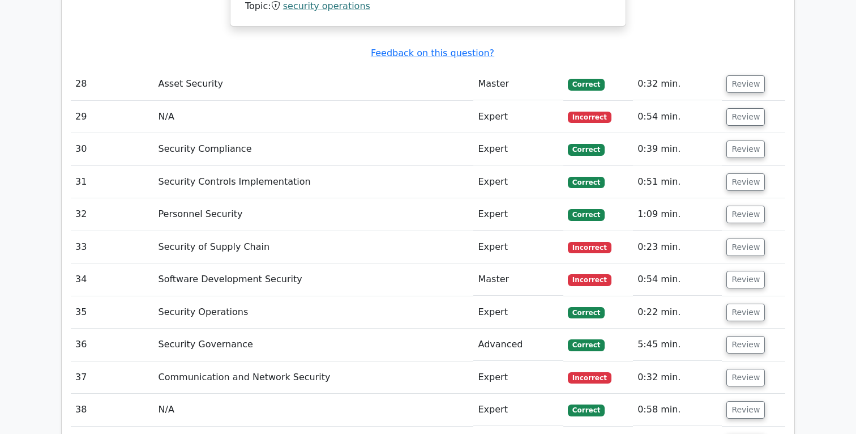
scroll to position [4196, 0]
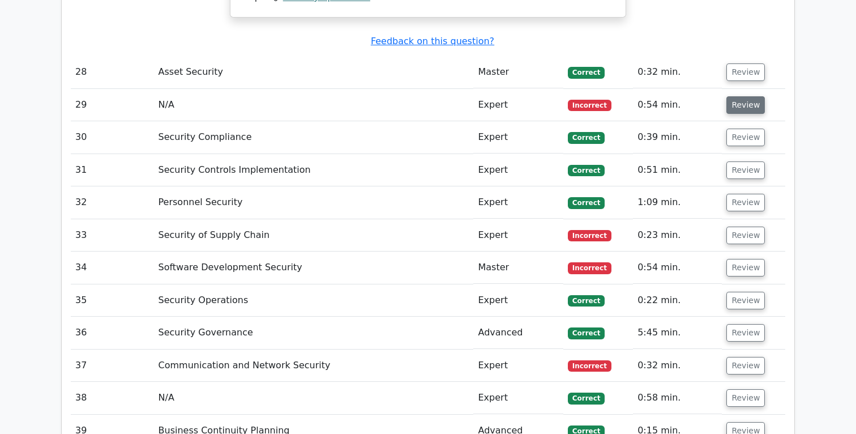
click at [747, 96] on button "Review" at bounding box center [745, 105] width 39 height 18
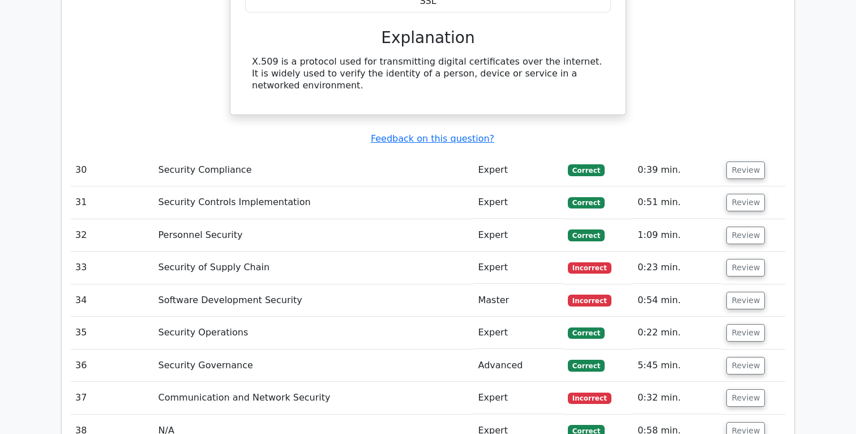
scroll to position [4517, 0]
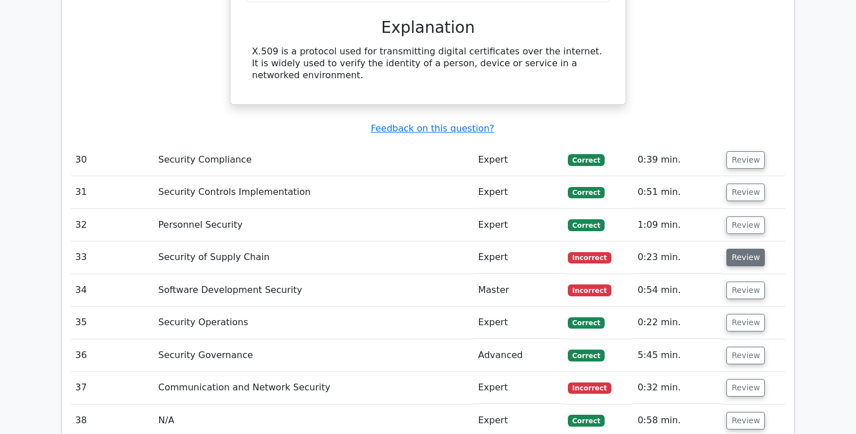
click at [746, 249] on button "Review" at bounding box center [745, 258] width 39 height 18
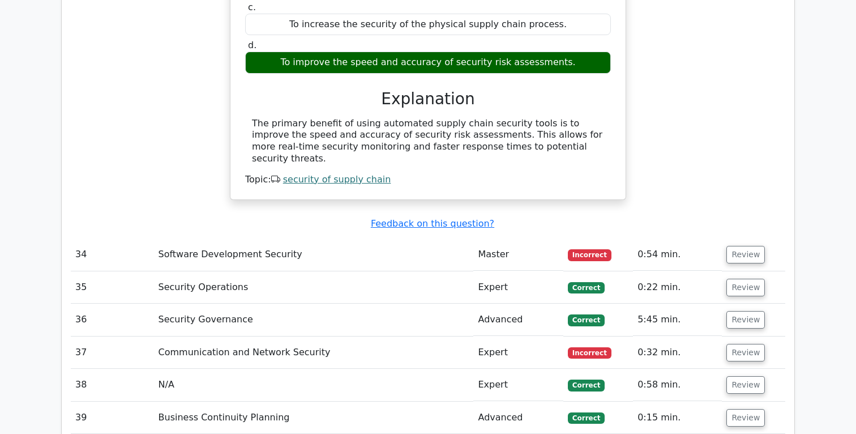
scroll to position [4920, 0]
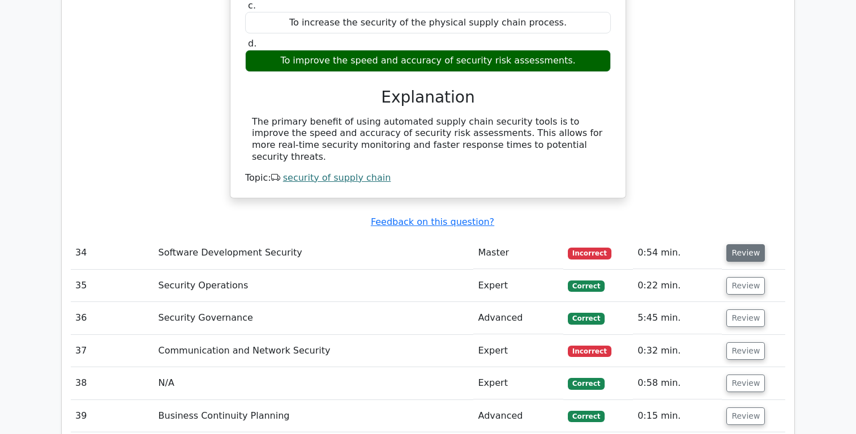
click at [741, 244] on button "Review" at bounding box center [745, 253] width 39 height 18
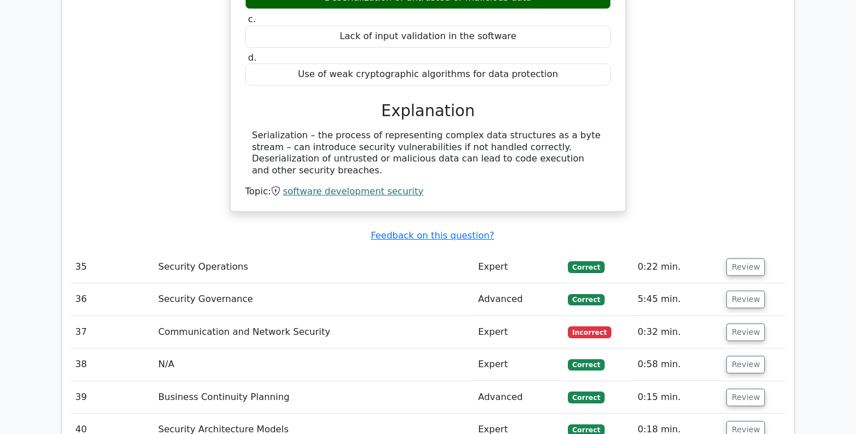
scroll to position [5307, 0]
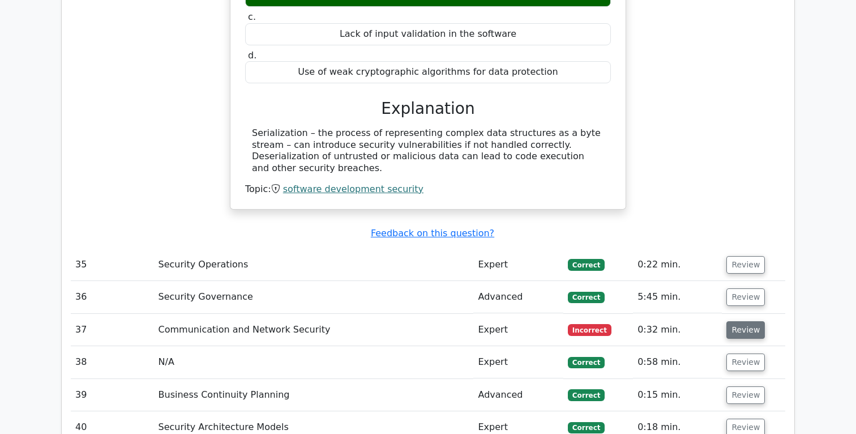
click at [739, 321] on button "Review" at bounding box center [745, 330] width 39 height 18
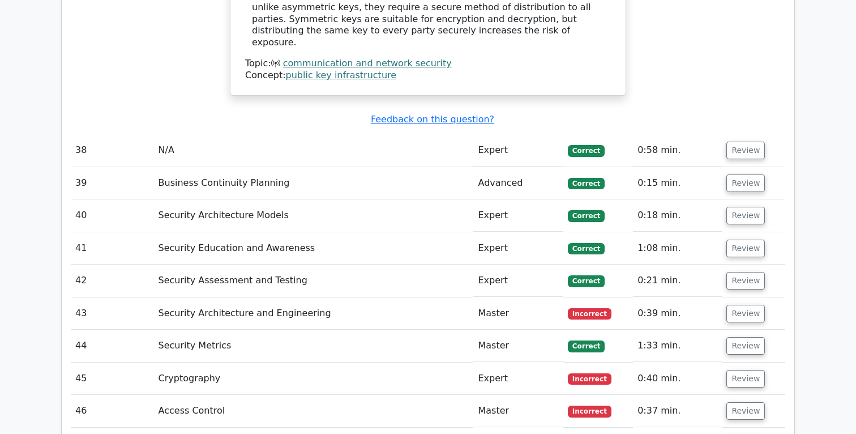
scroll to position [5939, 0]
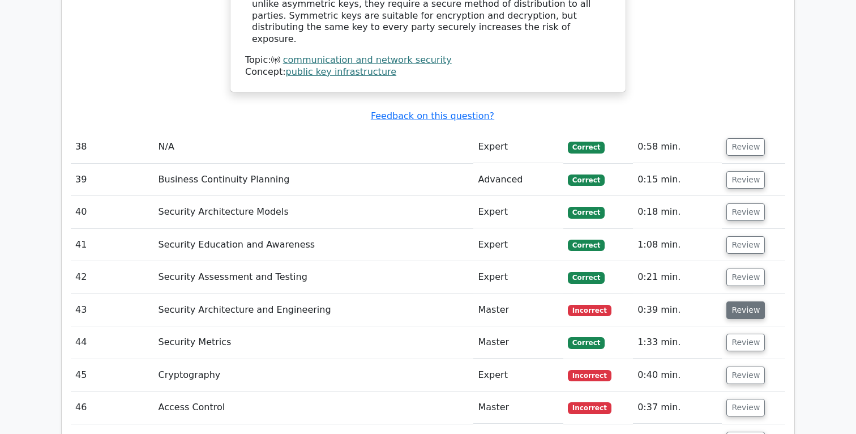
click at [743, 301] on button "Review" at bounding box center [745, 310] width 39 height 18
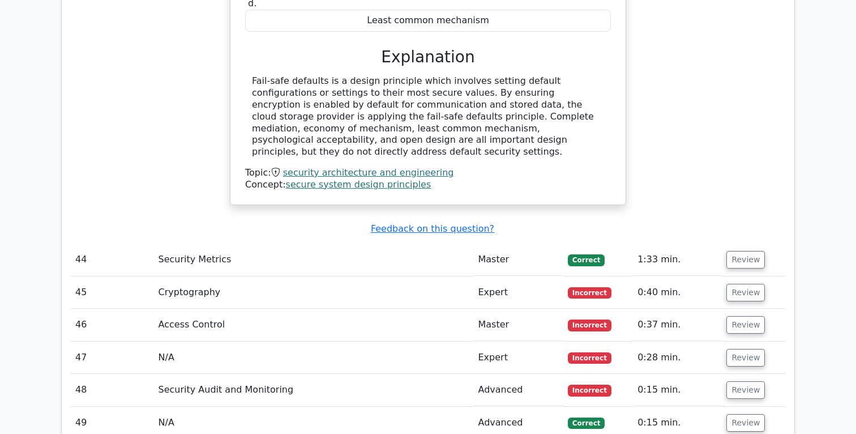
scroll to position [6465, 0]
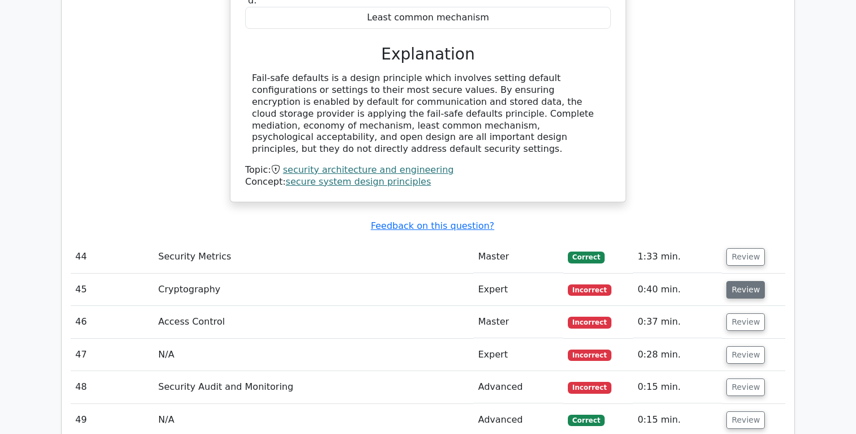
click at [748, 281] on button "Review" at bounding box center [745, 290] width 39 height 18
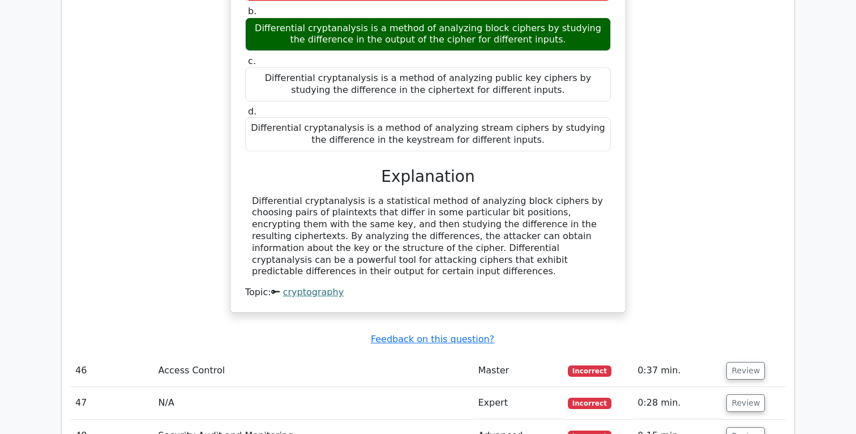
scroll to position [6857, 0]
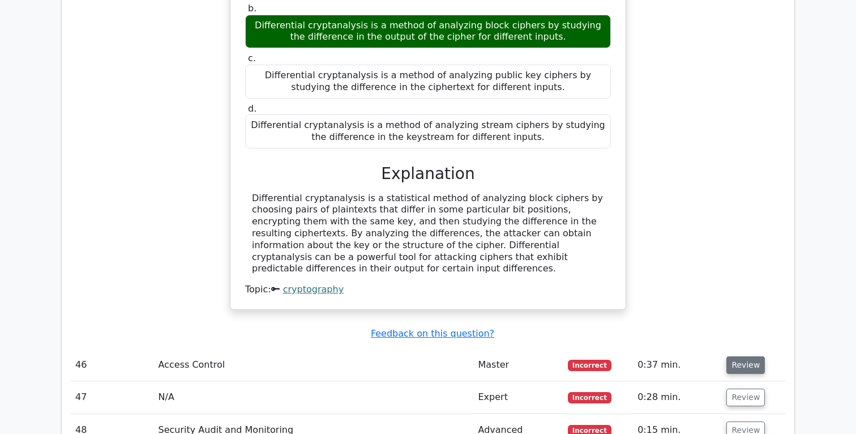
click at [741, 356] on button "Review" at bounding box center [745, 365] width 39 height 18
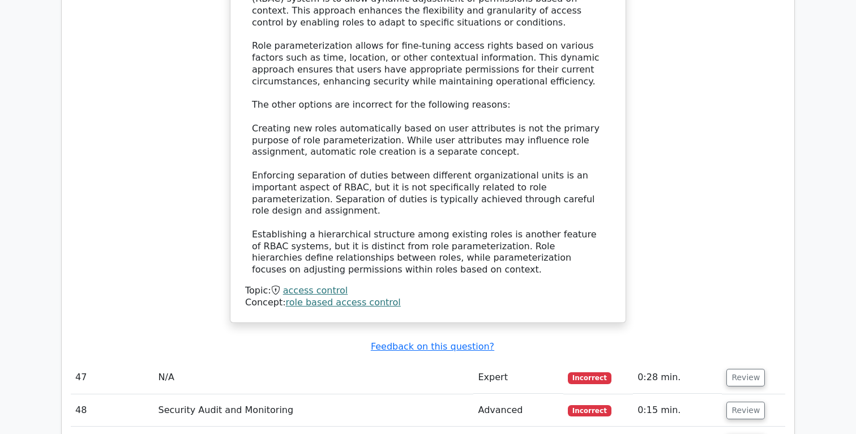
scroll to position [7678, 0]
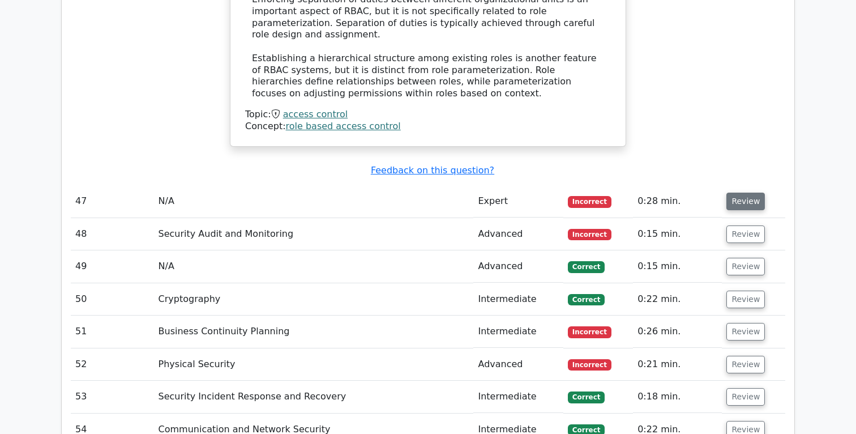
click at [740, 193] on button "Review" at bounding box center [745, 202] width 39 height 18
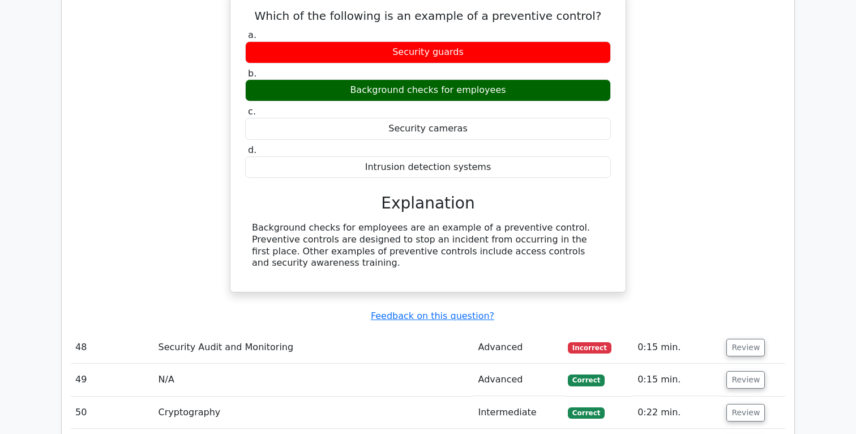
scroll to position [7921, 0]
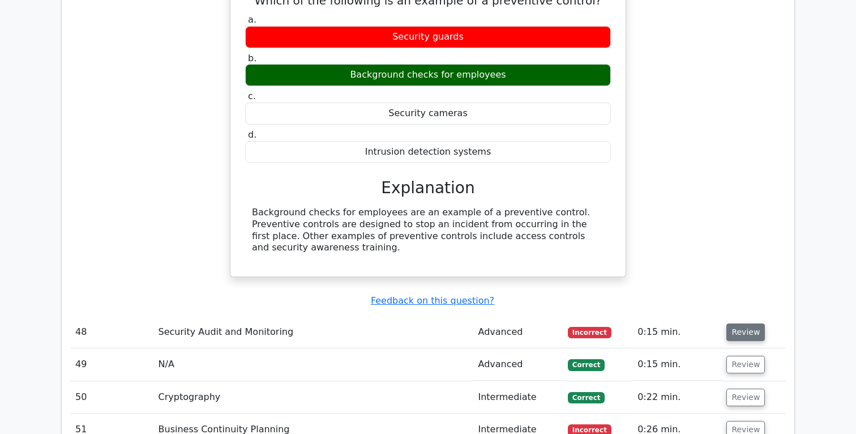
click at [742, 323] on button "Review" at bounding box center [745, 332] width 39 height 18
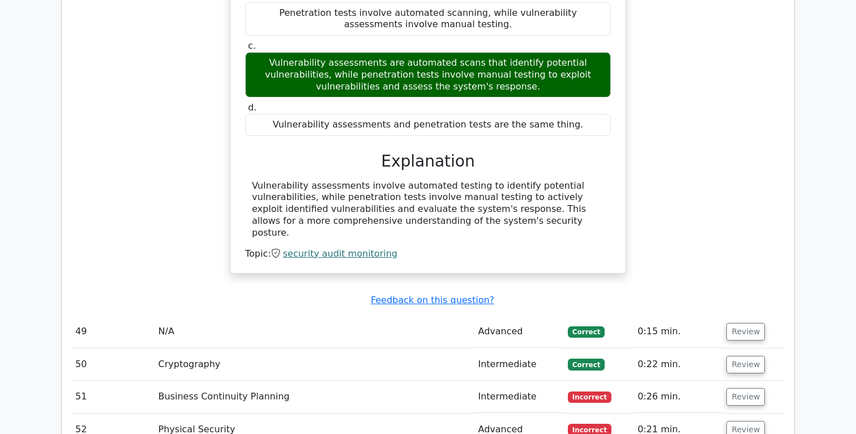
scroll to position [8455, 0]
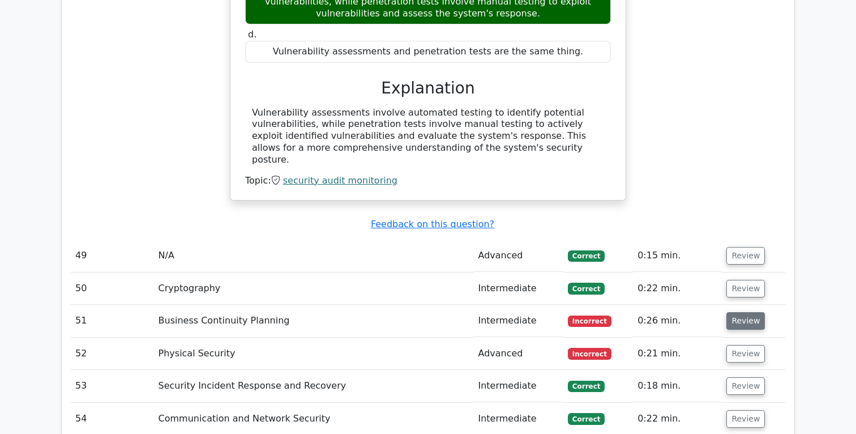
click at [743, 312] on button "Review" at bounding box center [745, 321] width 39 height 18
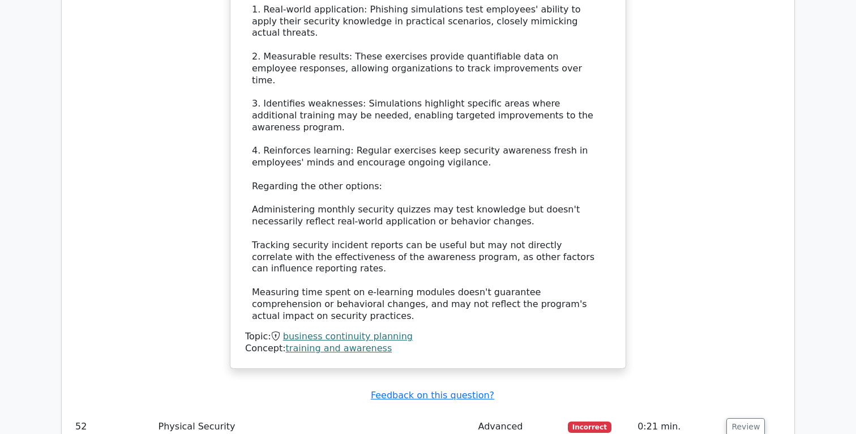
scroll to position [9095, 0]
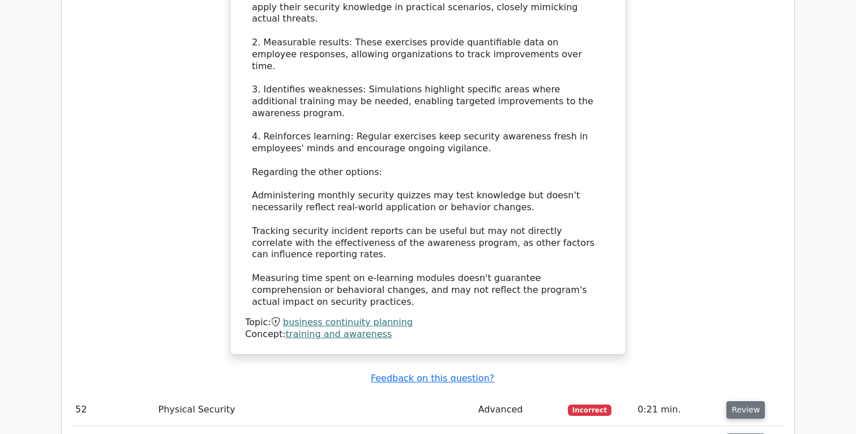
click at [735, 401] on button "Review" at bounding box center [745, 410] width 39 height 18
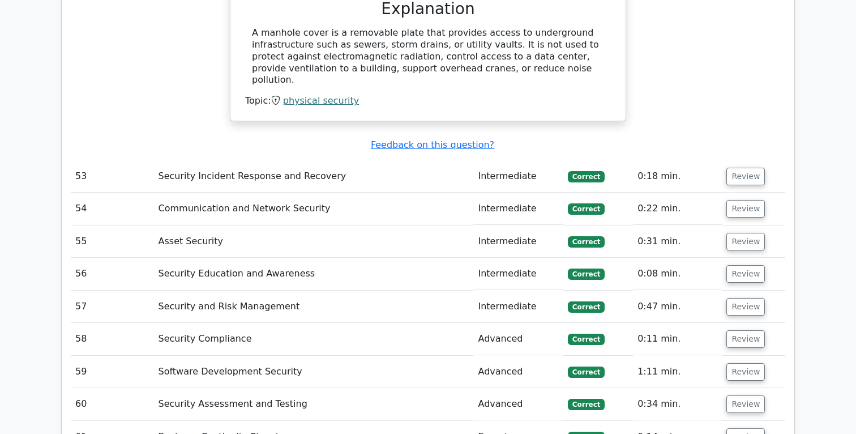
scroll to position [9850, 0]
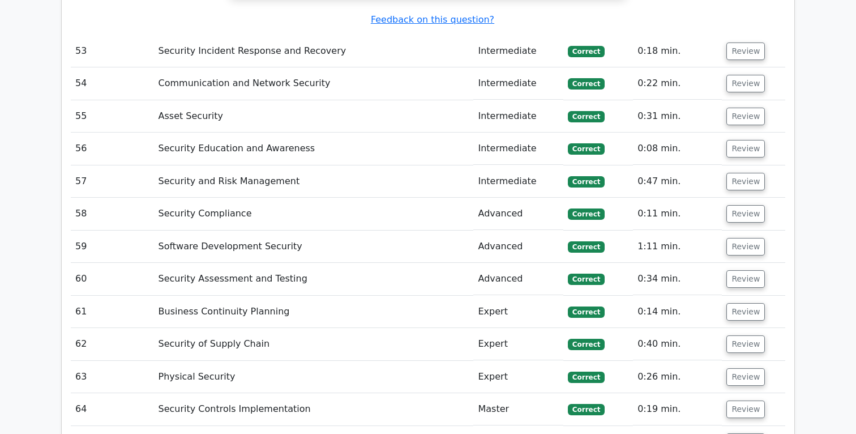
click at [735, 433] on button "Review" at bounding box center [745, 442] width 39 height 18
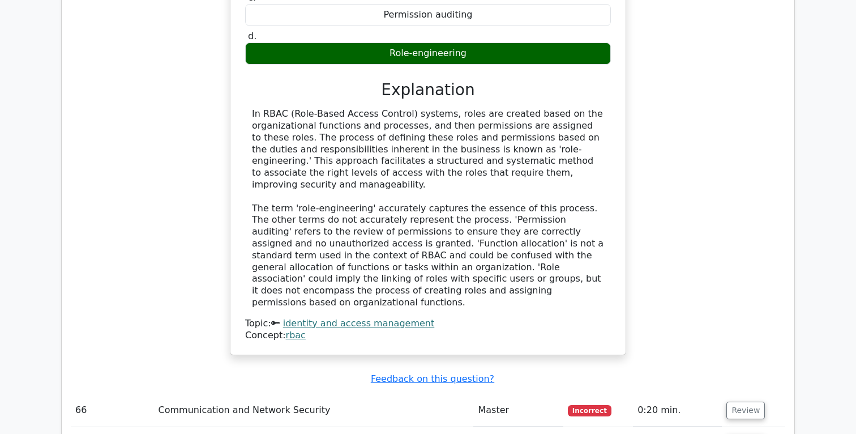
scroll to position [10464, 0]
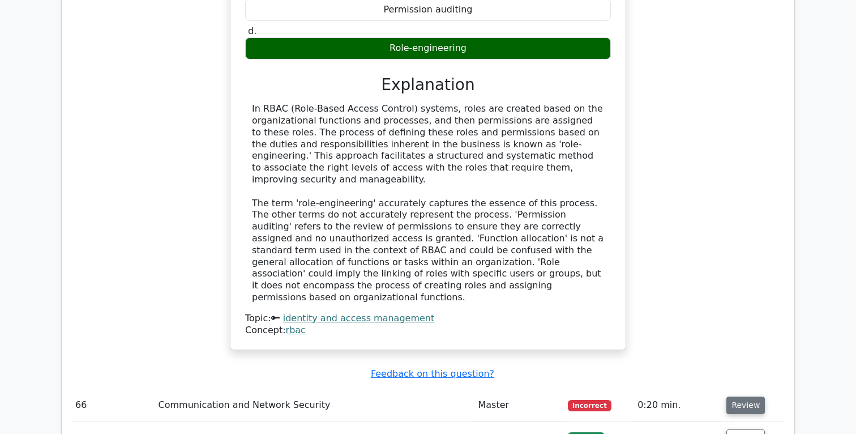
click at [735, 396] on button "Review" at bounding box center [745, 405] width 39 height 18
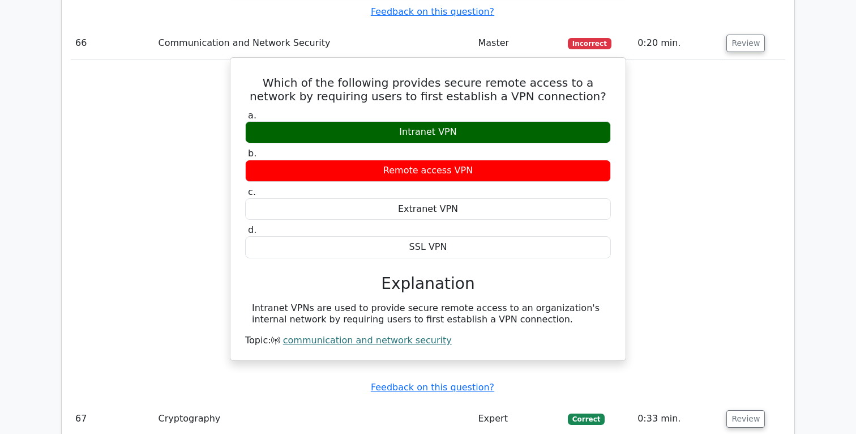
scroll to position [10838, 0]
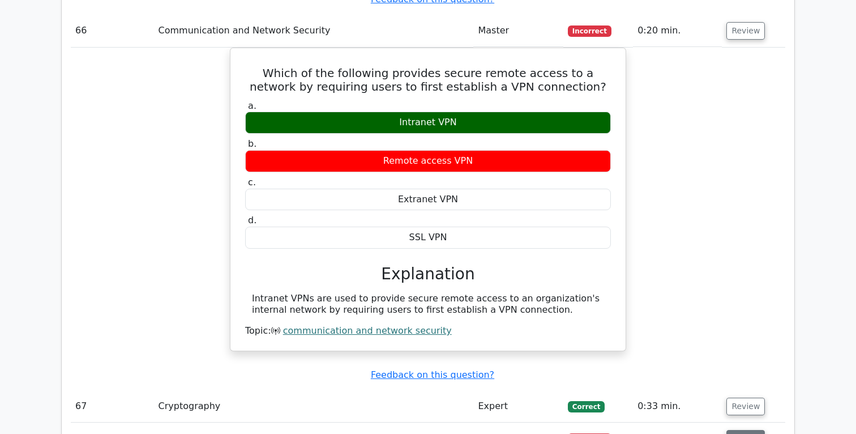
click at [741, 430] on button "Review" at bounding box center [745, 439] width 39 height 18
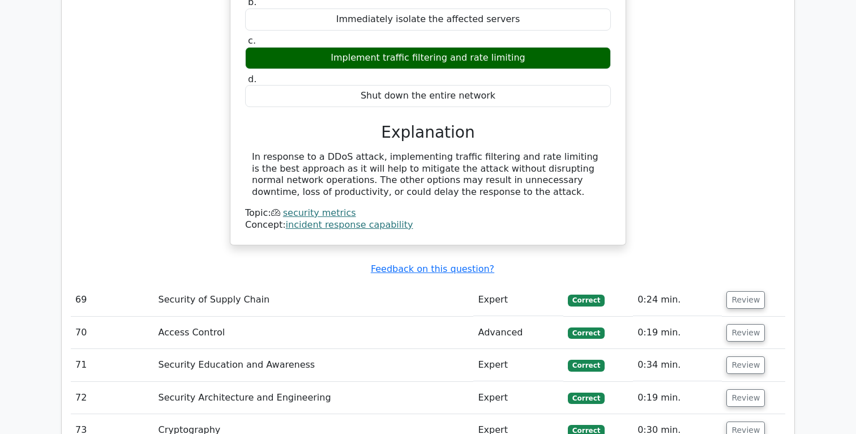
scroll to position [11417, 0]
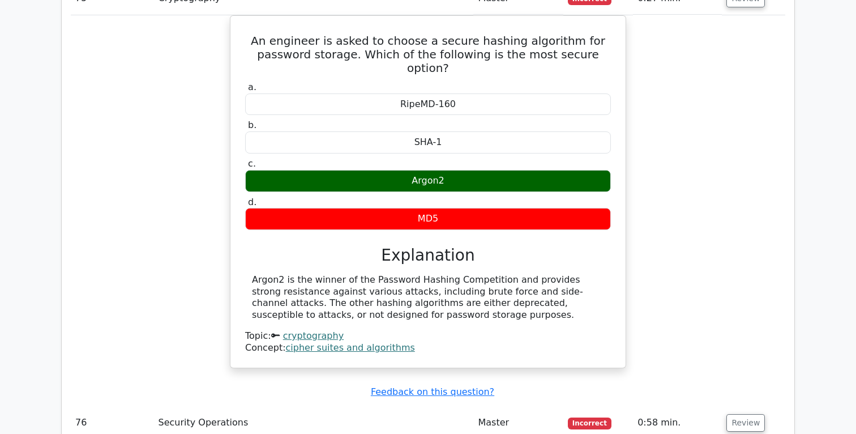
scroll to position [11904, 0]
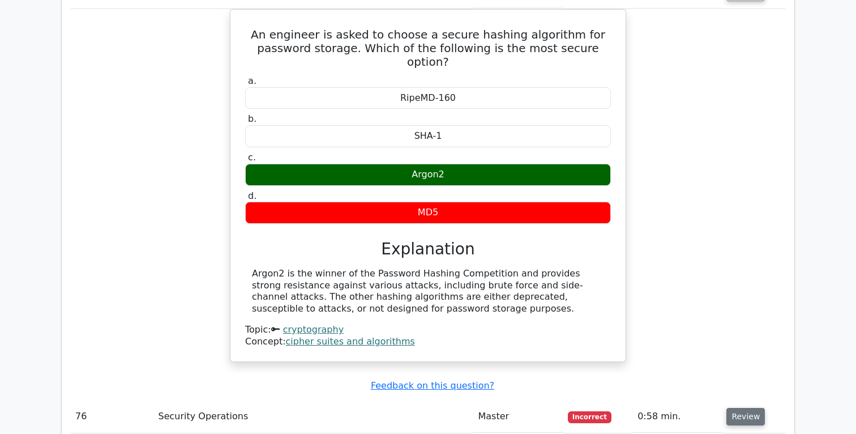
click at [748, 408] on button "Review" at bounding box center [745, 417] width 39 height 18
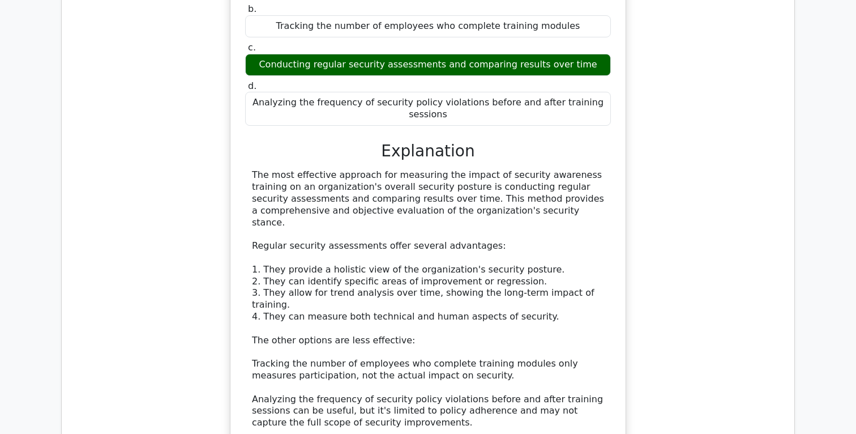
scroll to position [12680, 0]
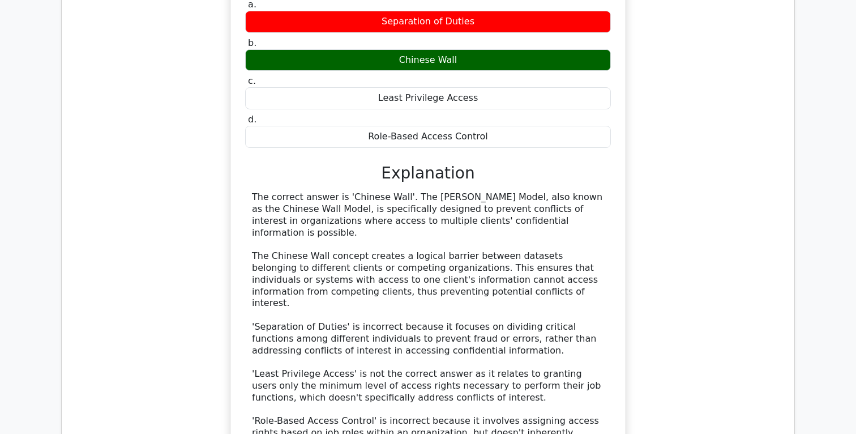
scroll to position [13360, 0]
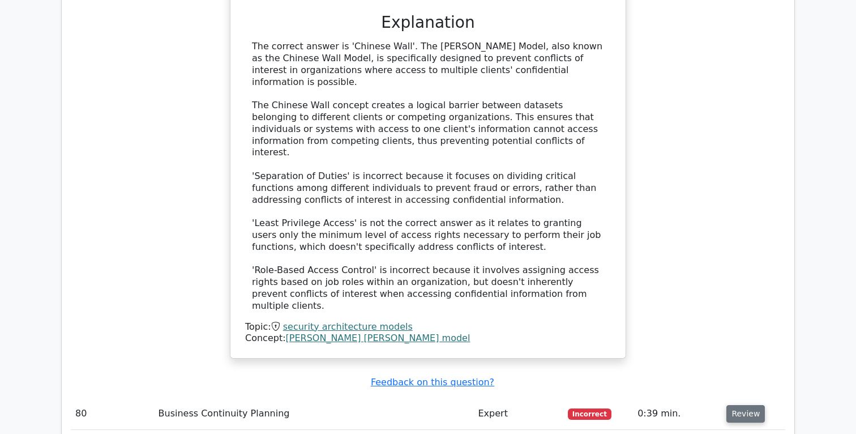
click at [754, 405] on button "Review" at bounding box center [745, 414] width 39 height 18
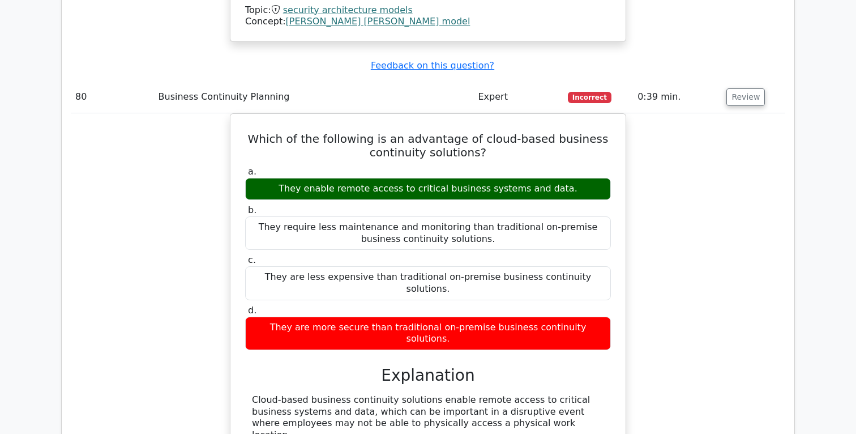
scroll to position [13681, 0]
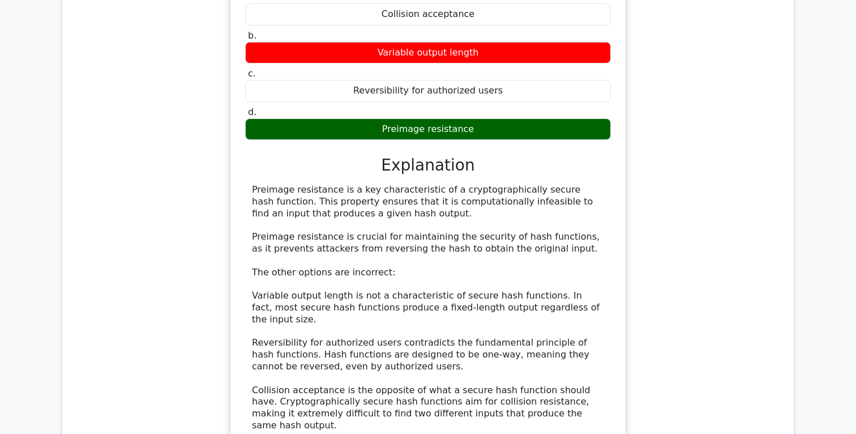
scroll to position [14356, 0]
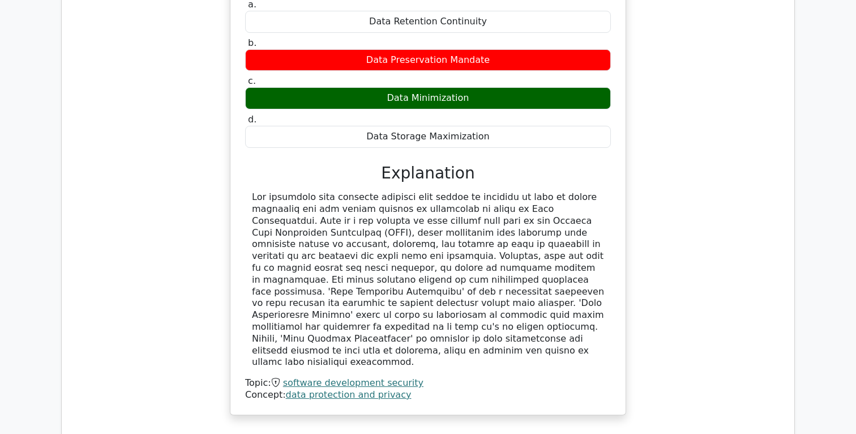
scroll to position [15069, 0]
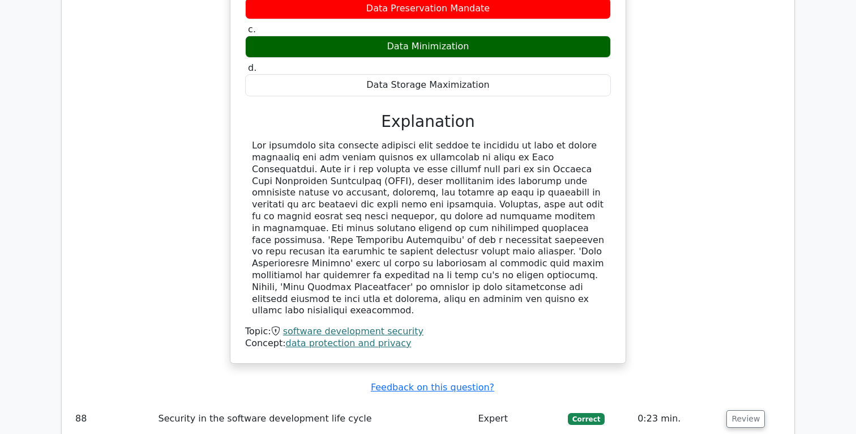
scroll to position [15095, 0]
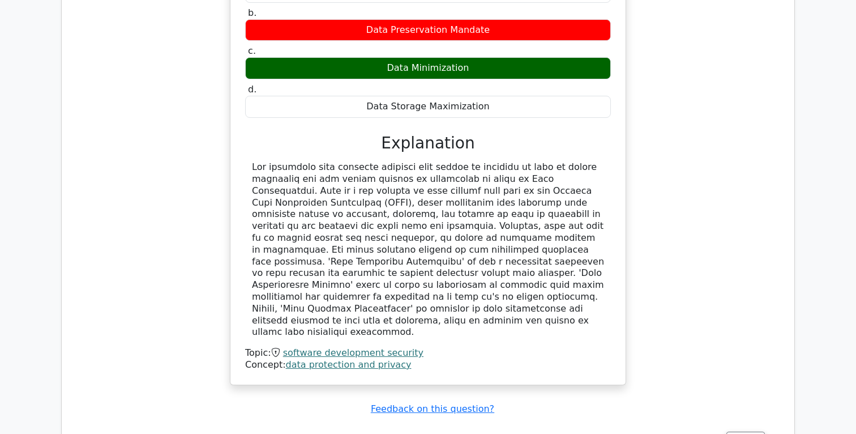
drag, startPoint x: 288, startPoint y: 126, endPoint x: 447, endPoint y: 126, distance: 158.5
copy h5 "secure system design principle"
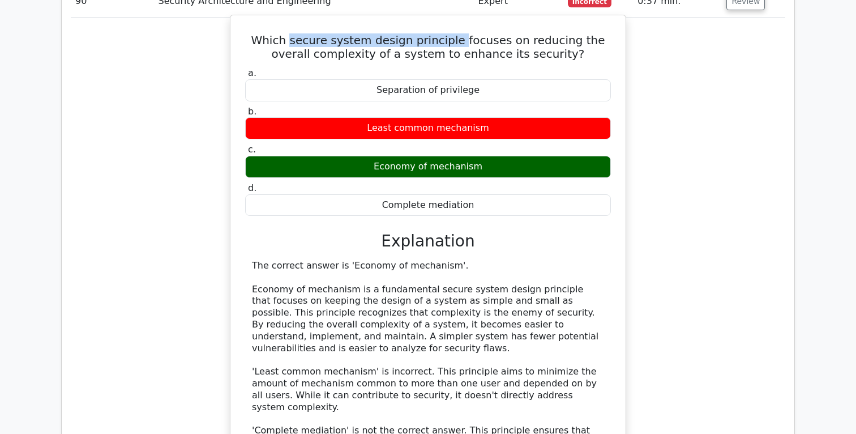
scroll to position [15612, 0]
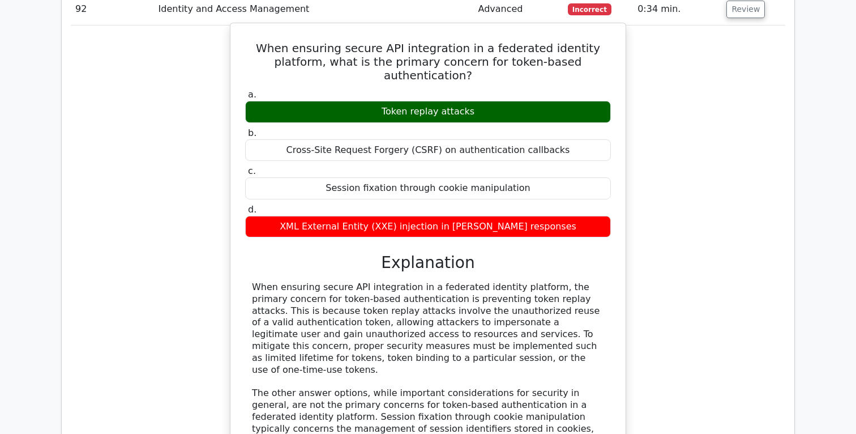
scroll to position [16339, 0]
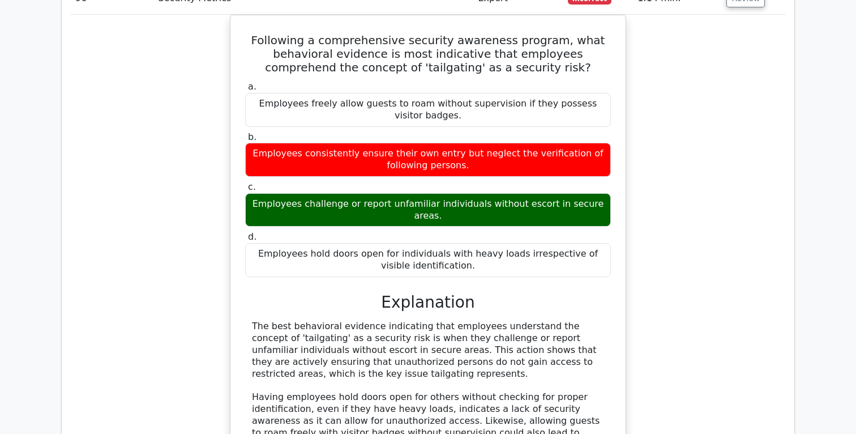
scroll to position [17079, 0]
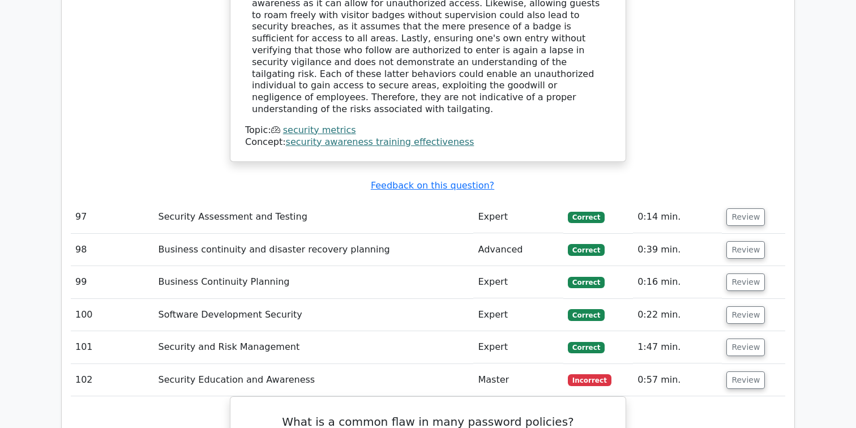
scroll to position [17388, 0]
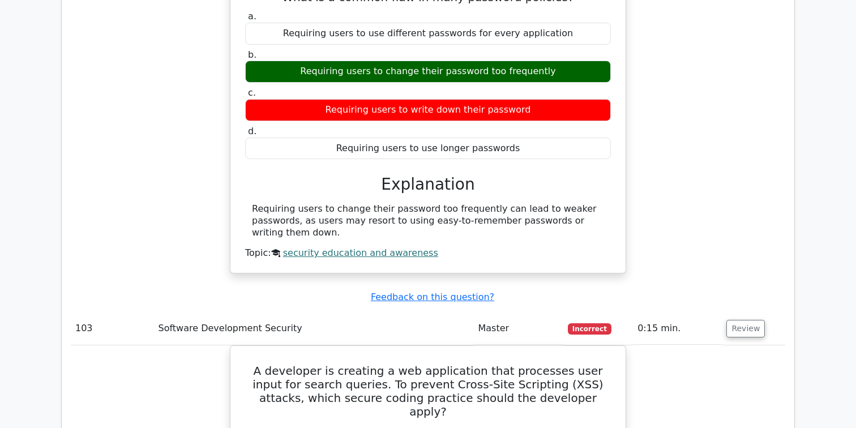
scroll to position [17815, 0]
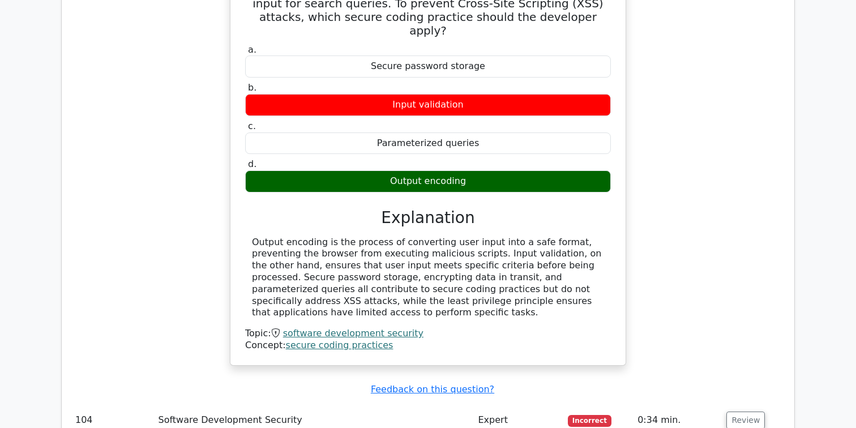
scroll to position [18439, 0]
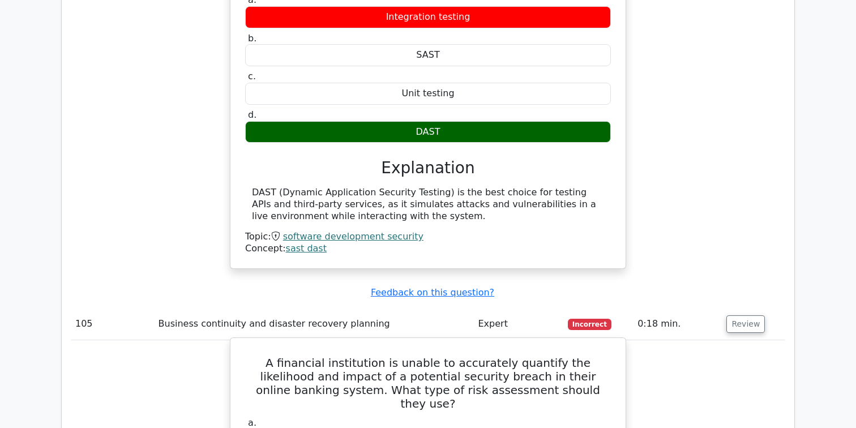
scroll to position [18714, 0]
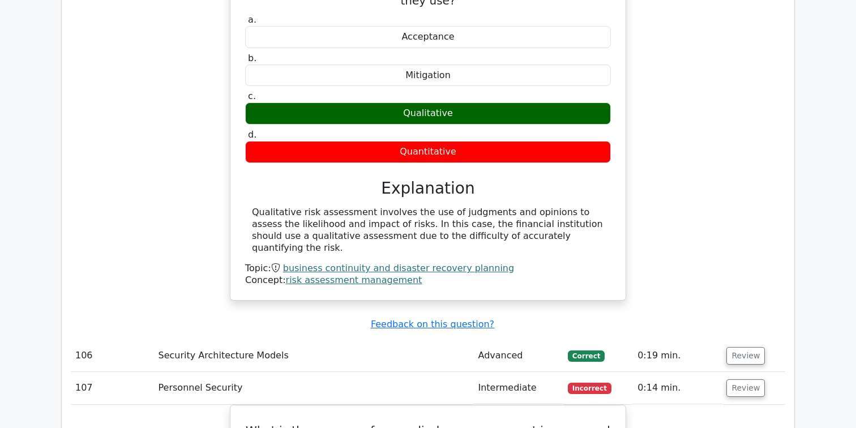
scroll to position [19130, 0]
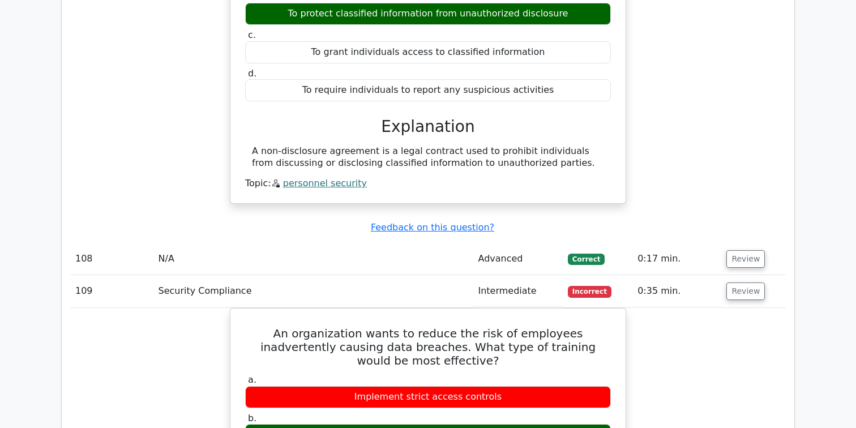
scroll to position [19626, 0]
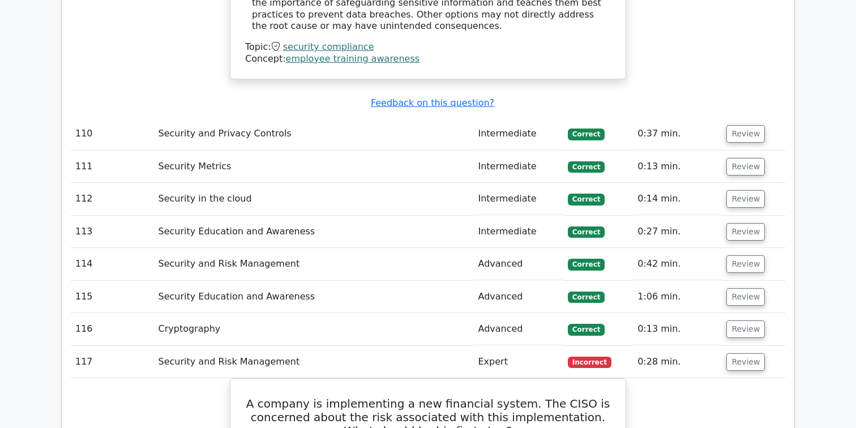
scroll to position [20205, 0]
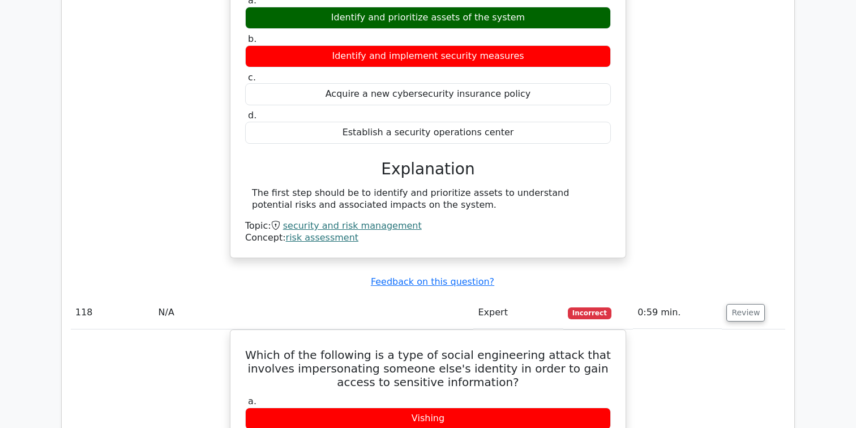
scroll to position [20648, 0]
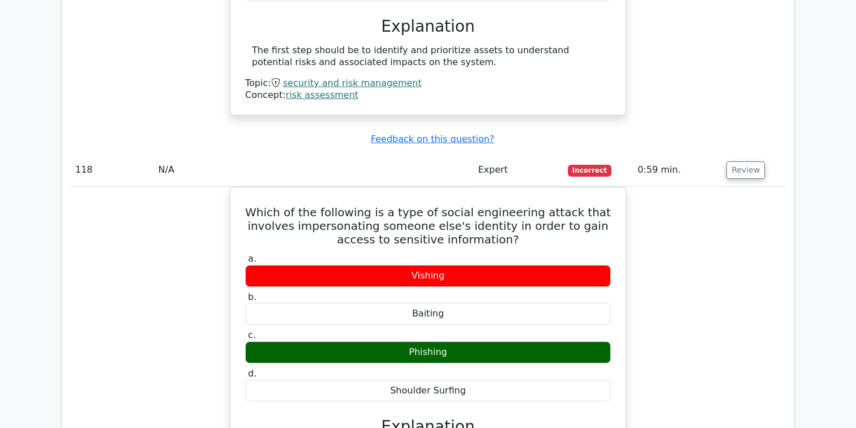
scroll to position [20800, 0]
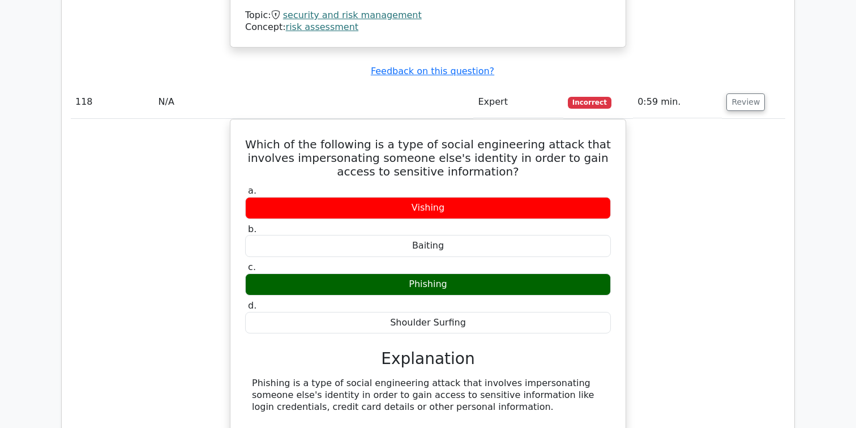
scroll to position [20867, 0]
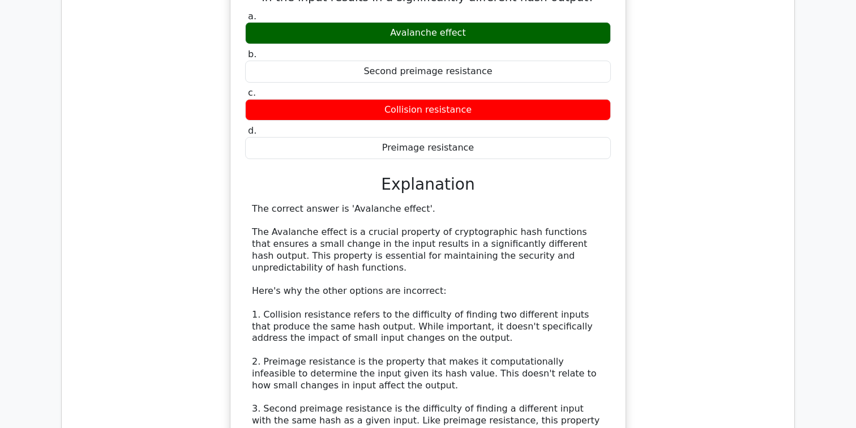
scroll to position [21413, 0]
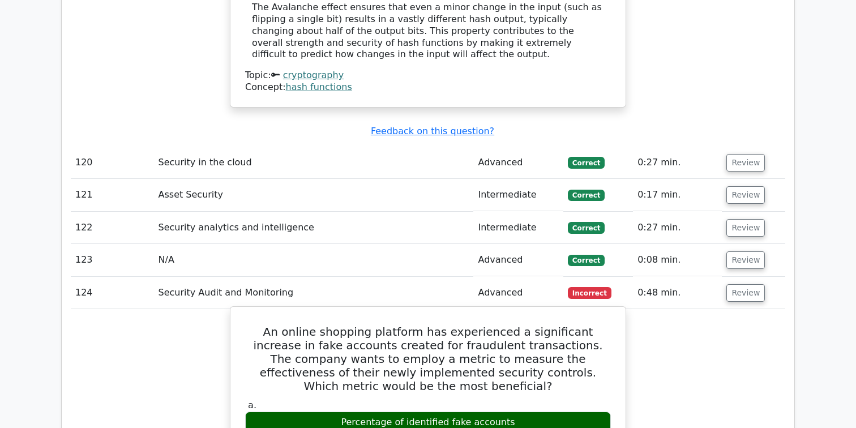
scroll to position [21922, 0]
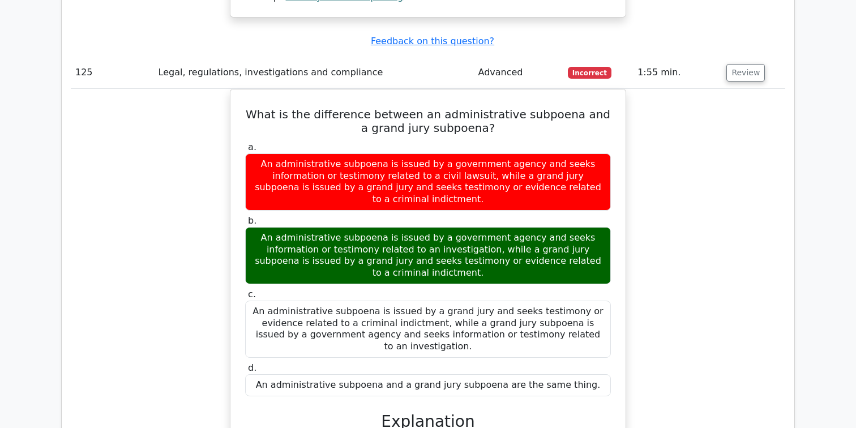
scroll to position [22563, 0]
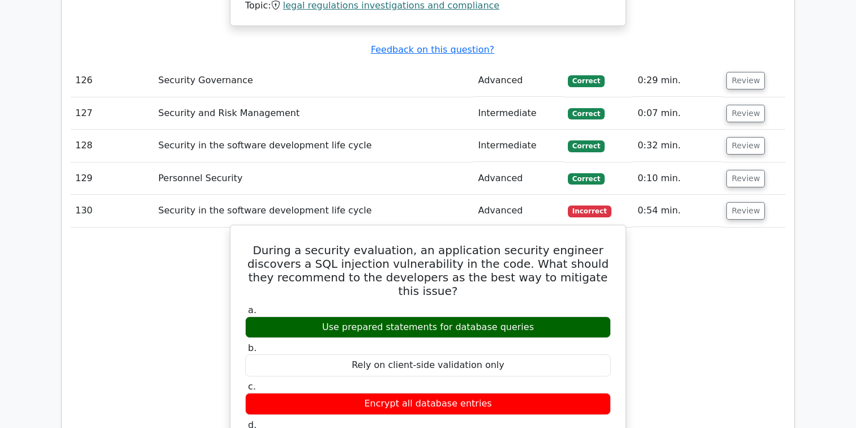
scroll to position [23090, 0]
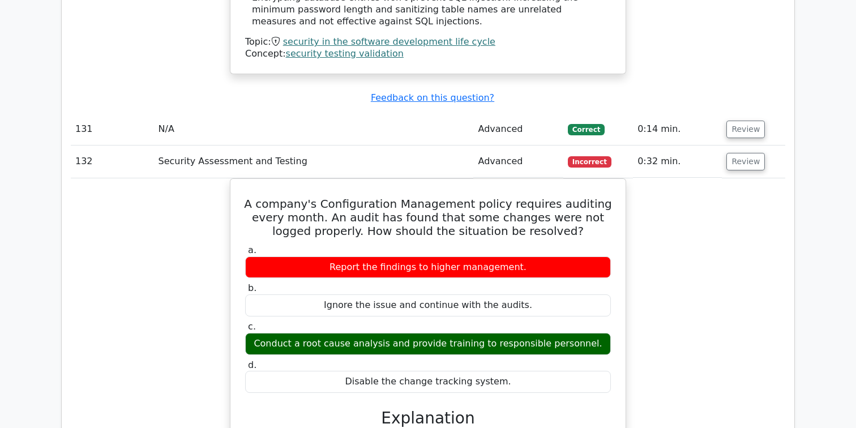
scroll to position [23645, 0]
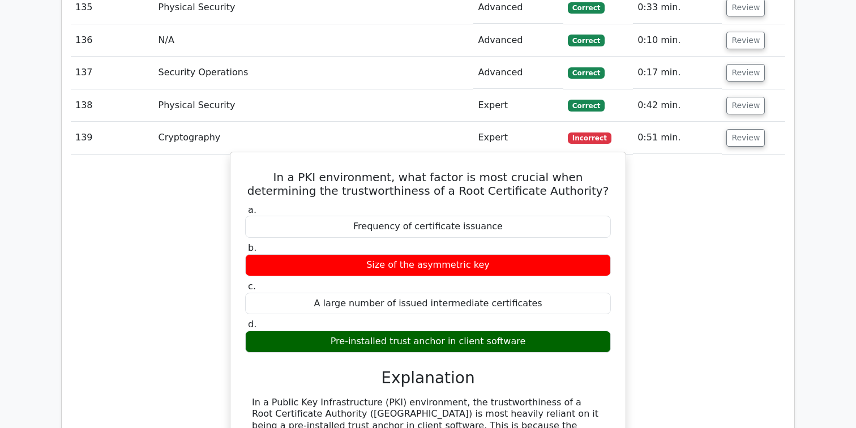
scroll to position [24309, 0]
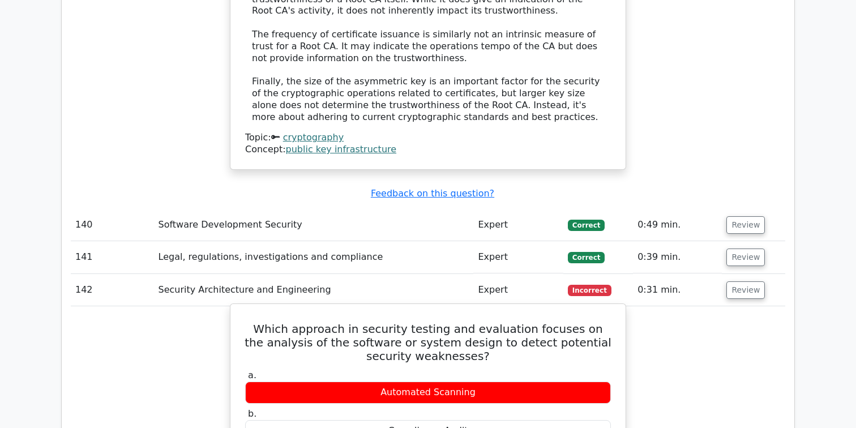
scroll to position [24854, 0]
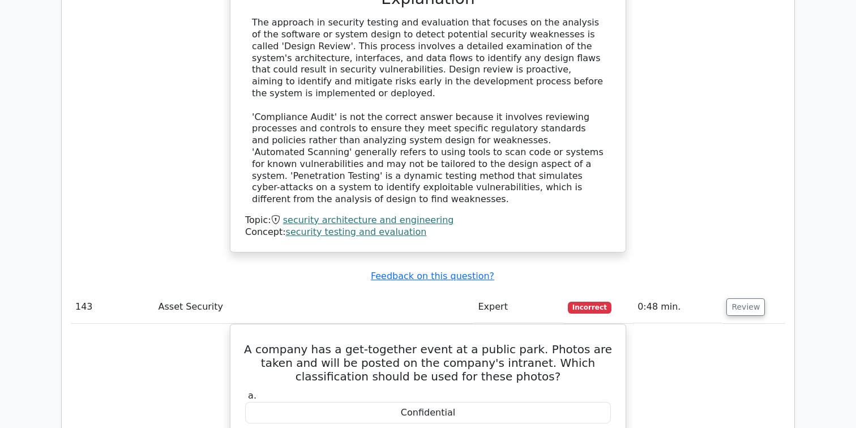
scroll to position [25367, 0]
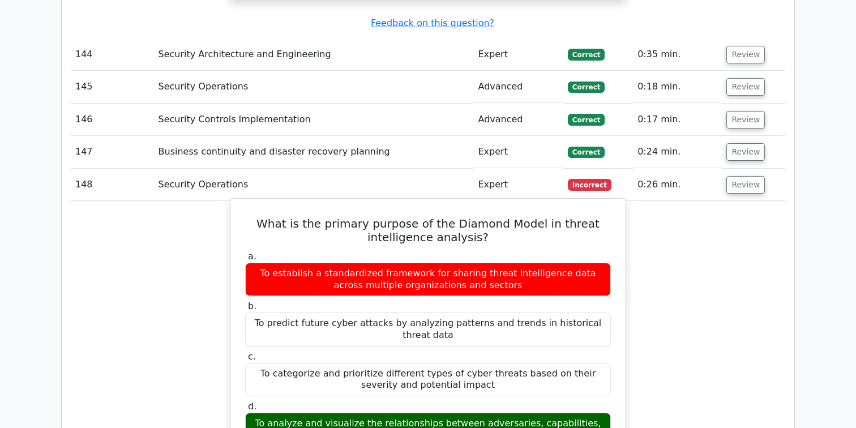
scroll to position [26087, 0]
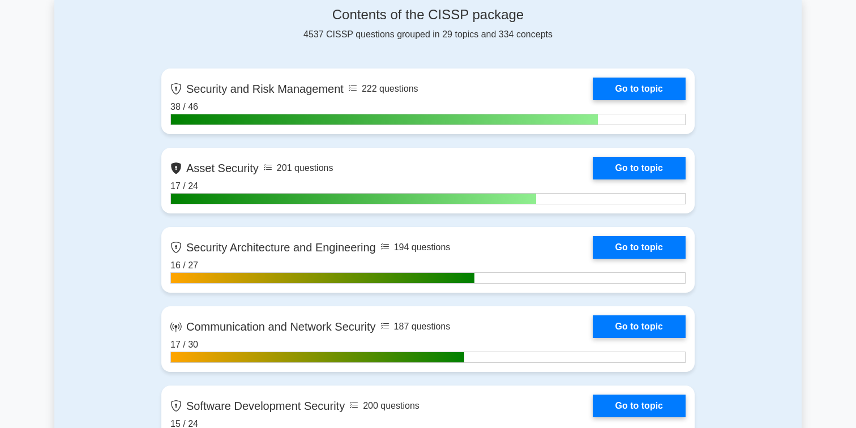
scroll to position [483, 0]
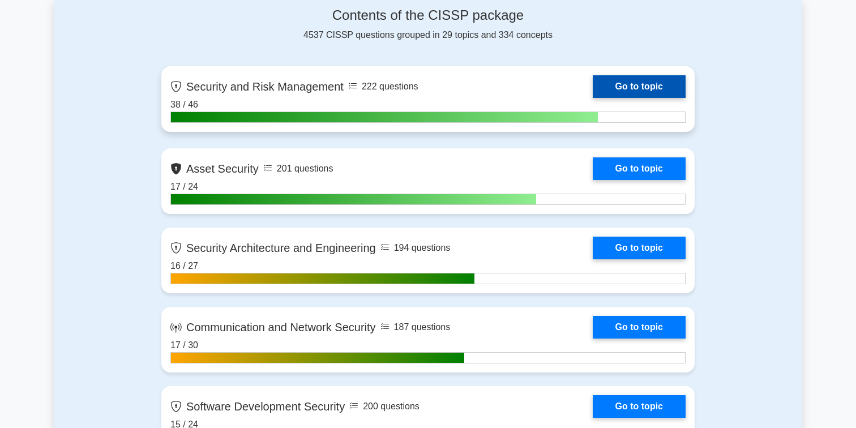
click at [593, 98] on link "Go to topic" at bounding box center [639, 86] width 93 height 23
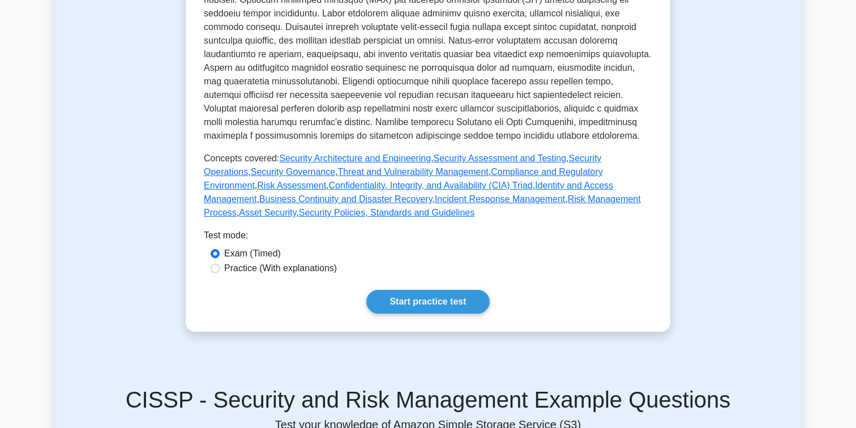
scroll to position [458, 0]
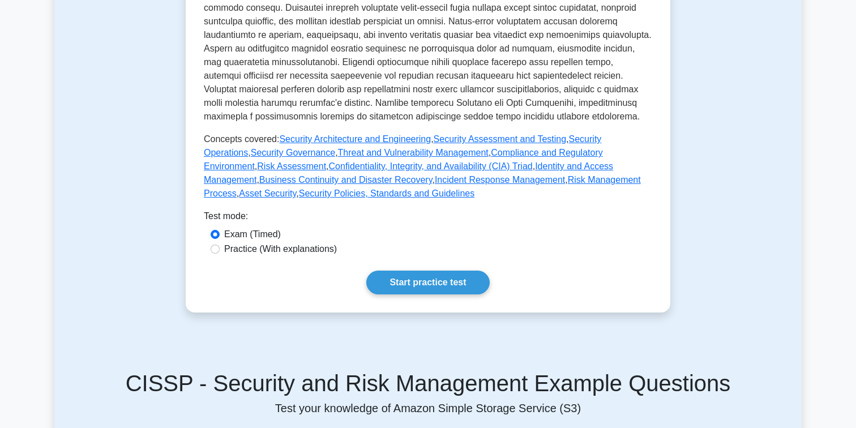
click at [303, 251] on label "Practice (With explanations)" at bounding box center [280, 249] width 113 height 14
click at [220, 251] on input "Practice (With explanations)" at bounding box center [215, 249] width 9 height 9
radio input "true"
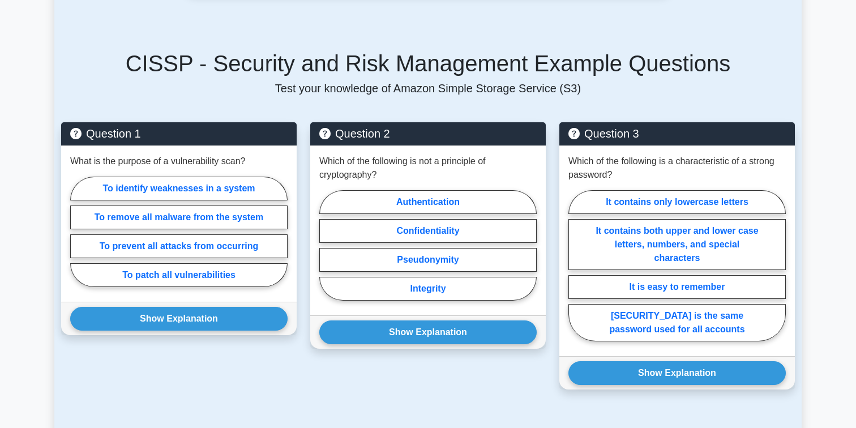
scroll to position [782, 0]
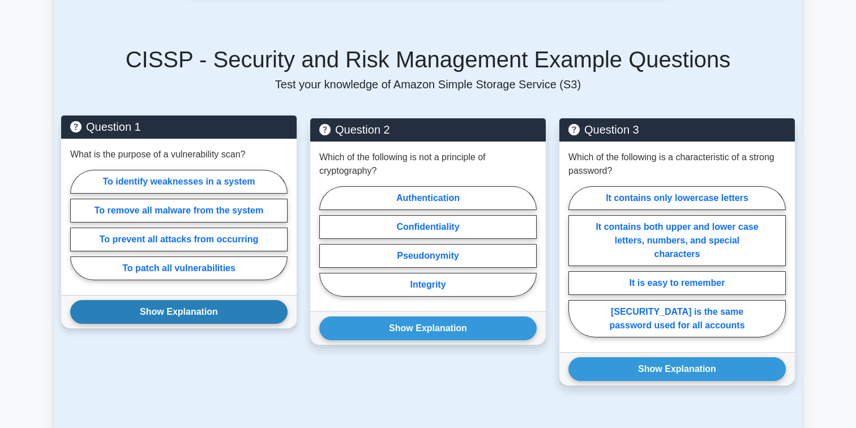
click at [223, 311] on button "Show Explanation" at bounding box center [178, 312] width 217 height 24
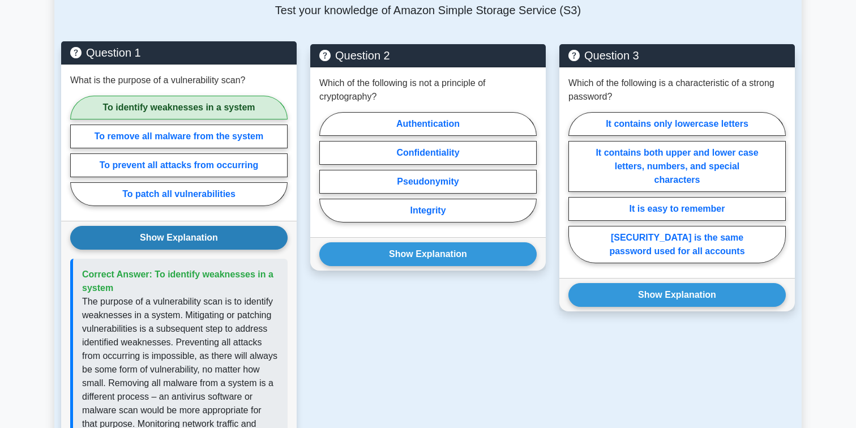
scroll to position [857, 0]
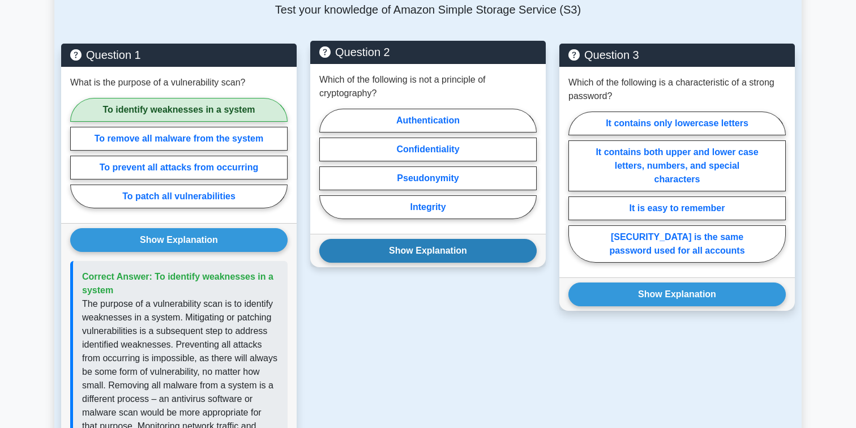
click at [456, 253] on button "Show Explanation" at bounding box center [427, 251] width 217 height 24
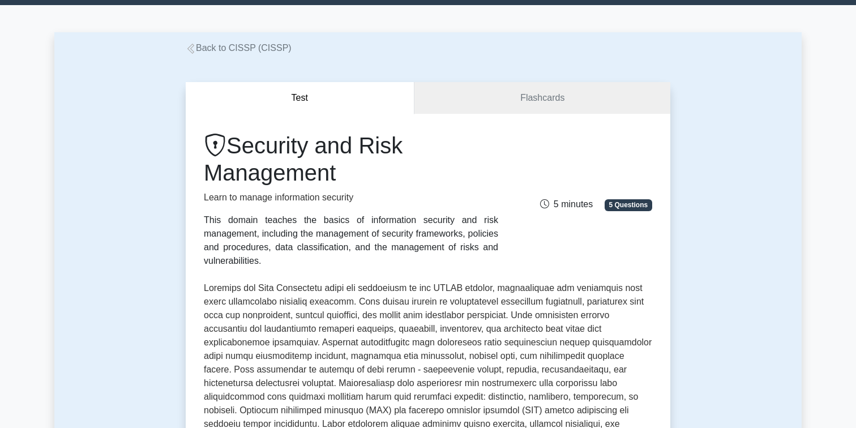
scroll to position [0, 0]
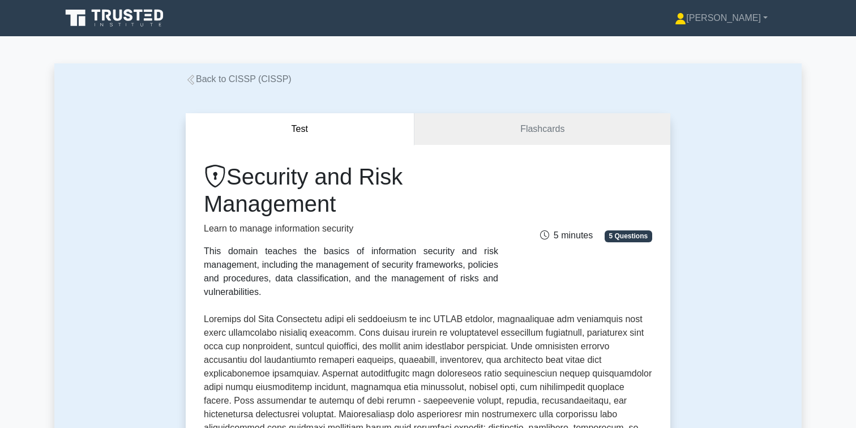
click at [228, 78] on link "Back to CISSP (CISSP)" at bounding box center [239, 79] width 106 height 10
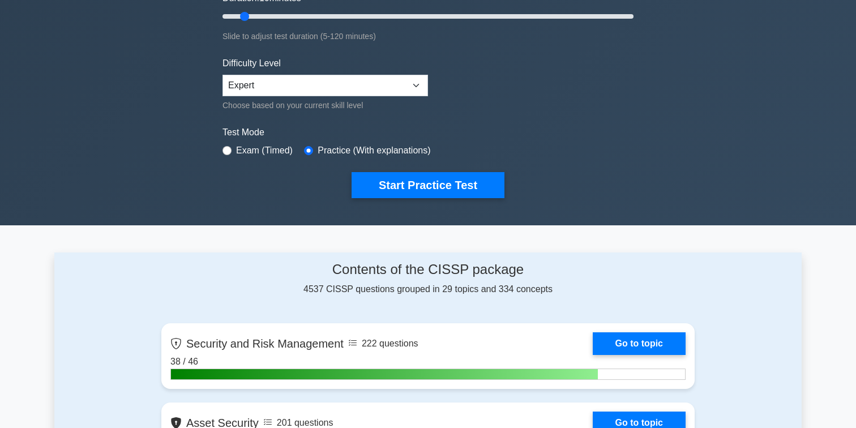
scroll to position [379, 0]
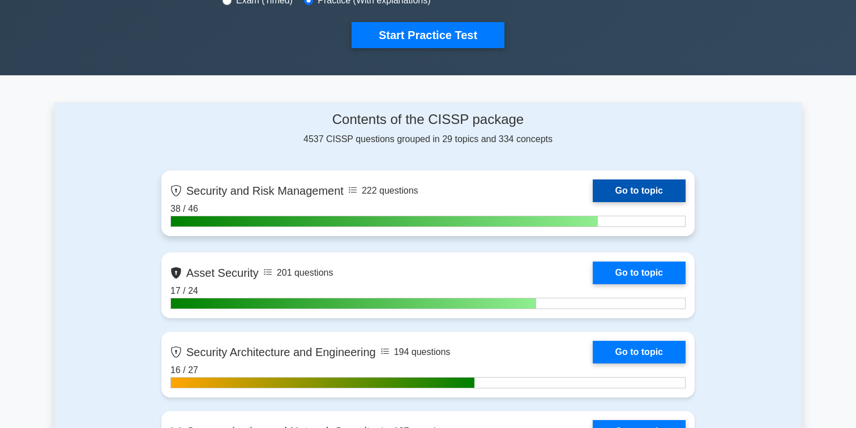
click at [625, 186] on link "Go to topic" at bounding box center [639, 190] width 93 height 23
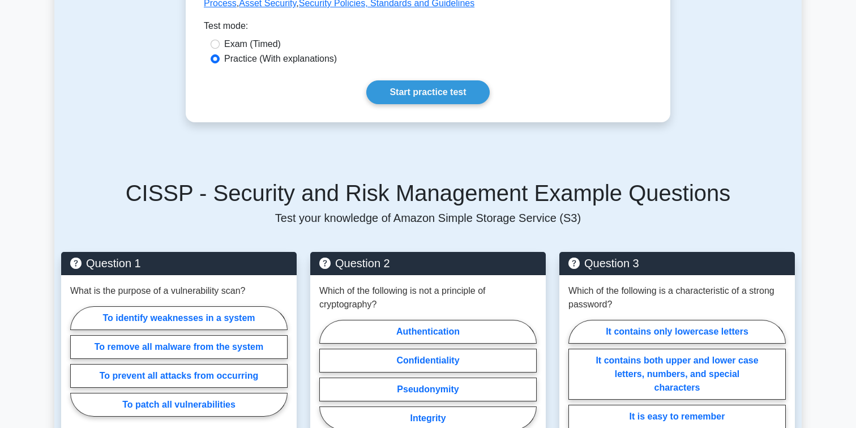
scroll to position [673, 0]
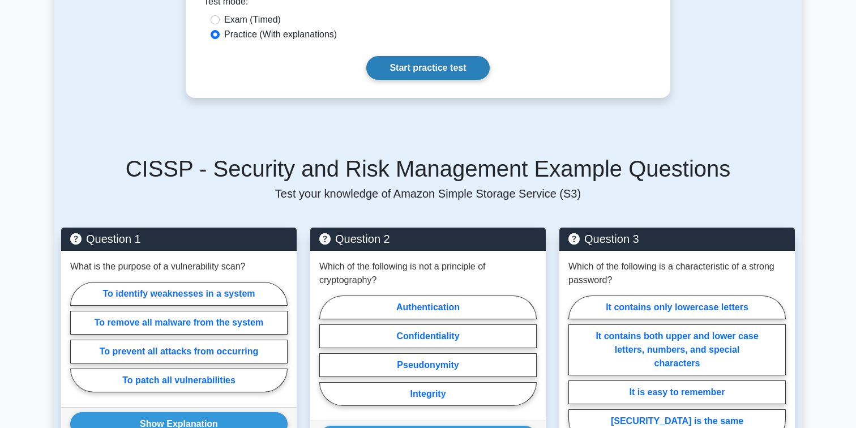
click at [444, 71] on link "Start practice test" at bounding box center [427, 68] width 123 height 24
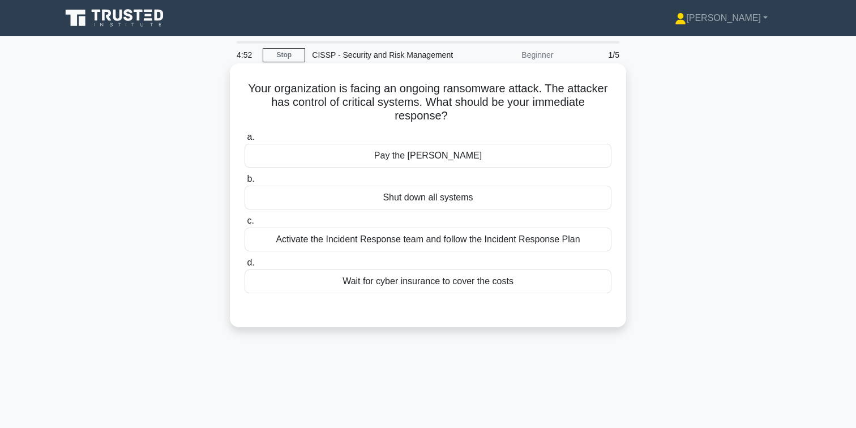
click at [456, 240] on div "Activate the Incident Response team and follow the Incident Response Plan" at bounding box center [428, 240] width 367 height 24
click at [245, 225] on input "c. Activate the Incident Response team and follow the Incident Response Plan" at bounding box center [245, 220] width 0 height 7
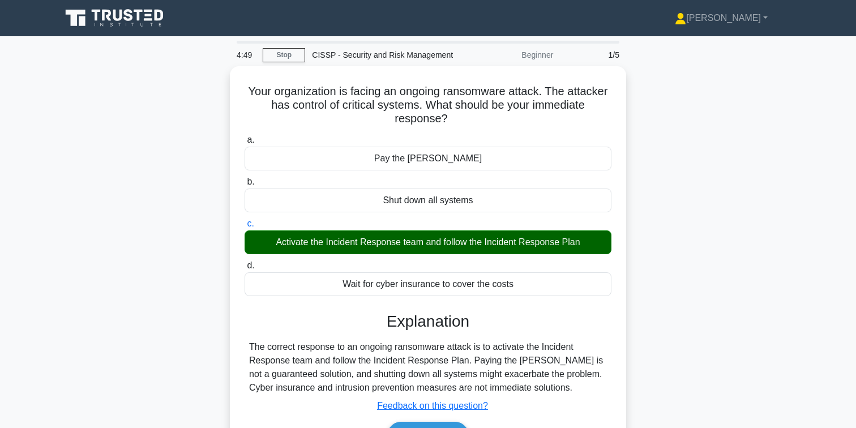
click at [142, 28] on icon at bounding box center [115, 18] width 109 height 22
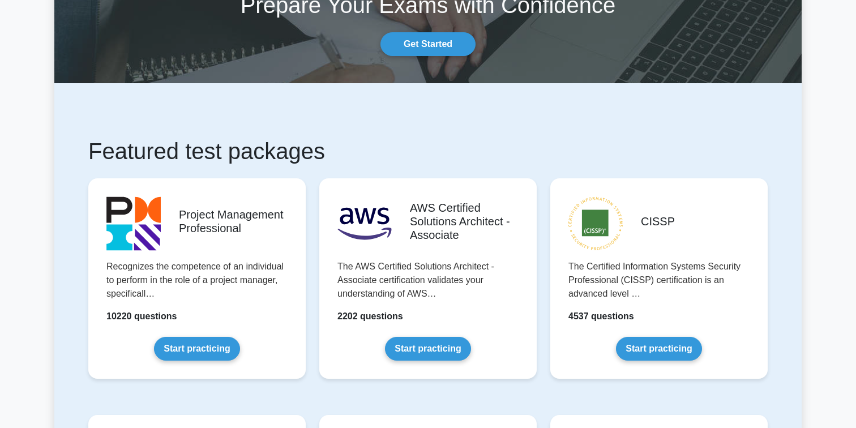
scroll to position [121, 0]
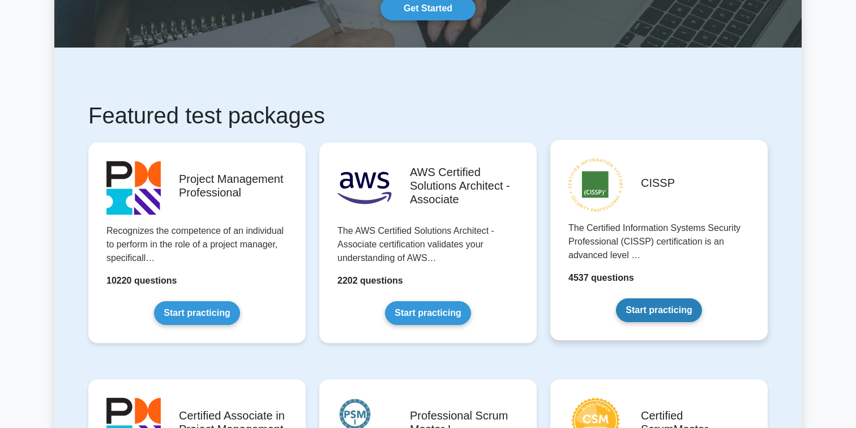
click at [635, 298] on link "Start practicing" at bounding box center [658, 310] width 85 height 24
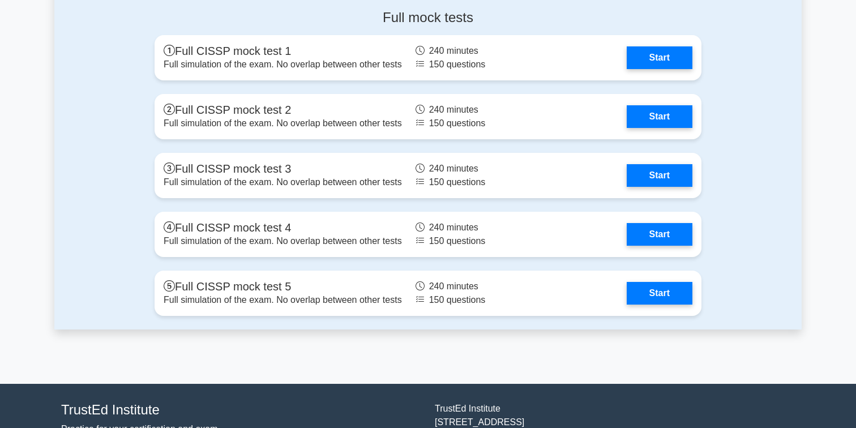
scroll to position [3077, 0]
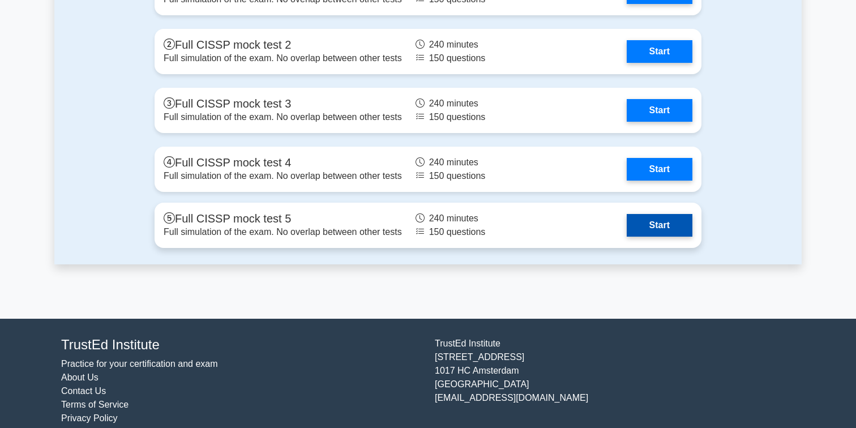
click at [666, 234] on link "Start" at bounding box center [660, 225] width 66 height 23
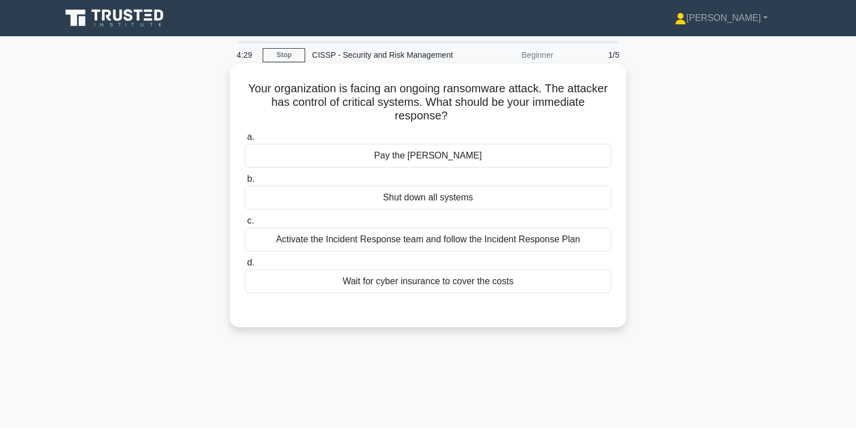
click at [437, 237] on div "Activate the Incident Response team and follow the Incident Response Plan" at bounding box center [428, 240] width 367 height 24
click at [245, 225] on input "c. Activate the Incident Response team and follow the Incident Response Plan" at bounding box center [245, 220] width 0 height 7
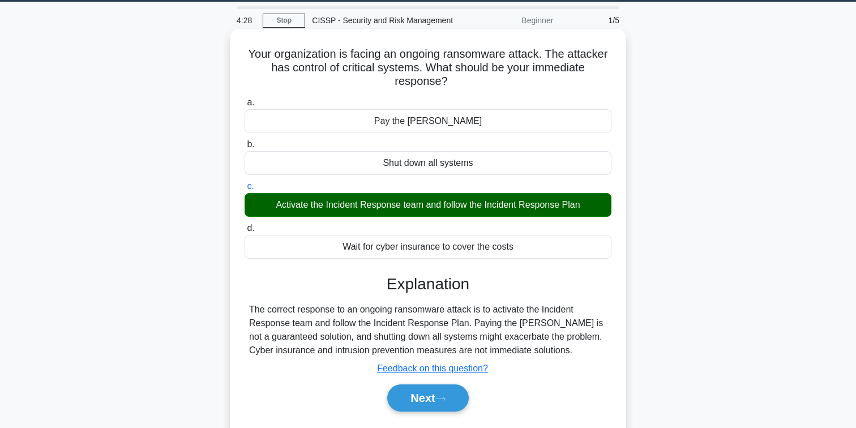
scroll to position [177, 0]
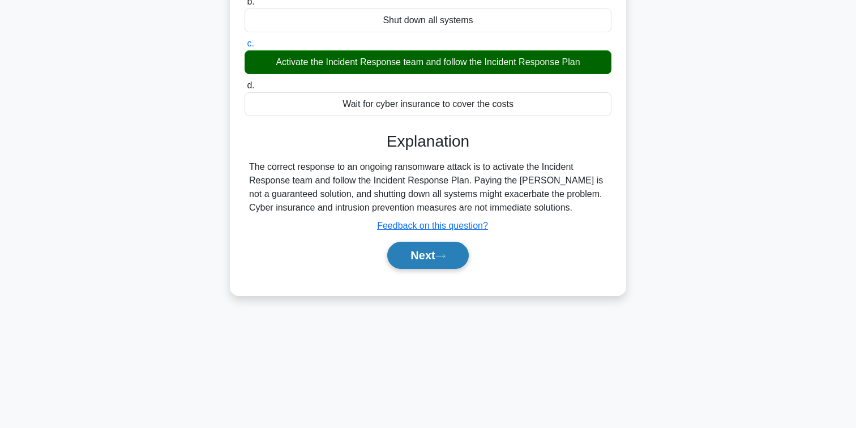
click at [431, 260] on button "Next" at bounding box center [427, 255] width 81 height 27
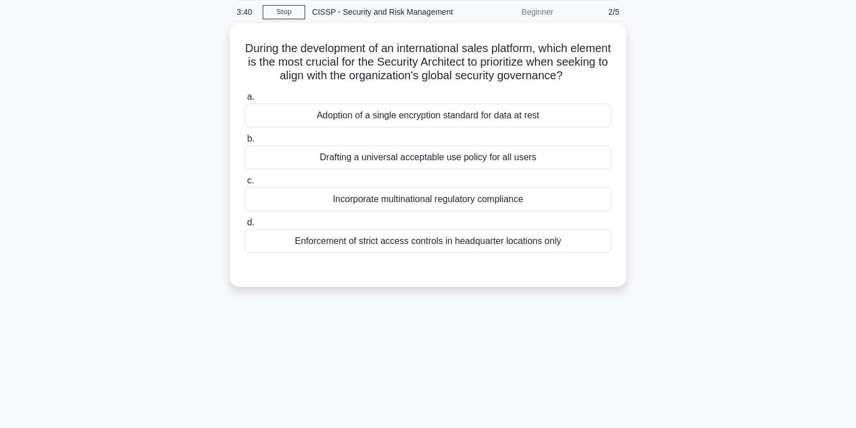
scroll to position [0, 0]
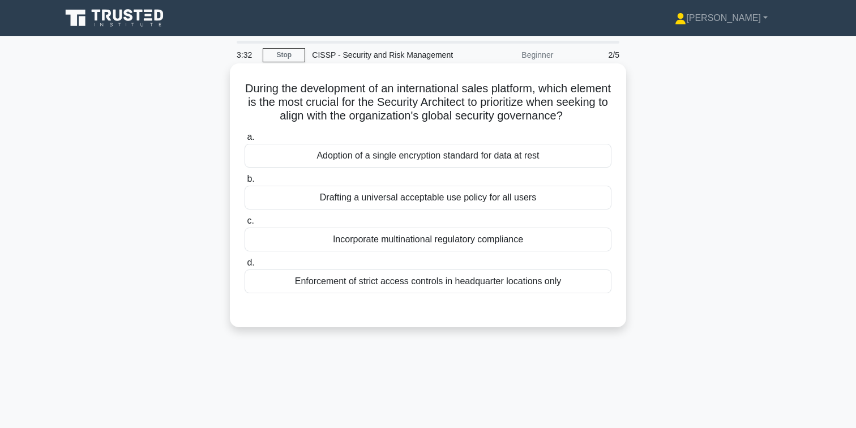
click at [457, 203] on div "Drafting a universal acceptable use policy for all users" at bounding box center [428, 198] width 367 height 24
click at [245, 183] on input "b. Drafting a universal acceptable use policy for all users" at bounding box center [245, 179] width 0 height 7
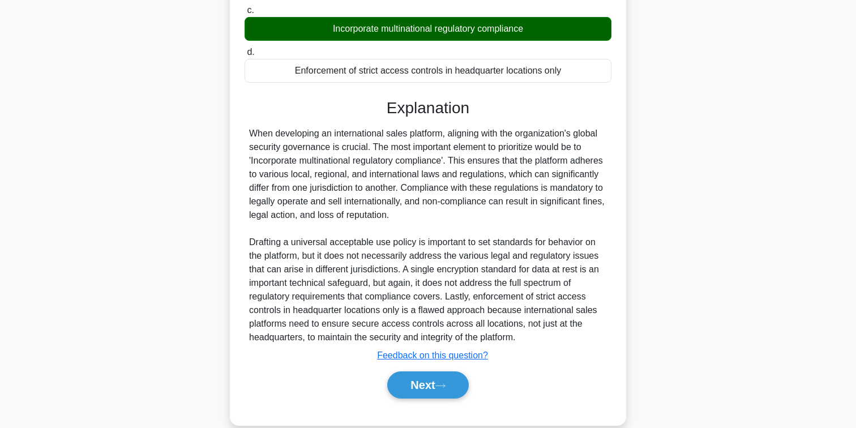
scroll to position [230, 0]
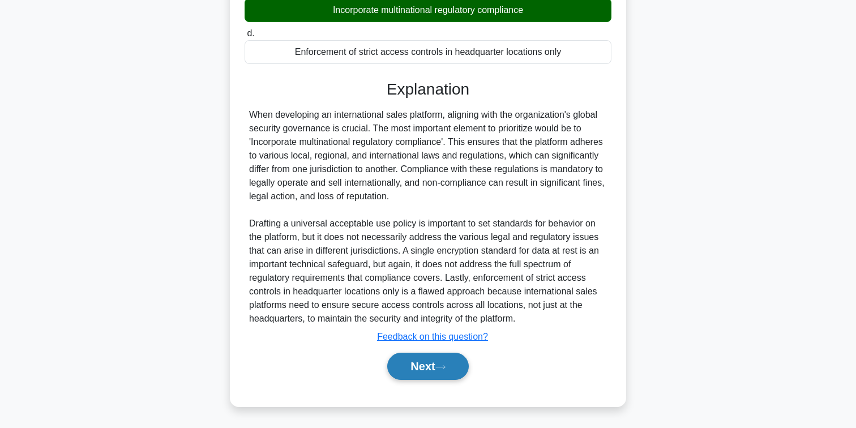
click at [432, 374] on button "Next" at bounding box center [427, 366] width 81 height 27
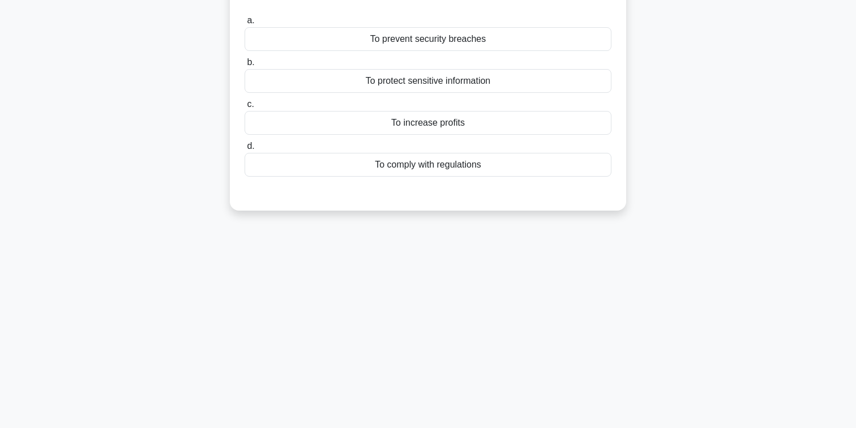
scroll to position [0, 0]
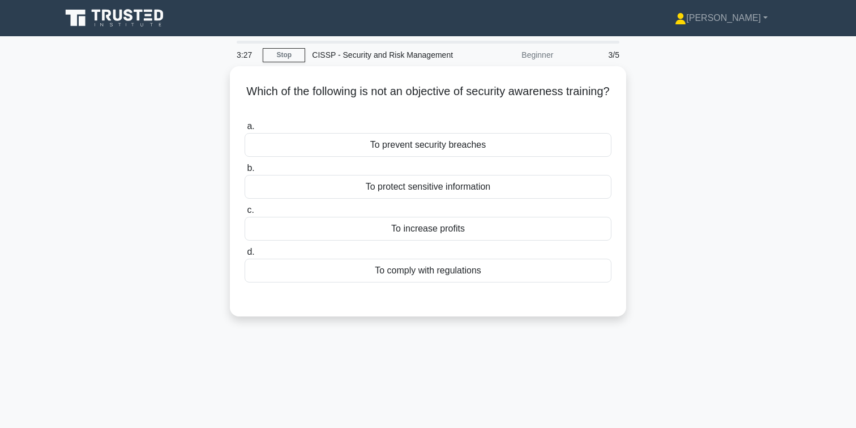
click at [139, 27] on icon at bounding box center [115, 18] width 109 height 22
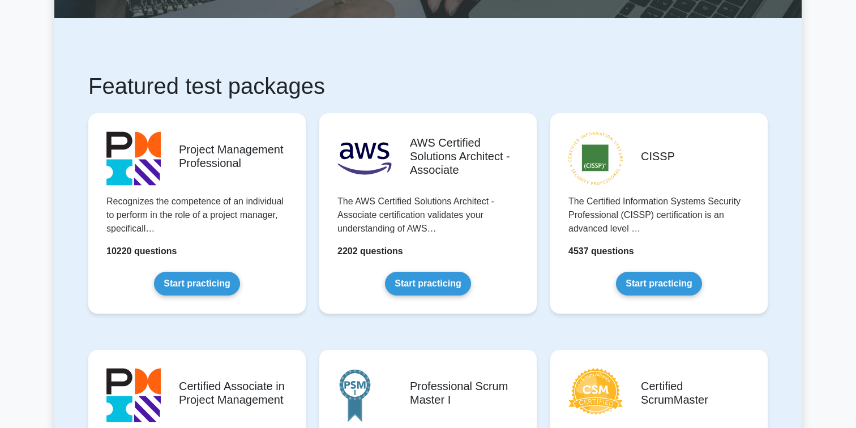
scroll to position [215, 0]
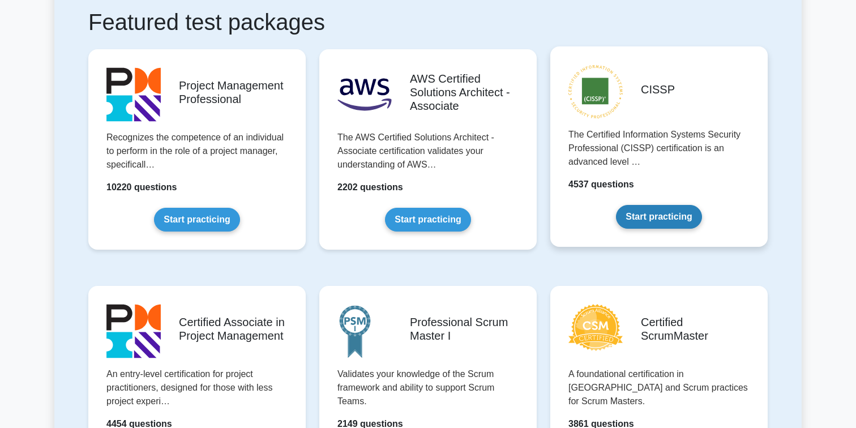
click at [658, 223] on link "Start practicing" at bounding box center [658, 217] width 85 height 24
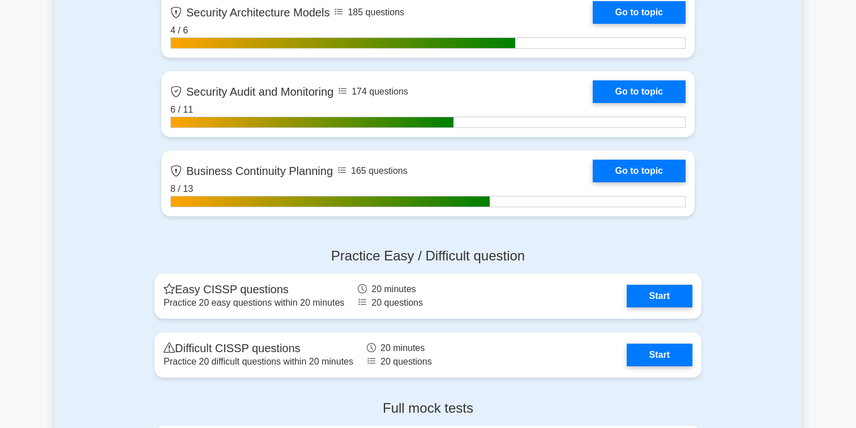
scroll to position [3091, 0]
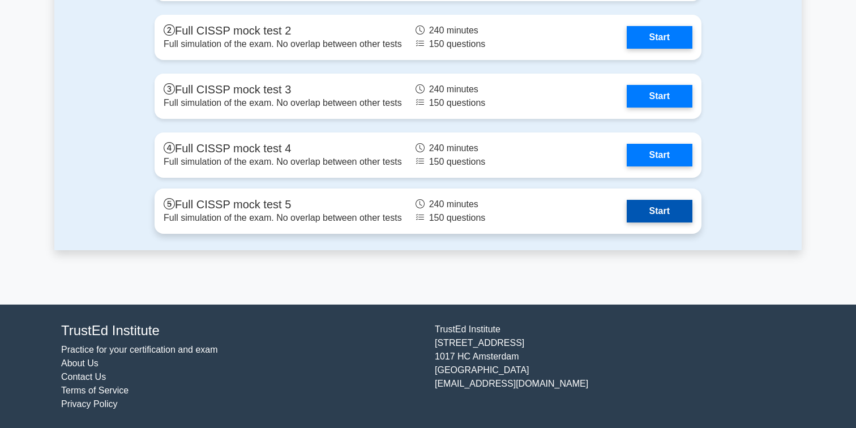
click at [662, 215] on link "Start" at bounding box center [660, 211] width 66 height 23
click at [627, 209] on link "Start" at bounding box center [660, 211] width 66 height 23
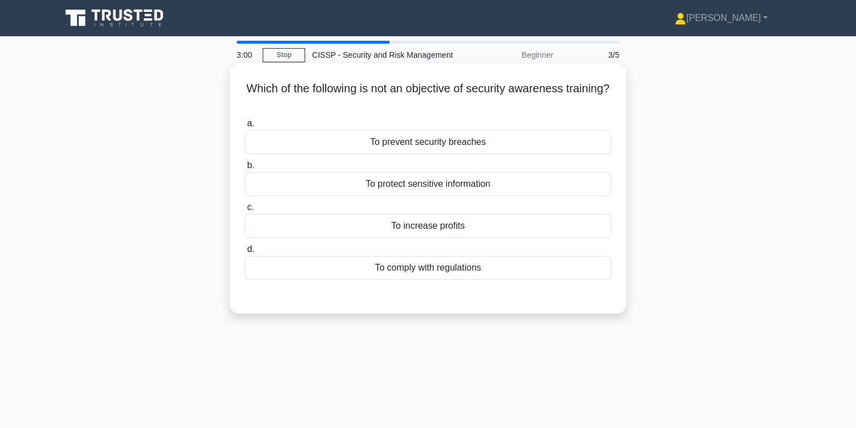
click at [439, 226] on div "To increase profits" at bounding box center [428, 226] width 367 height 24
click at [245, 211] on input "c. To increase profits" at bounding box center [245, 207] width 0 height 7
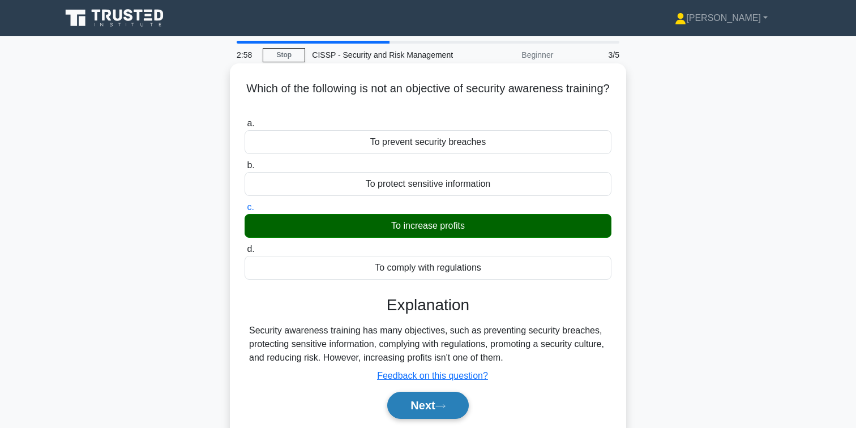
click at [443, 397] on button "Next" at bounding box center [427, 405] width 81 height 27
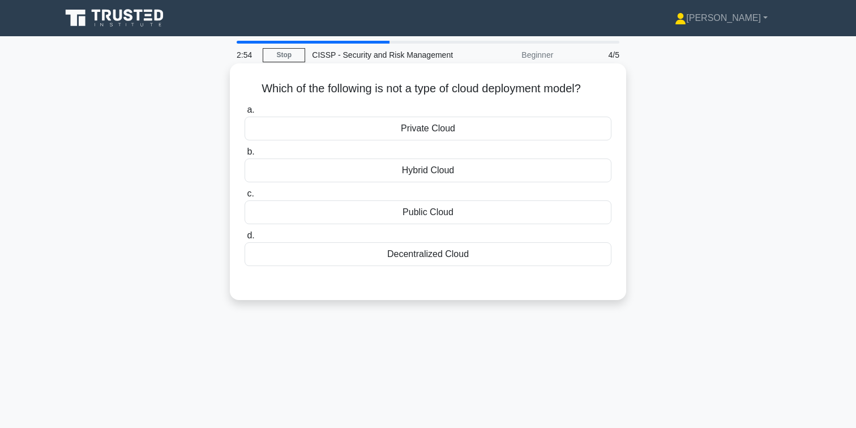
click at [451, 256] on div "Decentralized Cloud" at bounding box center [428, 254] width 367 height 24
click at [245, 239] on input "d. Decentralized Cloud" at bounding box center [245, 235] width 0 height 7
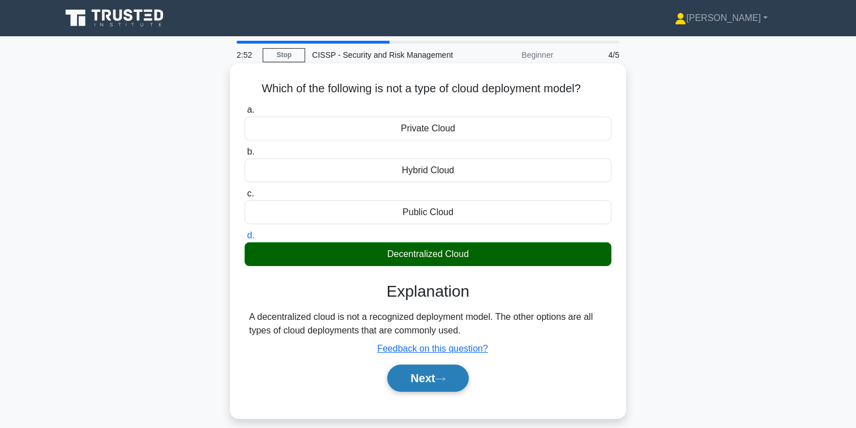
click at [435, 380] on button "Next" at bounding box center [427, 378] width 81 height 27
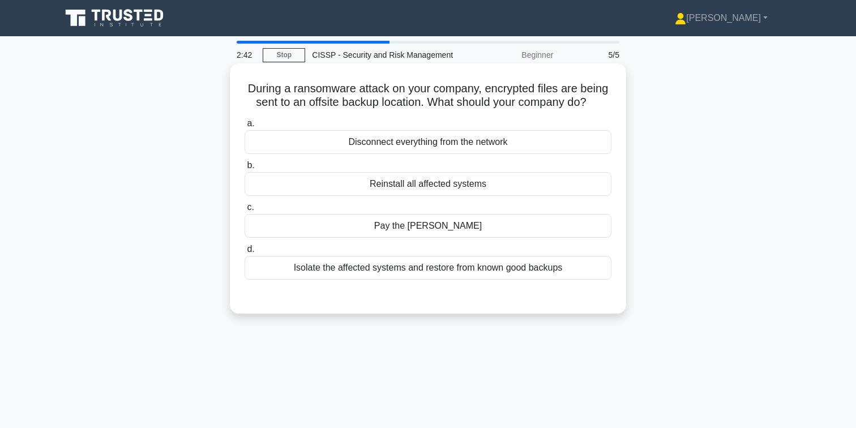
click at [458, 272] on div "Isolate the affected systems and restore from known good backups" at bounding box center [428, 268] width 367 height 24
click at [245, 253] on input "d. Isolate the affected systems and restore from known good backups" at bounding box center [245, 249] width 0 height 7
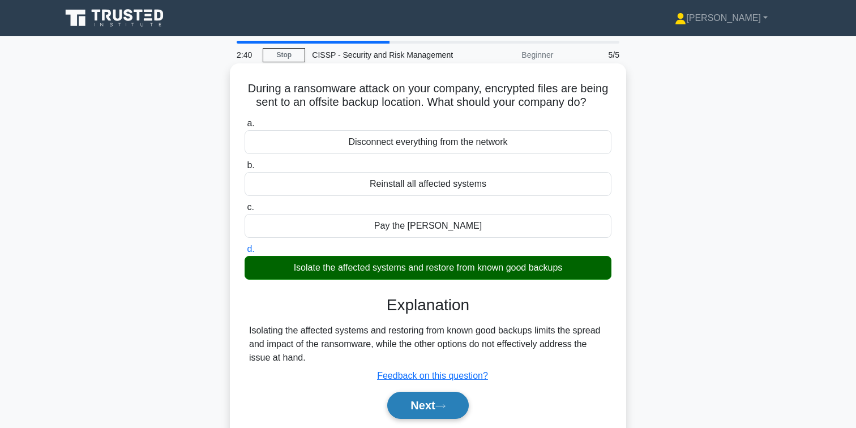
click at [440, 400] on button "Next" at bounding box center [427, 405] width 81 height 27
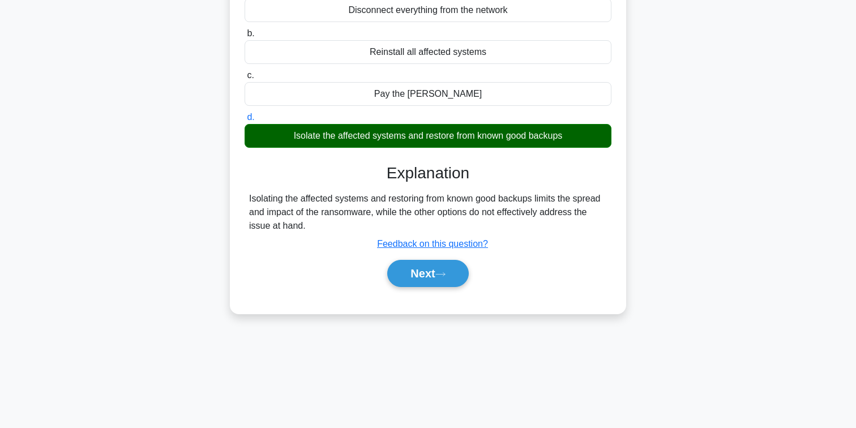
scroll to position [183, 0]
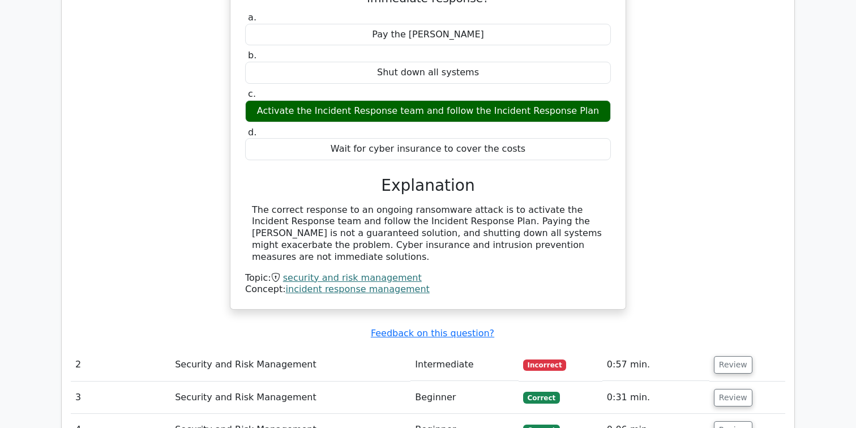
scroll to position [814, 0]
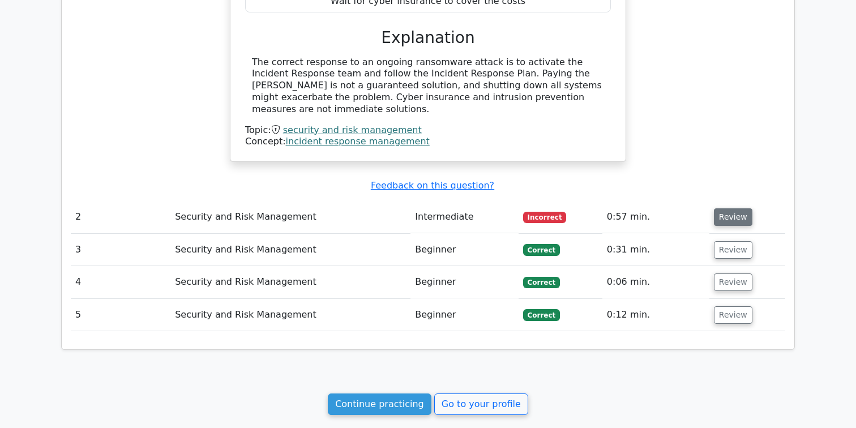
click at [724, 208] on button "Review" at bounding box center [733, 217] width 39 height 18
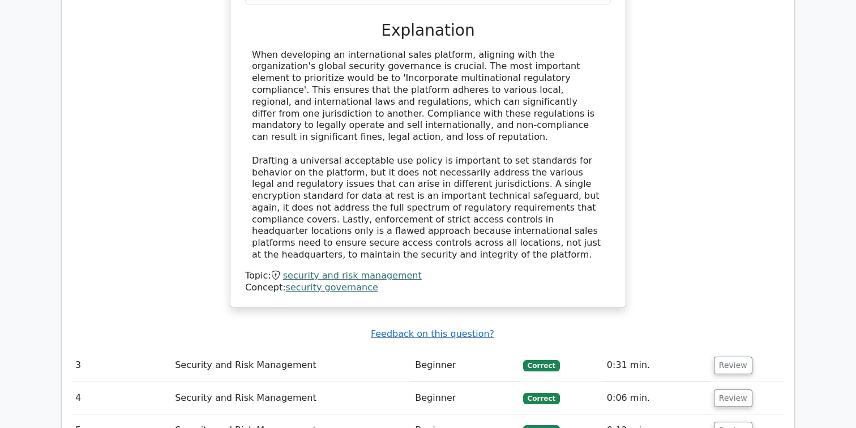
scroll to position [1495, 0]
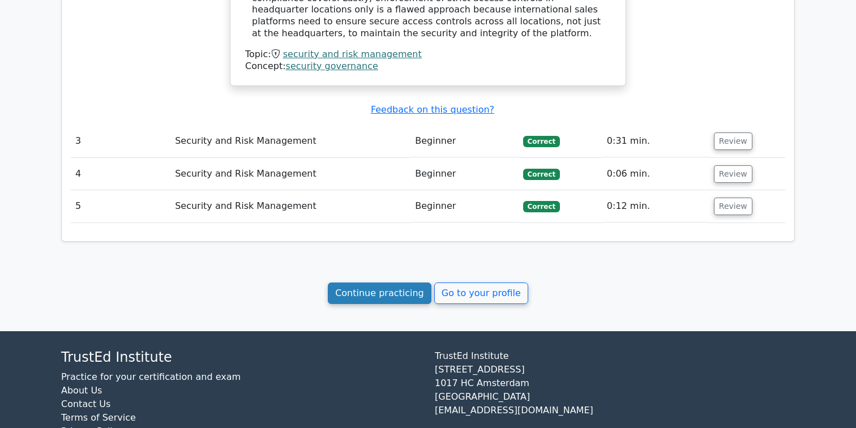
click at [401, 283] on link "Continue practicing" at bounding box center [380, 294] width 104 height 22
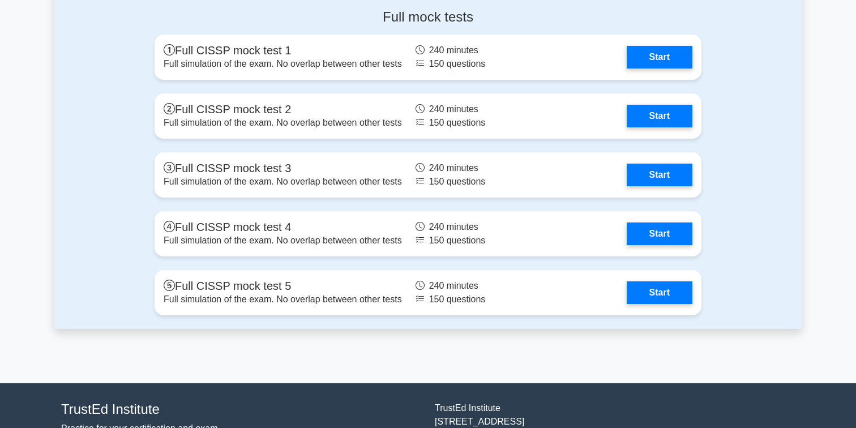
scroll to position [3091, 0]
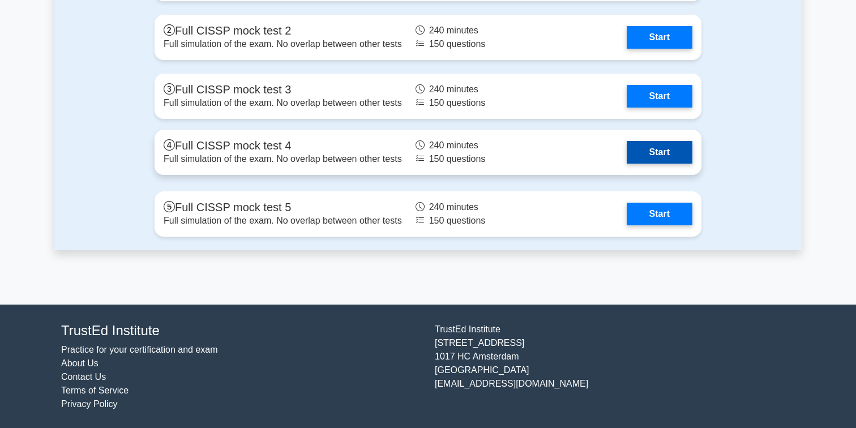
click at [627, 146] on link "Start" at bounding box center [660, 152] width 66 height 23
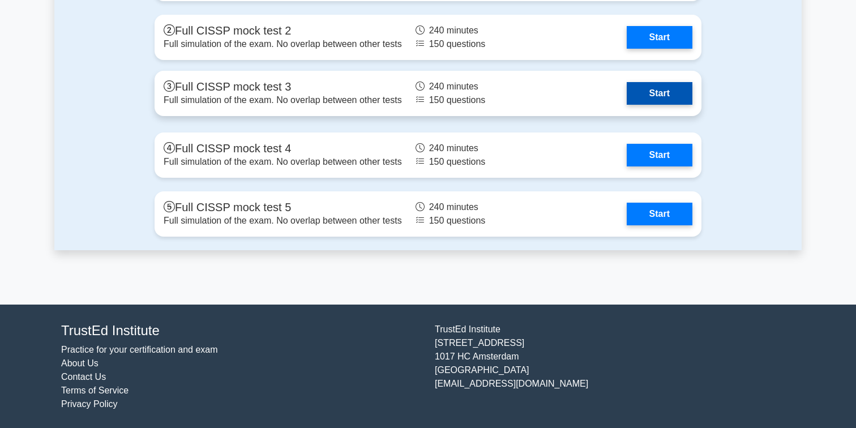
click at [627, 89] on link "Start" at bounding box center [660, 93] width 66 height 23
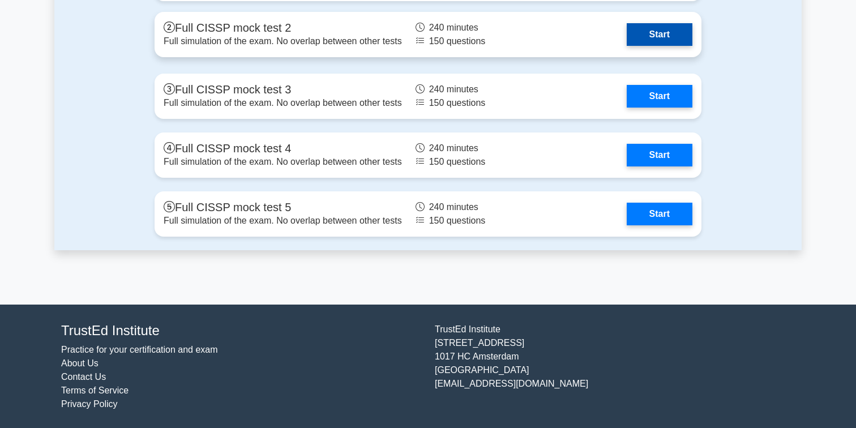
click at [627, 45] on link "Start" at bounding box center [660, 34] width 66 height 23
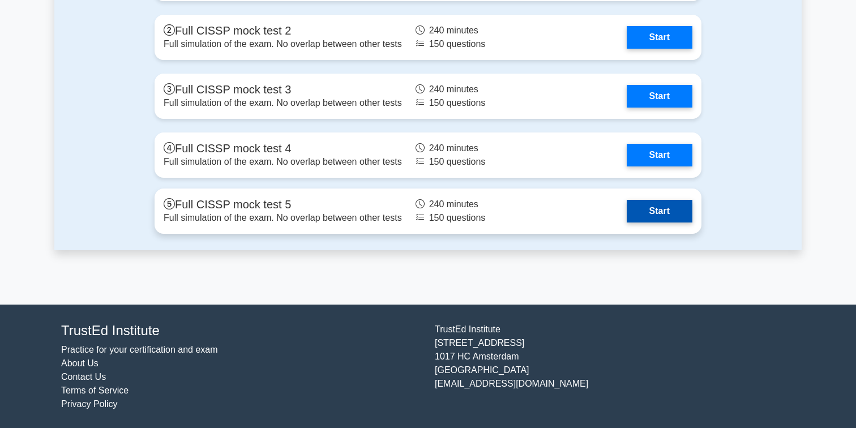
click at [627, 212] on link "Start" at bounding box center [660, 211] width 66 height 23
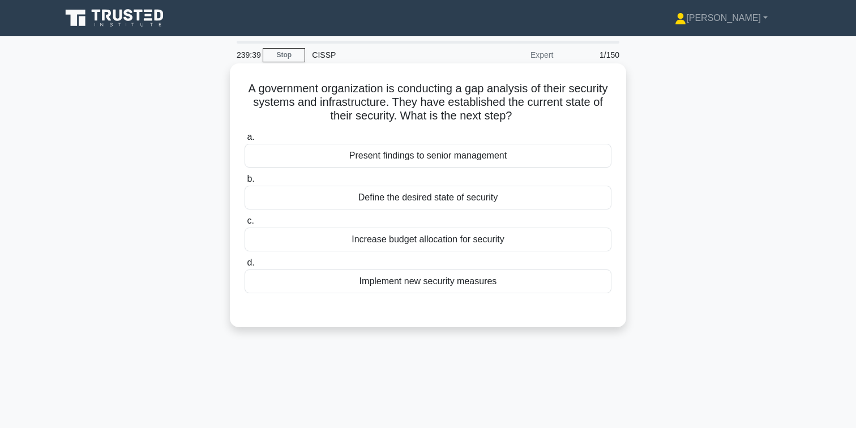
click at [455, 199] on div "Define the desired state of security" at bounding box center [428, 198] width 367 height 24
click at [245, 183] on input "b. Define the desired state of security" at bounding box center [245, 179] width 0 height 7
